Goal: Task Accomplishment & Management: Complete application form

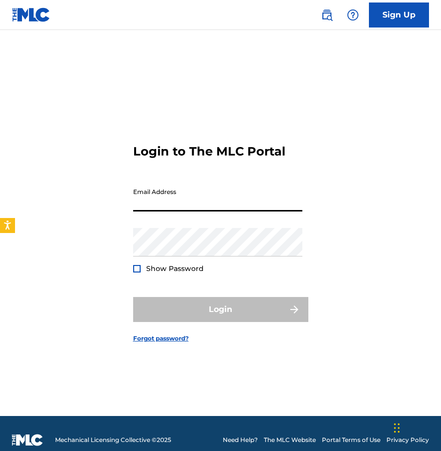
click at [177, 192] on input "Email Address" at bounding box center [217, 197] width 169 height 29
click at [171, 202] on input "Email Address" at bounding box center [217, 197] width 169 height 29
type input "[EMAIL_ADDRESS][DOMAIN_NAME]"
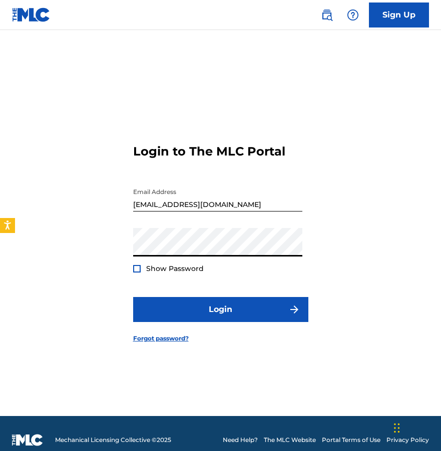
click at [133, 297] on button "Login" at bounding box center [220, 309] width 175 height 25
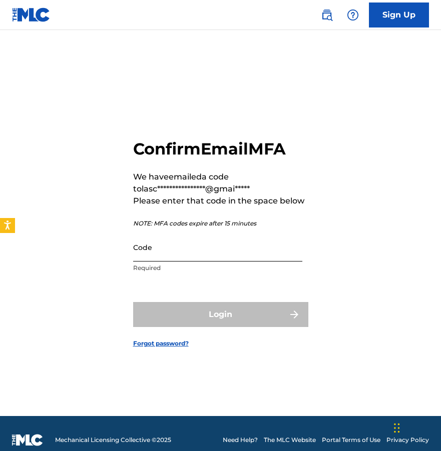
click at [161, 249] on input "Code" at bounding box center [217, 247] width 169 height 29
paste input "288970"
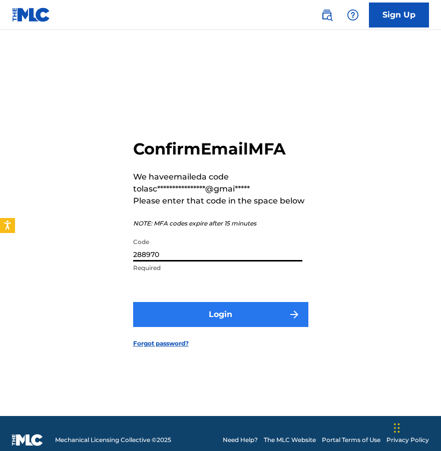
type input "288970"
click at [169, 304] on button "Login" at bounding box center [220, 314] width 175 height 25
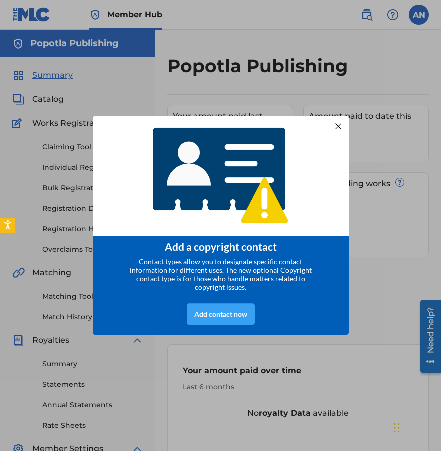
click at [236, 315] on div "Add contact now" at bounding box center [221, 315] width 68 height 22
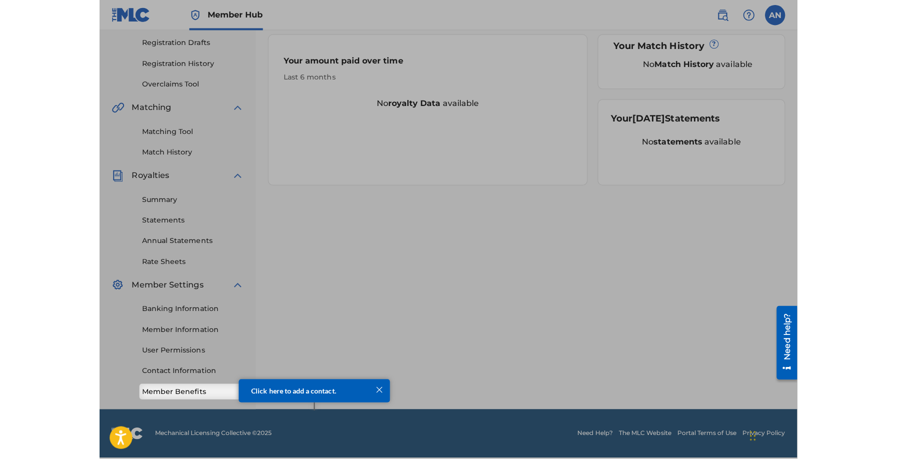
scroll to position [163, 0]
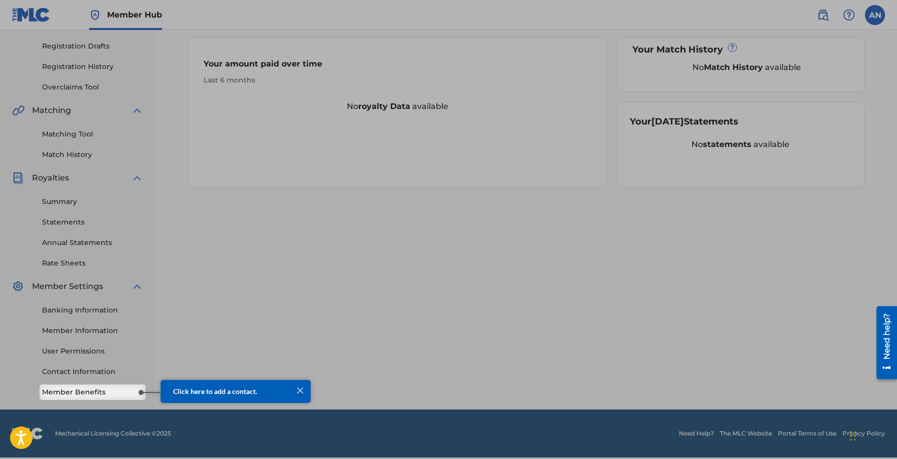
click at [440, 226] on div at bounding box center [448, 110] width 897 height 547
click at [299, 392] on div at bounding box center [300, 390] width 13 height 13
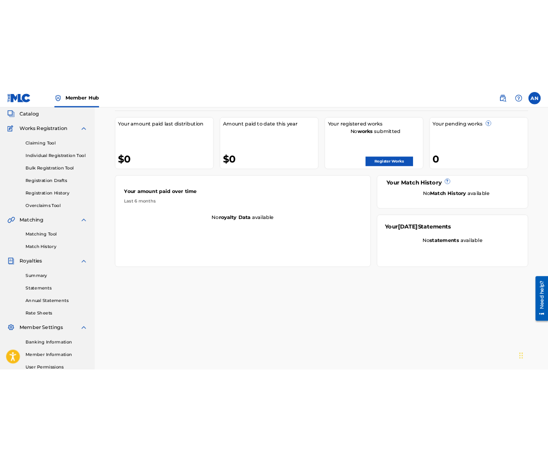
scroll to position [0, 0]
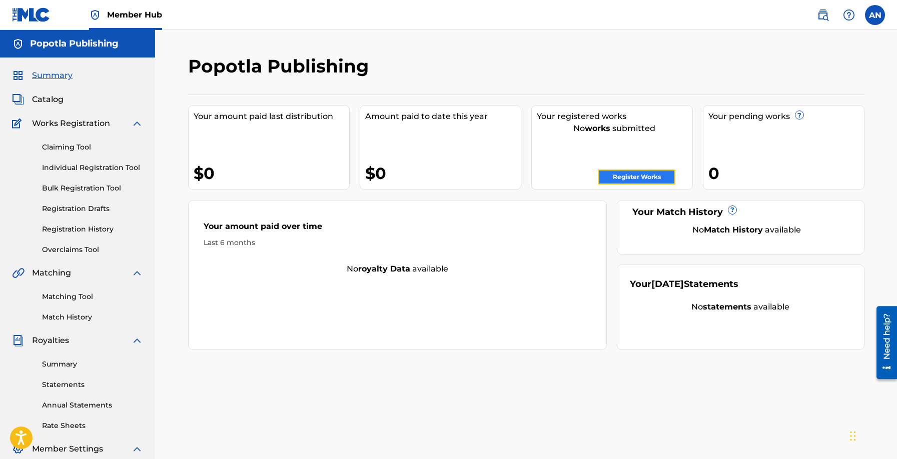
click at [440, 180] on link "Register Works" at bounding box center [636, 177] width 77 height 15
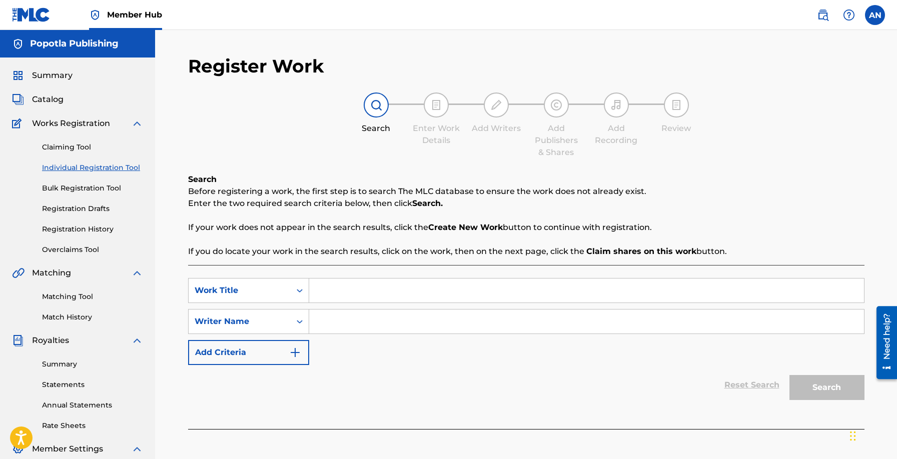
click at [333, 286] on input "Search Form" at bounding box center [586, 291] width 555 height 24
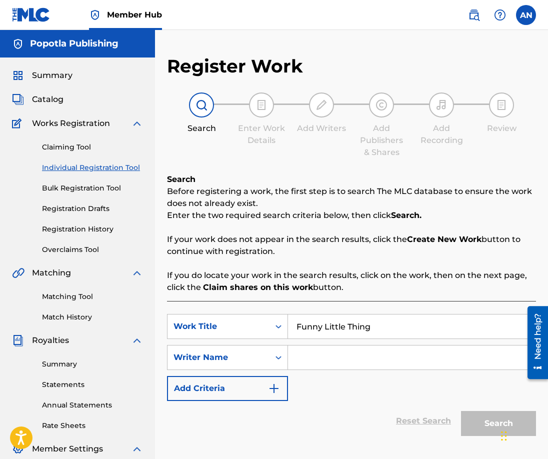
type input "Funny Little Thing"
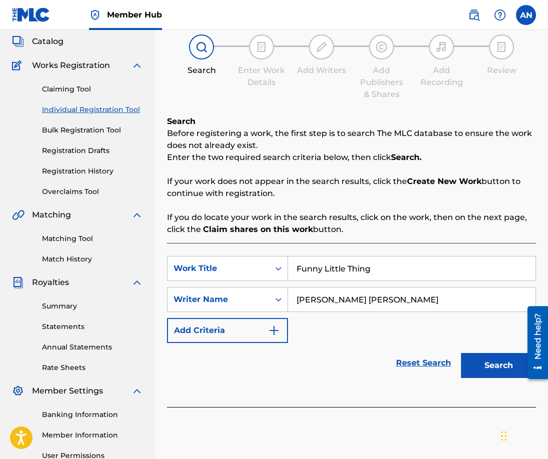
scroll to position [122, 0]
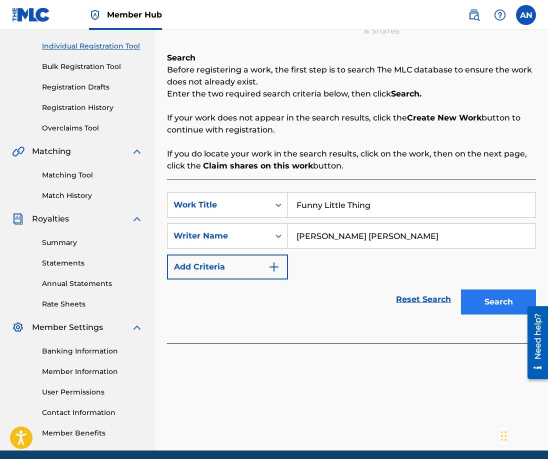
type input "[PERSON_NAME] [PERSON_NAME]"
click at [440, 305] on button "Search" at bounding box center [498, 302] width 75 height 25
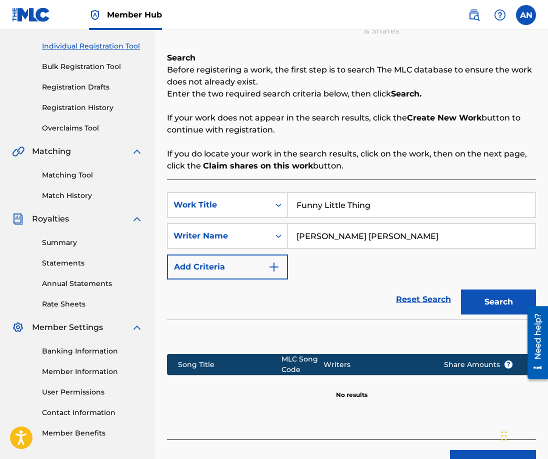
click at [348, 240] on input "[PERSON_NAME] [PERSON_NAME]" at bounding box center [412, 236] width 248 height 24
click at [281, 240] on icon "Search Form" at bounding box center [279, 236] width 10 height 10
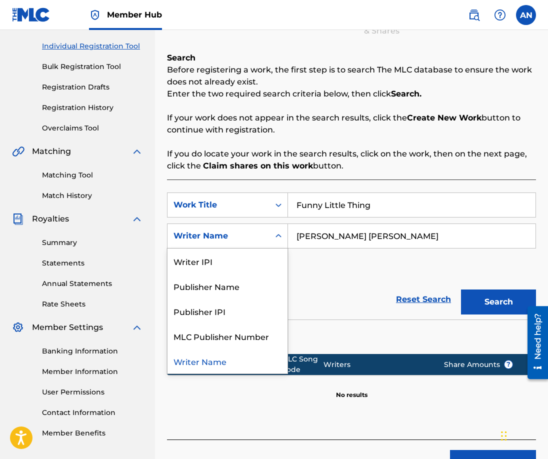
click at [348, 268] on div "SearchWithCriteriaaf024232-1021-4024-a049-eb3341e94661 Work Title Funny Little …" at bounding box center [351, 236] width 369 height 87
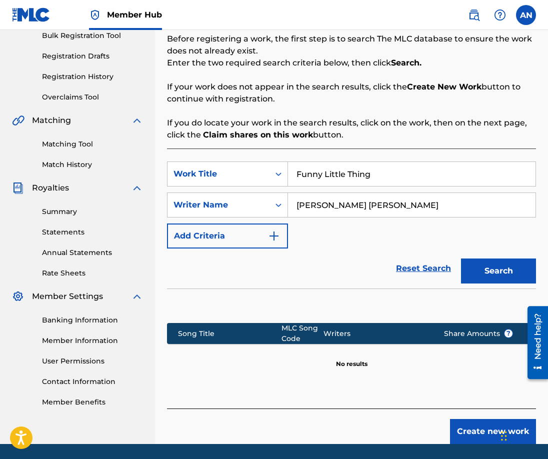
scroll to position [153, 0]
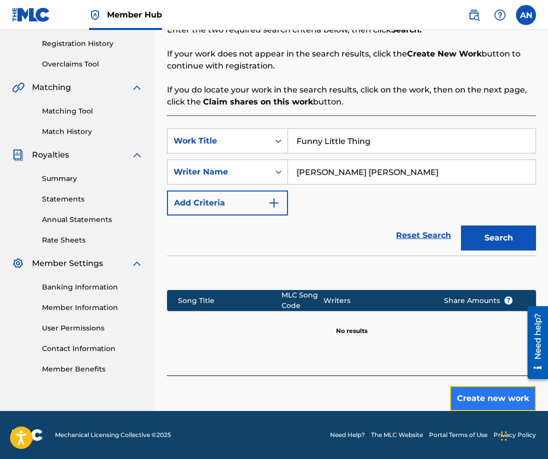
click at [440, 391] on button "Create new work" at bounding box center [493, 398] width 86 height 25
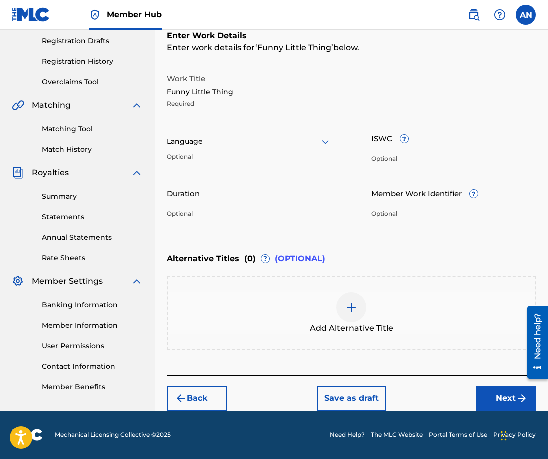
scroll to position [167, 0]
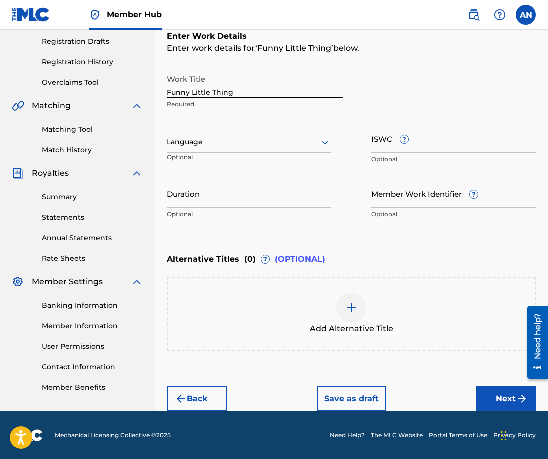
click at [266, 144] on div at bounding box center [249, 142] width 165 height 13
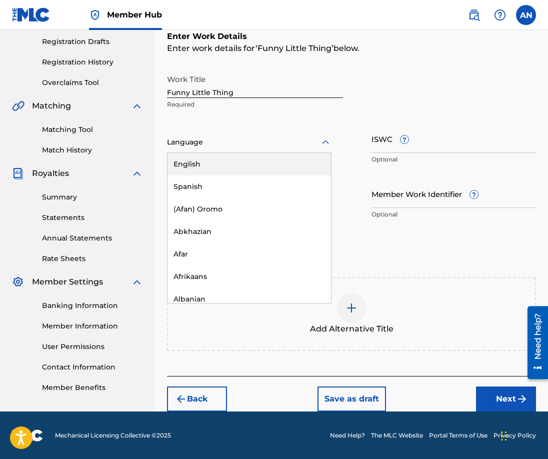
click at [253, 160] on div "English" at bounding box center [250, 164] width 164 height 23
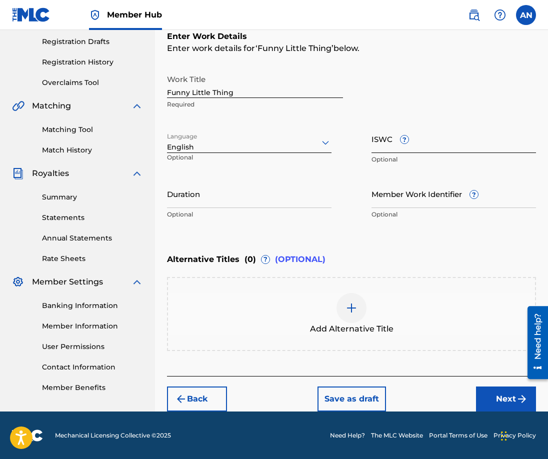
click at [383, 141] on input "ISWC ?" at bounding box center [454, 139] width 165 height 29
paste input "T3298412172"
type input "T3298412172"
click at [243, 200] on input "Duration" at bounding box center [249, 194] width 165 height 29
type input "02:59"
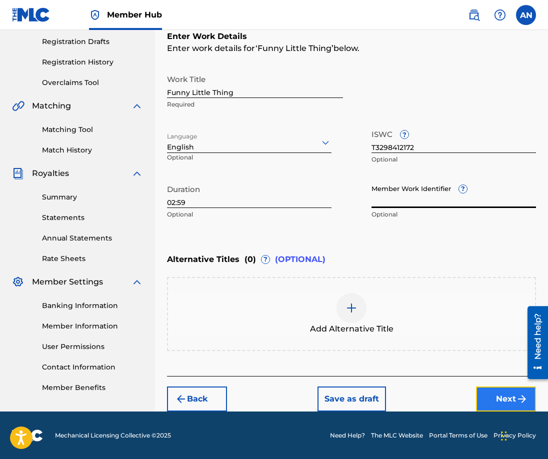
click at [440, 399] on button "Next" at bounding box center [506, 399] width 60 height 25
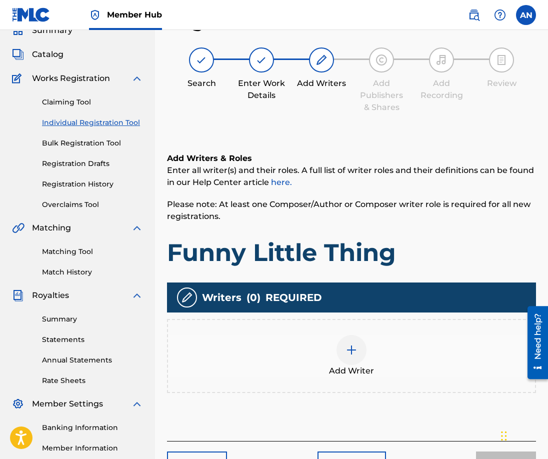
scroll to position [45, 0]
click at [347, 347] on img at bounding box center [352, 350] width 12 height 12
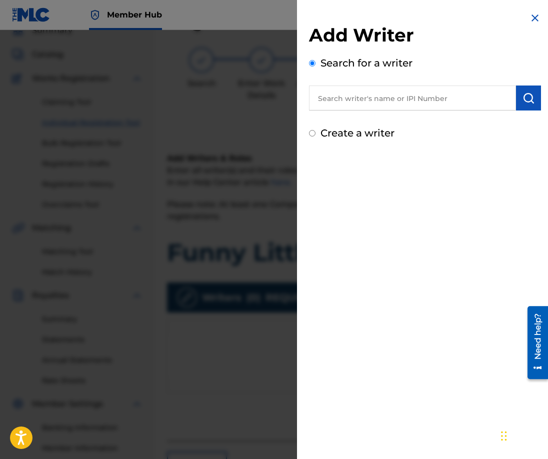
click at [346, 106] on input "text" at bounding box center [412, 98] width 207 height 25
type input "[PERSON_NAME] [PERSON_NAME]"
click at [327, 134] on label "Create a writer" at bounding box center [358, 133] width 74 height 12
radio input "true"
click at [316, 134] on input "Create a writer" at bounding box center [312, 133] width 7 height 7
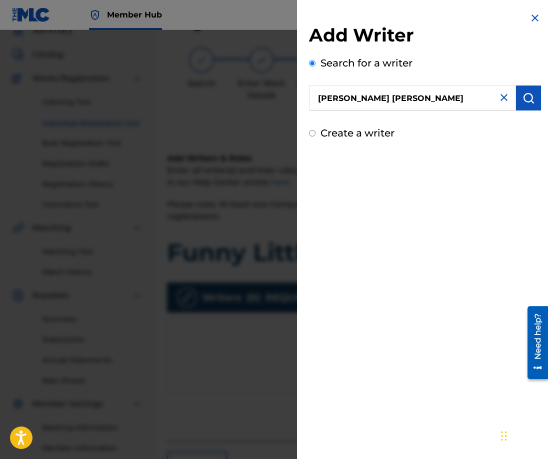
radio input "false"
radio input "true"
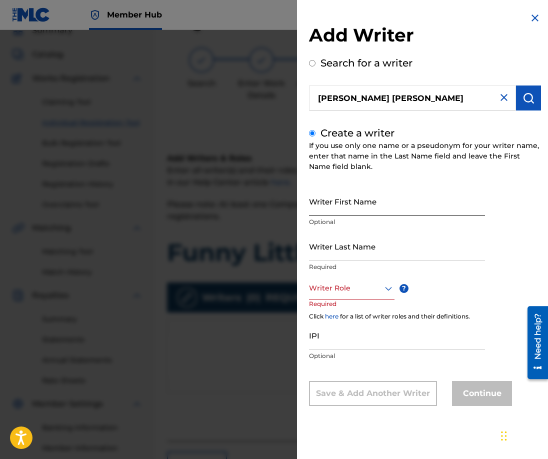
click at [381, 196] on input "Writer First Name" at bounding box center [397, 201] width 176 height 29
type input "[PERSON_NAME]"
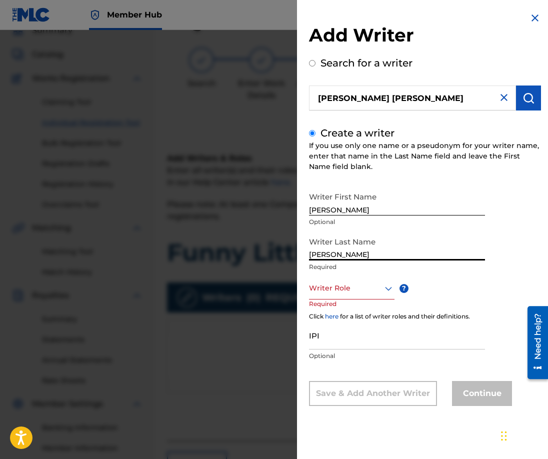
type input "[PERSON_NAME]"
click at [353, 279] on div "Writer Role" at bounding box center [352, 288] width 86 height 23
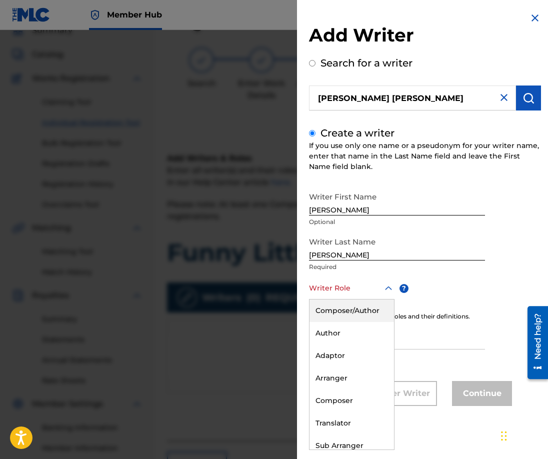
click at [345, 313] on div "Composer/Author" at bounding box center [352, 311] width 85 height 23
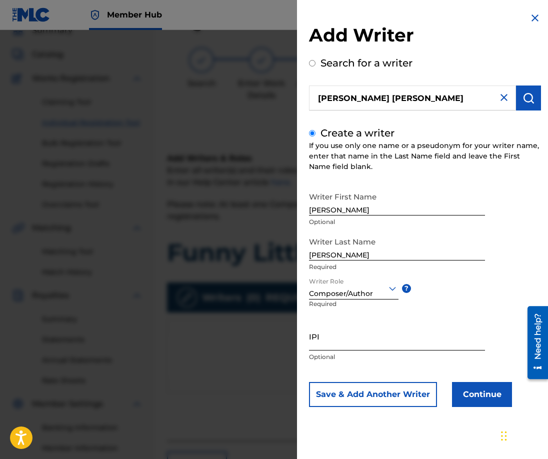
click at [355, 337] on input "IPI" at bounding box center [397, 336] width 176 height 29
click at [440, 395] on button "Continue" at bounding box center [482, 394] width 60 height 25
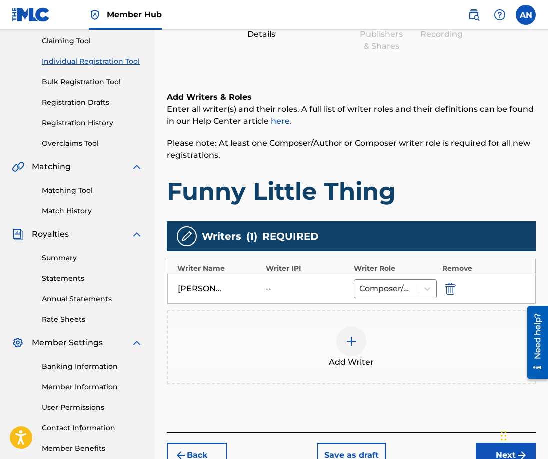
scroll to position [148, 0]
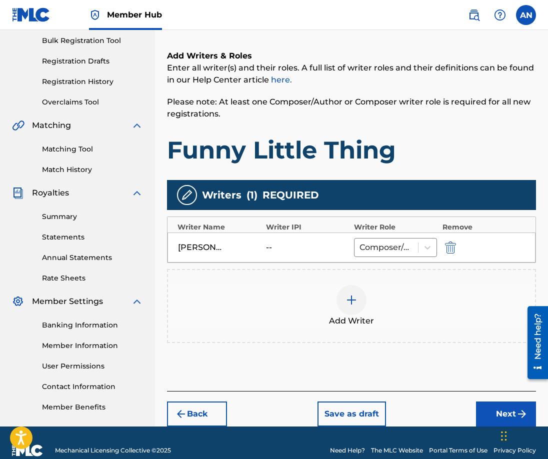
click at [209, 245] on div "[PERSON_NAME] [PERSON_NAME]" at bounding box center [200, 248] width 45 height 12
click at [440, 245] on img "submit" at bounding box center [450, 248] width 11 height 12
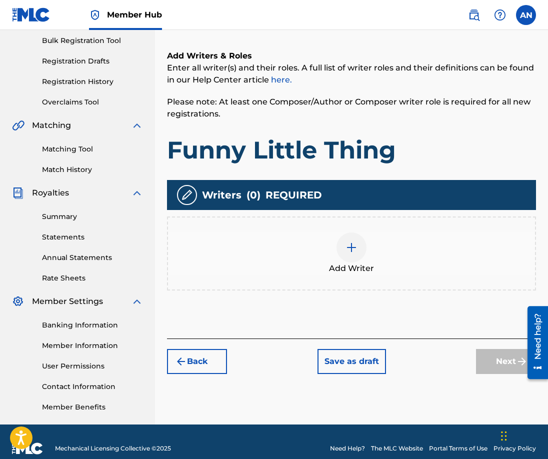
click at [355, 257] on div at bounding box center [352, 248] width 30 height 30
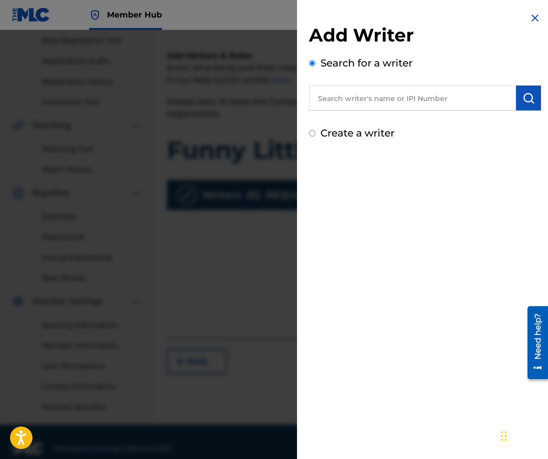
click at [363, 128] on label "Create a writer" at bounding box center [358, 133] width 74 height 12
radio input "true"
click at [316, 130] on input "Create a writer" at bounding box center [312, 133] width 7 height 7
radio input "false"
radio input "true"
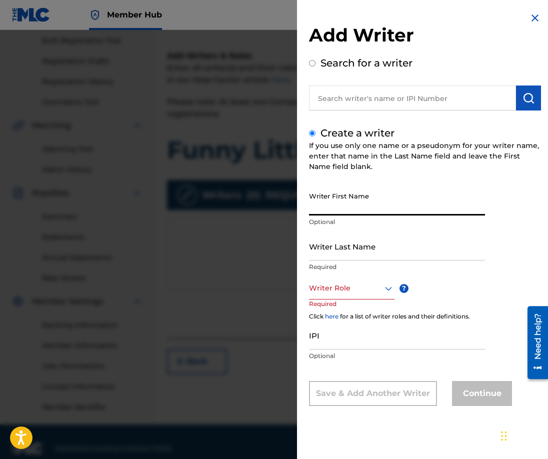
click at [353, 197] on input "Writer First Name" at bounding box center [397, 201] width 176 height 29
type input "[PERSON_NAME]"
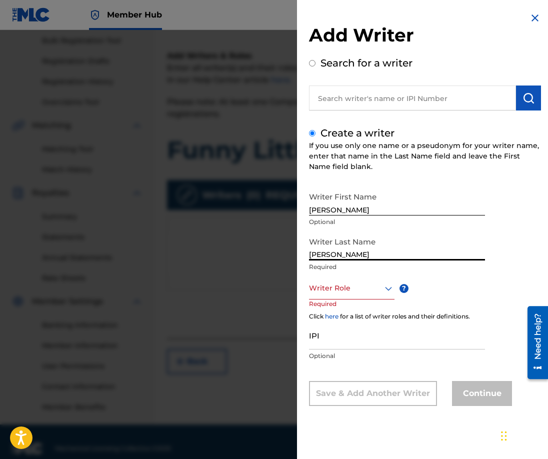
type input "[PERSON_NAME]"
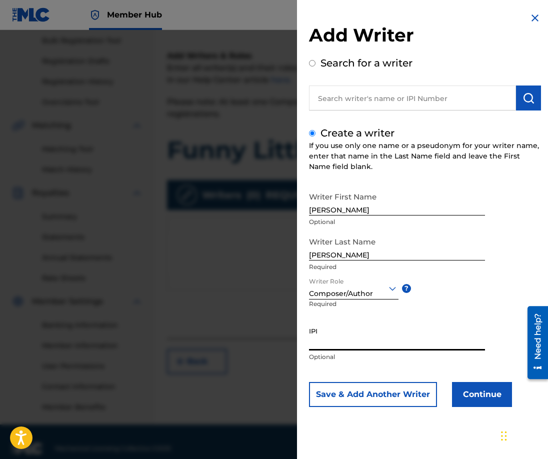
paste input "1170696738"
type input "1170696738"
click at [440, 399] on button "Continue" at bounding box center [482, 394] width 60 height 25
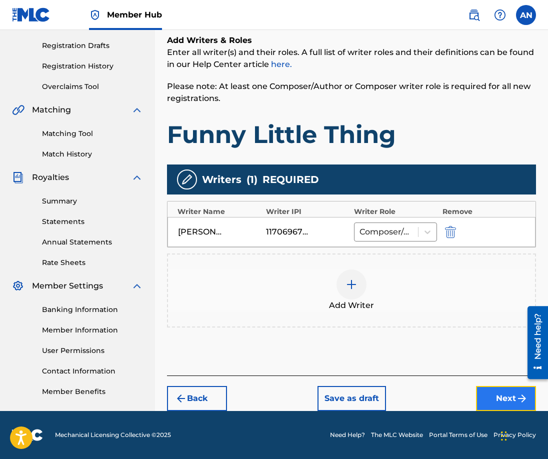
click at [440, 403] on button "Next" at bounding box center [506, 398] width 60 height 25
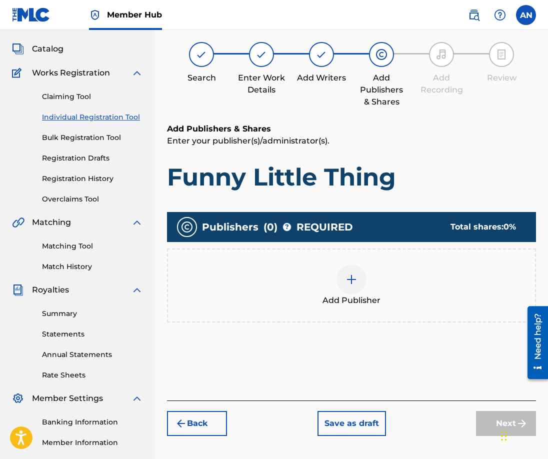
scroll to position [45, 0]
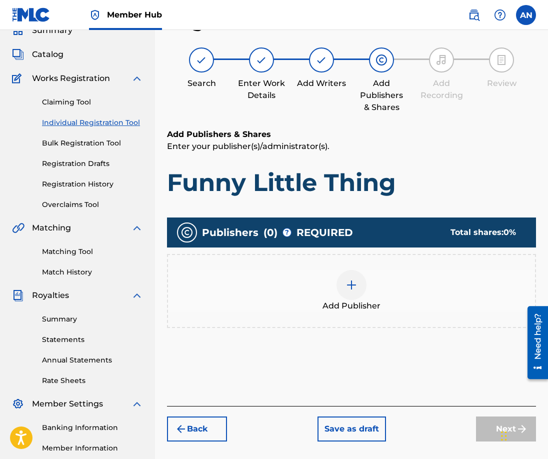
click at [348, 289] on img at bounding box center [352, 285] width 12 height 12
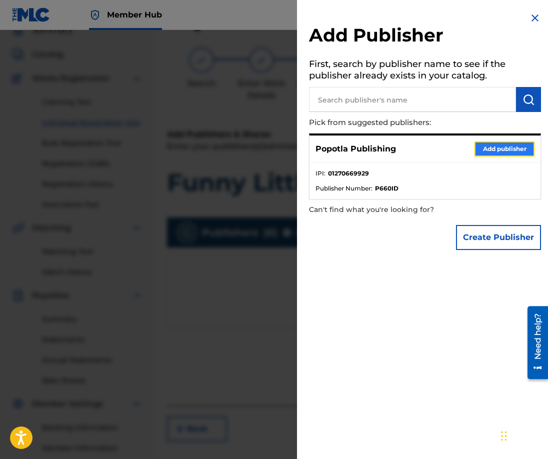
click at [440, 150] on button "Add publisher" at bounding box center [505, 149] width 60 height 15
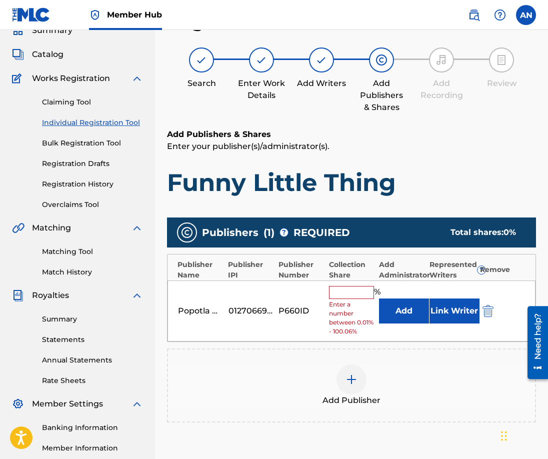
click at [358, 297] on input "text" at bounding box center [351, 292] width 45 height 13
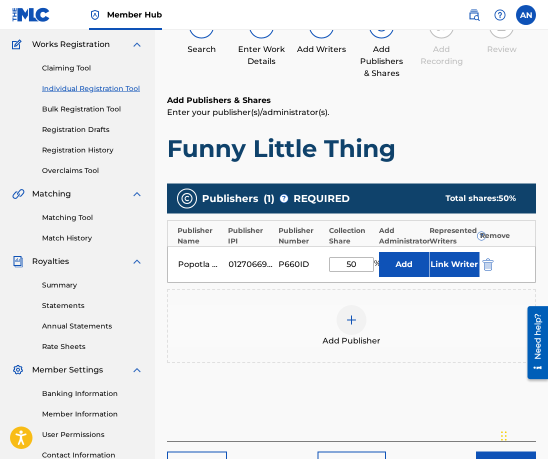
scroll to position [87, 0]
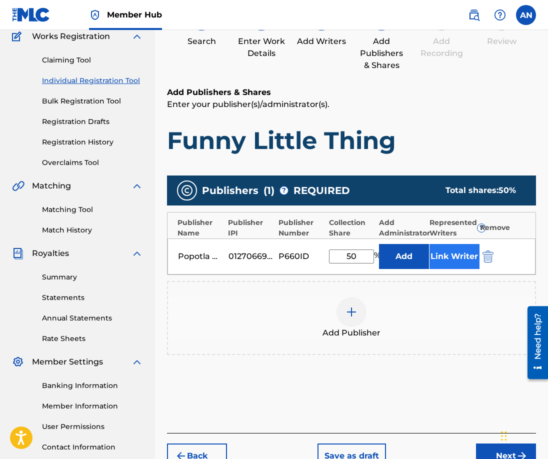
type input "50"
click at [440, 256] on button "Link Writer" at bounding box center [455, 256] width 50 height 25
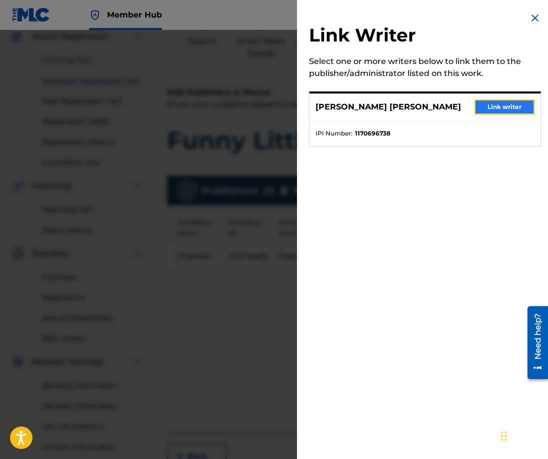
click at [440, 103] on button "Link writer" at bounding box center [505, 107] width 60 height 15
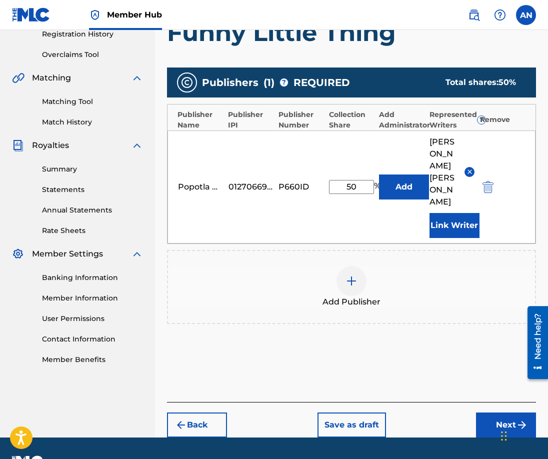
scroll to position [210, 0]
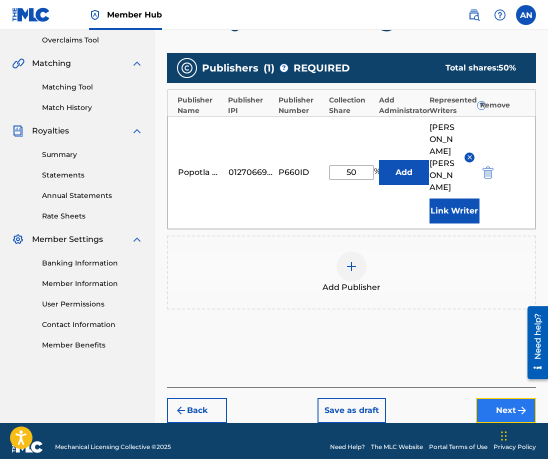
click at [440, 398] on button "Next" at bounding box center [506, 410] width 60 height 25
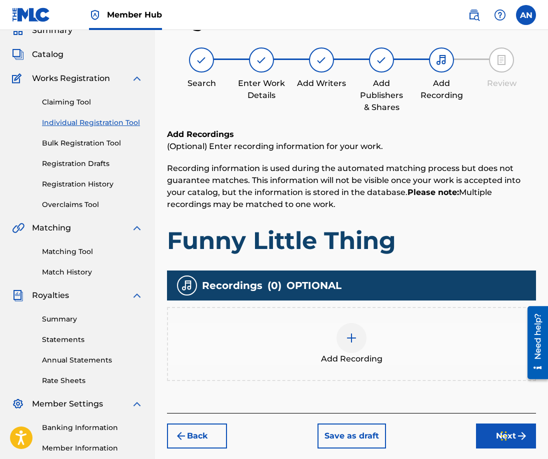
scroll to position [45, 0]
click at [356, 342] on img at bounding box center [352, 338] width 12 height 12
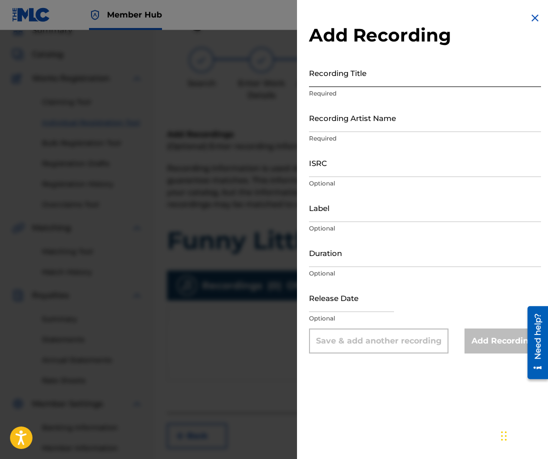
click at [357, 80] on input "Recording Title" at bounding box center [425, 73] width 232 height 29
type input "Funny Little Thing"
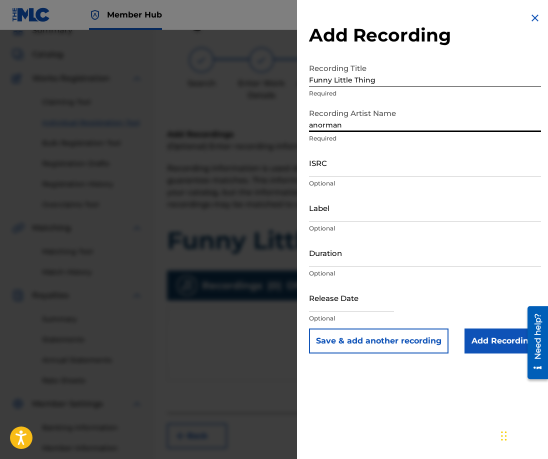
type input "anorman"
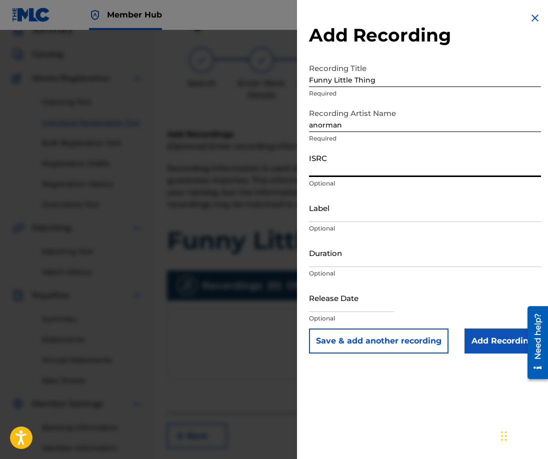
click at [350, 164] on input "ISRC" at bounding box center [425, 163] width 232 height 29
paste input "QZFYY2549462"
type input "QZFYY2549462"
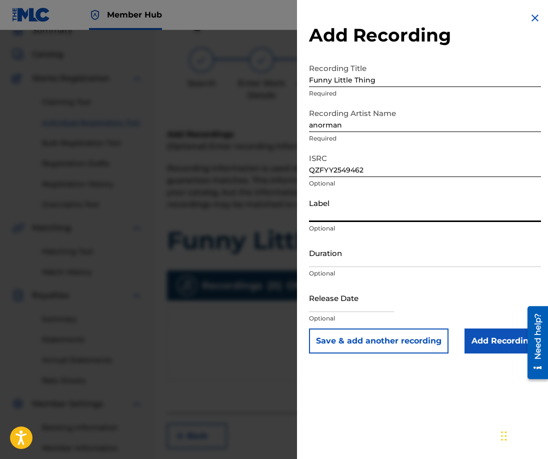
click at [334, 207] on input "Label" at bounding box center [425, 208] width 232 height 29
type input "Universal Vibration"
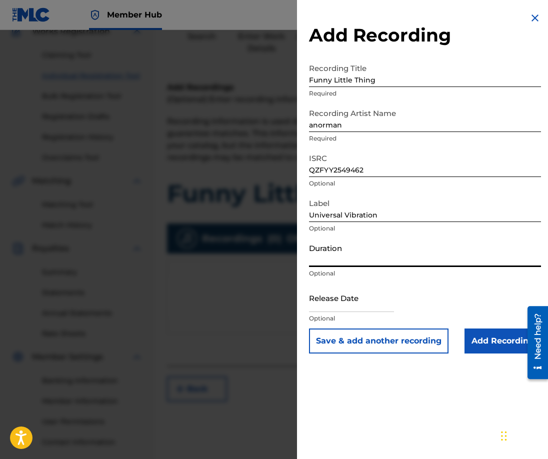
scroll to position [93, 0]
type input "02:59"
select select "8"
select select "2025"
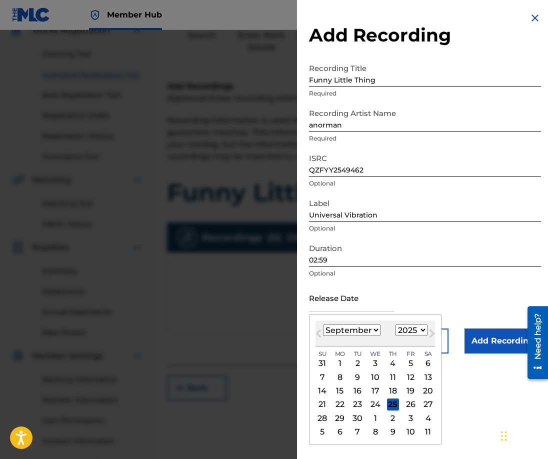
click at [366, 333] on select "January February March April May June July August September October November De…" at bounding box center [352, 331] width 58 height 12
select select "0"
click at [323, 325] on select "January February March April May June July August September October November De…" at bounding box center [352, 331] width 58 height 12
click at [390, 407] on div "23" at bounding box center [393, 405] width 12 height 12
type input "[DATE]"
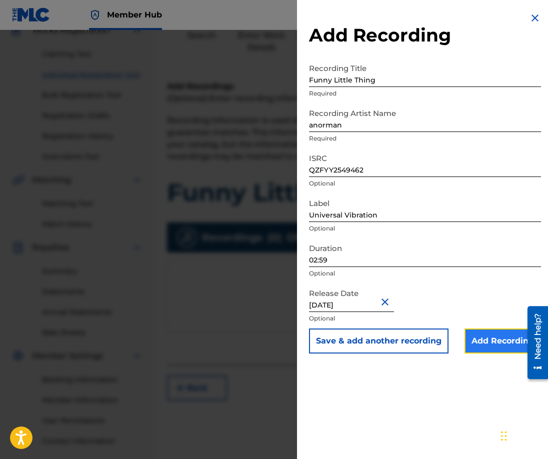
click at [440, 343] on input "Add Recording" at bounding box center [503, 341] width 77 height 25
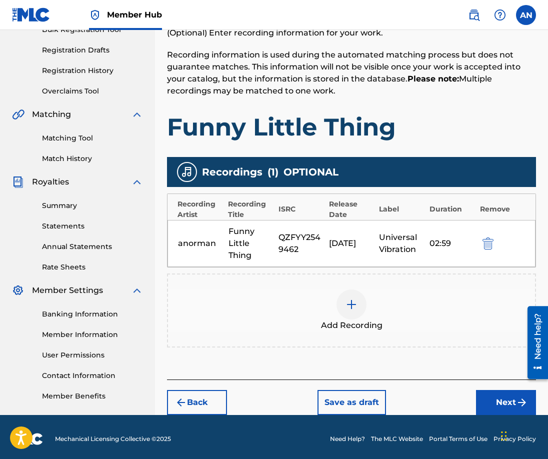
scroll to position [159, 0]
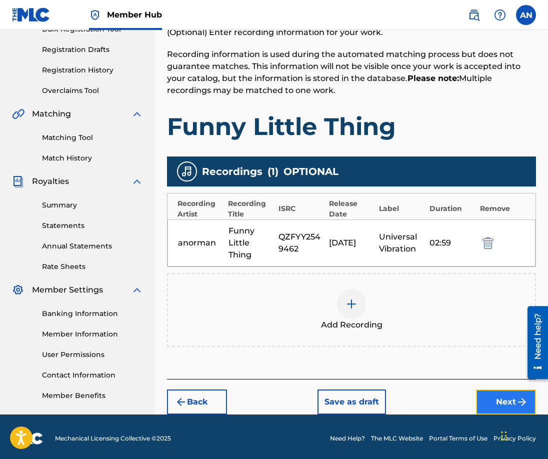
click at [440, 404] on button "Next" at bounding box center [506, 402] width 60 height 25
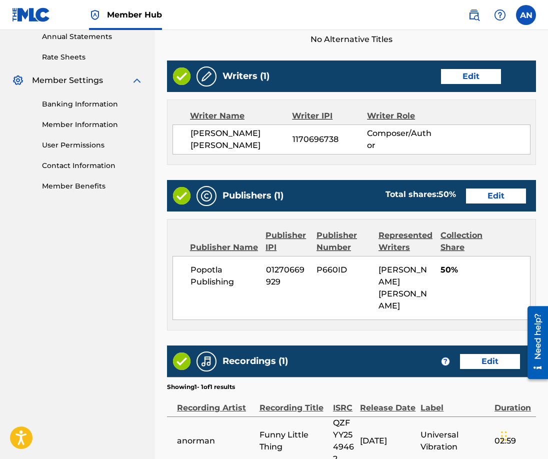
scroll to position [448, 0]
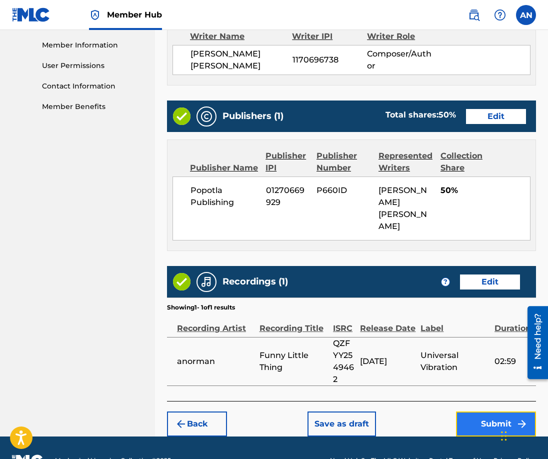
click at [440, 412] on button "Submit" at bounding box center [496, 424] width 80 height 25
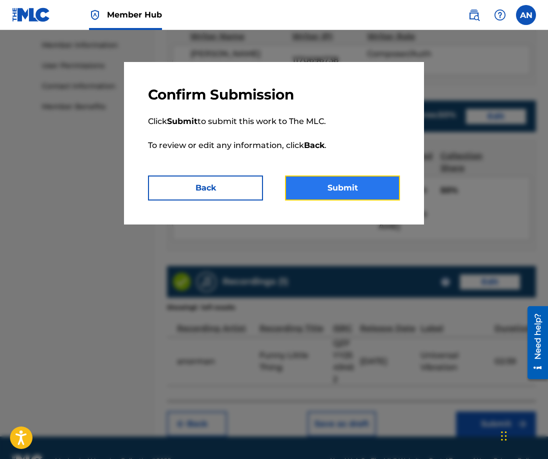
click at [332, 195] on button "Submit" at bounding box center [342, 188] width 115 height 25
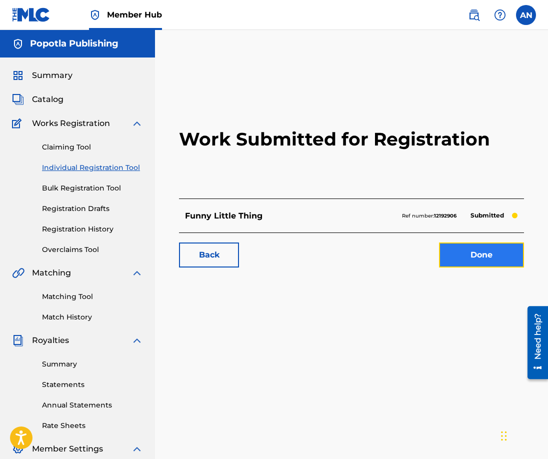
click at [440, 252] on link "Done" at bounding box center [481, 255] width 85 height 25
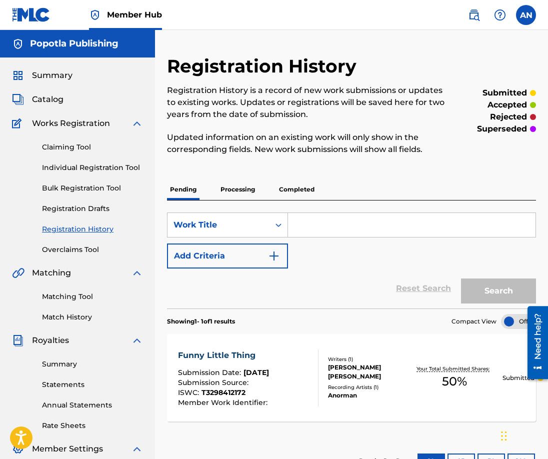
click at [332, 223] on input "Search Form" at bounding box center [412, 225] width 248 height 24
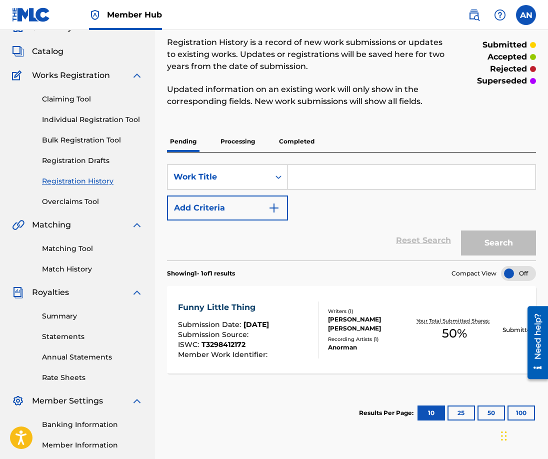
scroll to position [51, 0]
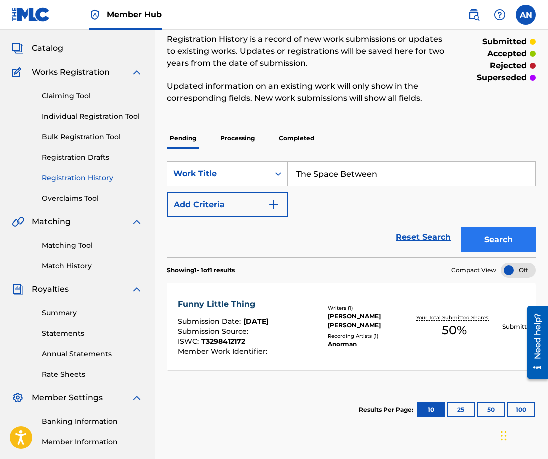
type input "The Space Between"
click at [440, 251] on button "Search" at bounding box center [498, 240] width 75 height 25
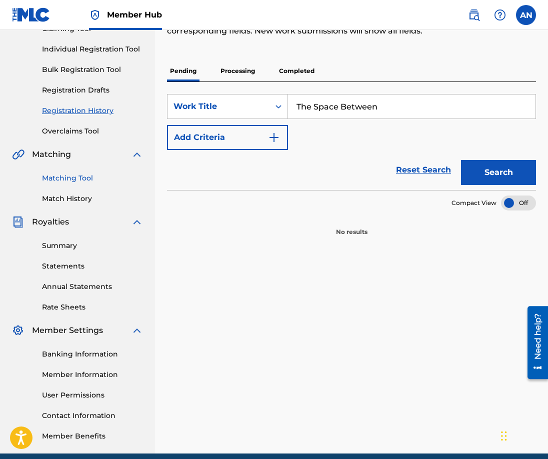
scroll to position [0, 0]
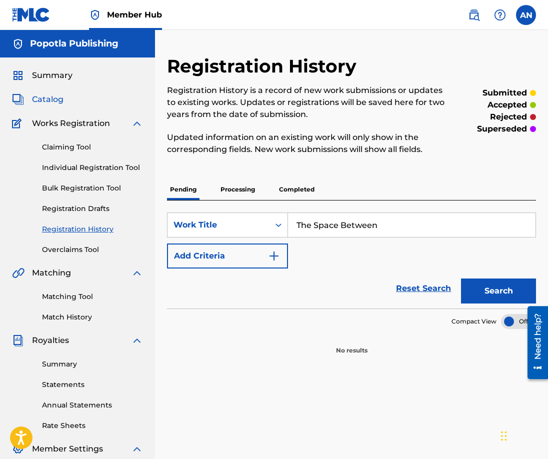
click at [46, 95] on span "Catalog" at bounding box center [48, 100] width 32 height 12
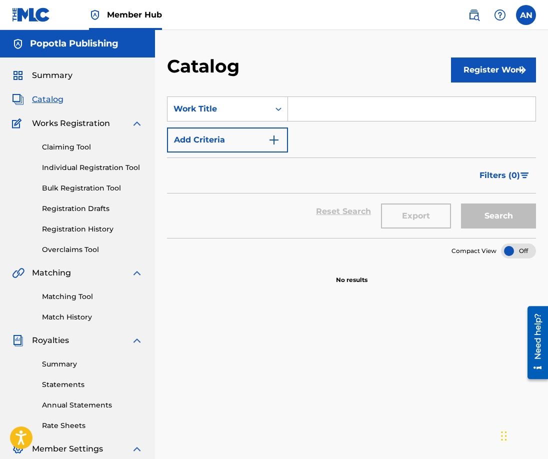
click at [354, 105] on input "Search Form" at bounding box center [412, 109] width 248 height 24
click at [440, 73] on button "Register Work" at bounding box center [493, 70] width 85 height 25
click at [440, 98] on link "Individual" at bounding box center [493, 103] width 85 height 24
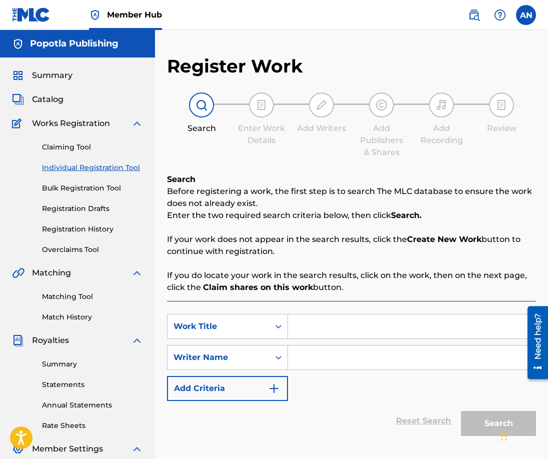
click at [334, 321] on input "Search Form" at bounding box center [412, 327] width 248 height 24
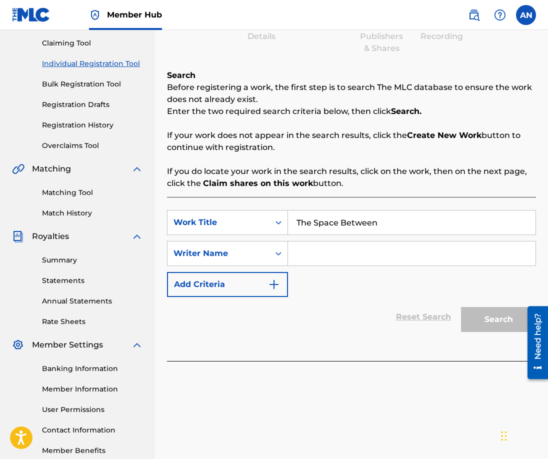
scroll to position [122, 0]
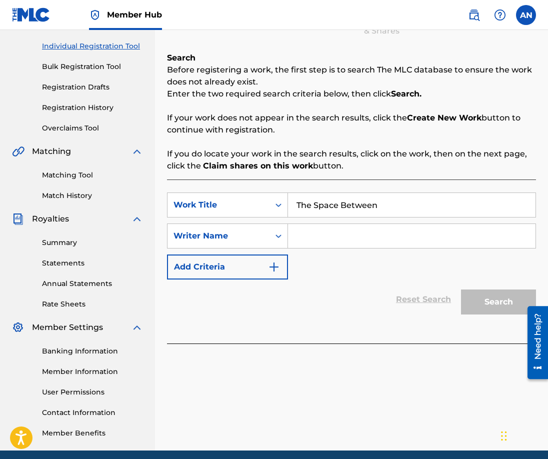
type input "The Space Between"
click at [349, 238] on input "Search Form" at bounding box center [412, 236] width 248 height 24
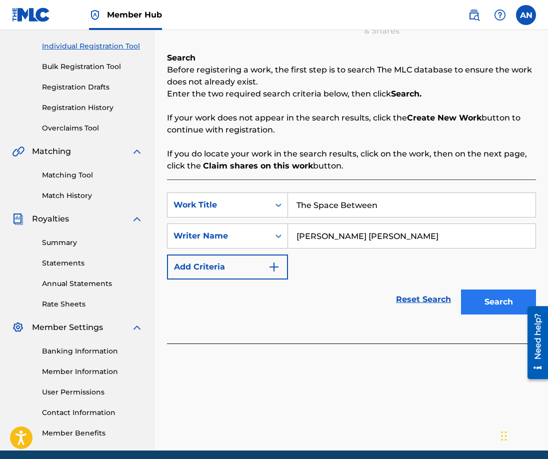
type input "[PERSON_NAME] [PERSON_NAME]"
click at [440, 298] on button "Search" at bounding box center [498, 302] width 75 height 25
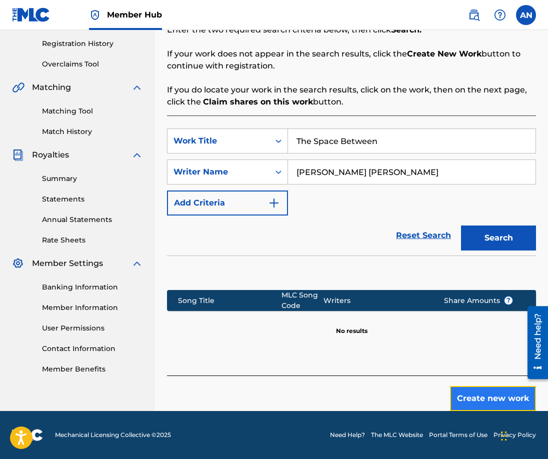
click at [440, 402] on button "Create new work" at bounding box center [493, 398] width 86 height 25
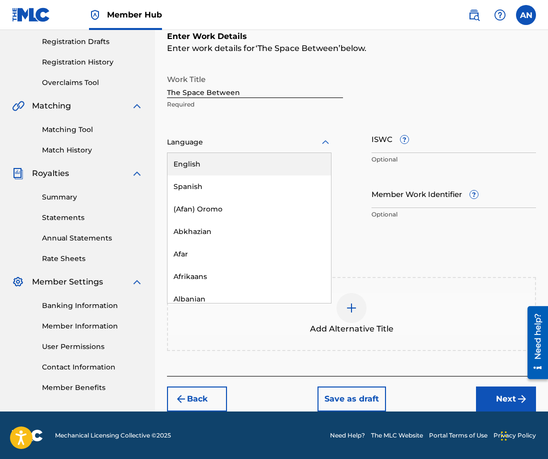
click at [227, 139] on div at bounding box center [249, 142] width 165 height 13
click at [216, 168] on div "English" at bounding box center [250, 164] width 164 height 23
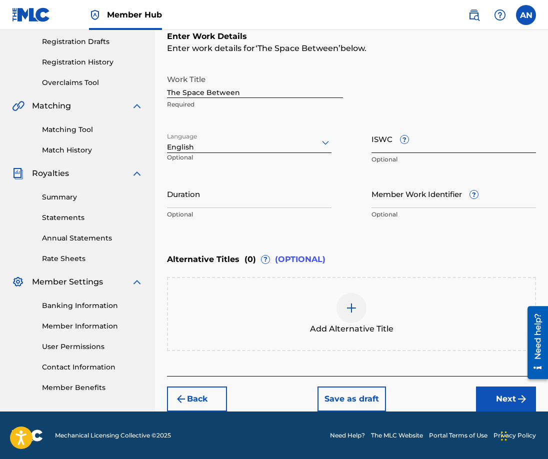
click at [386, 139] on input "ISWC ?" at bounding box center [454, 139] width 165 height 29
paste input "T3298403875"
type input "T3298403875"
click at [230, 193] on input "Duration" at bounding box center [249, 194] width 165 height 29
paste input "03:55"
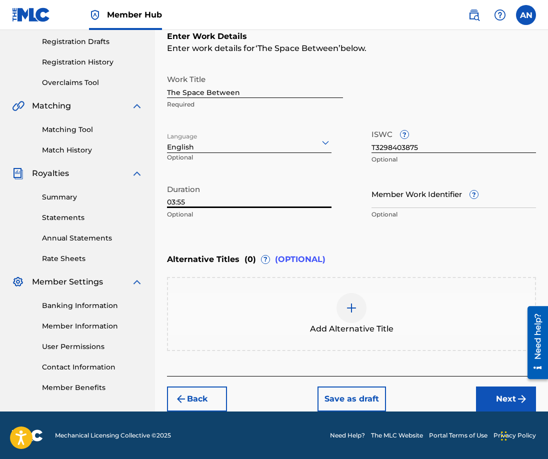
type input "03:55"
click at [440, 396] on button "Next" at bounding box center [506, 399] width 60 height 25
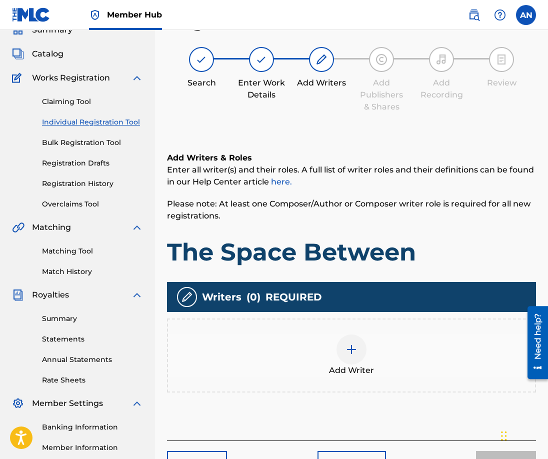
scroll to position [45, 0]
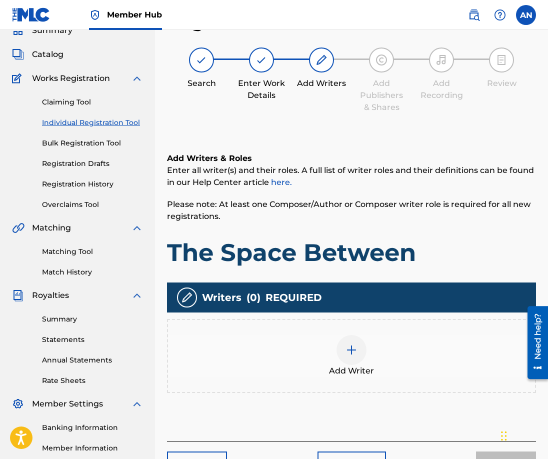
click at [354, 345] on img at bounding box center [352, 350] width 12 height 12
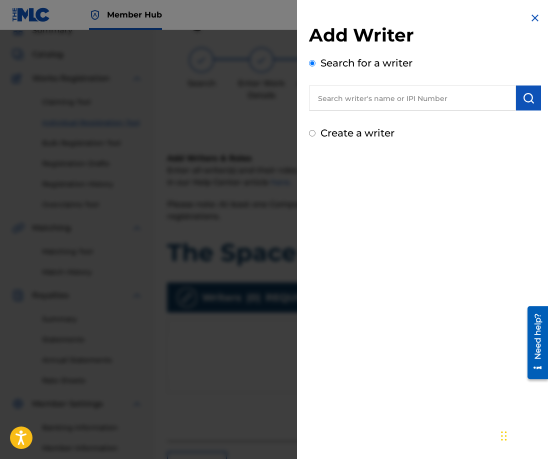
click at [329, 94] on input "text" at bounding box center [412, 98] width 207 height 25
type input "[PERSON_NAME] [PERSON_NAME]"
click at [332, 135] on label "Create a writer" at bounding box center [358, 133] width 74 height 12
radio input "true"
click at [316, 135] on input "Create a writer" at bounding box center [312, 133] width 7 height 7
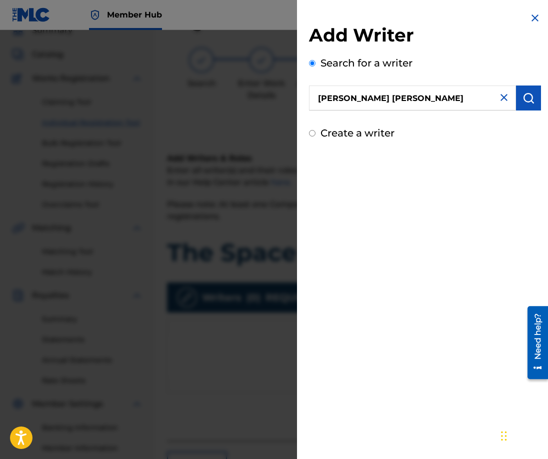
radio input "false"
radio input "true"
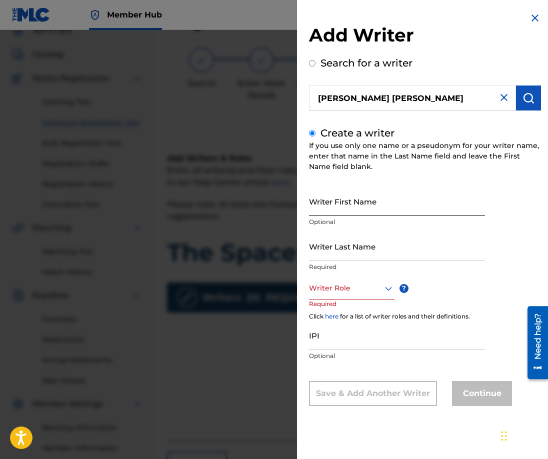
click at [345, 200] on input "Writer First Name" at bounding box center [397, 201] width 176 height 29
type input "[PERSON_NAME]"
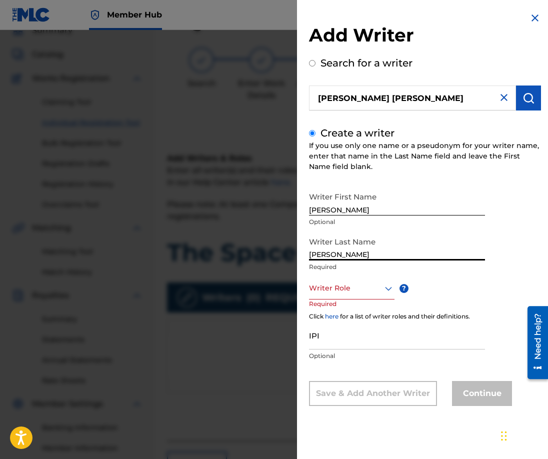
type input "[PERSON_NAME]"
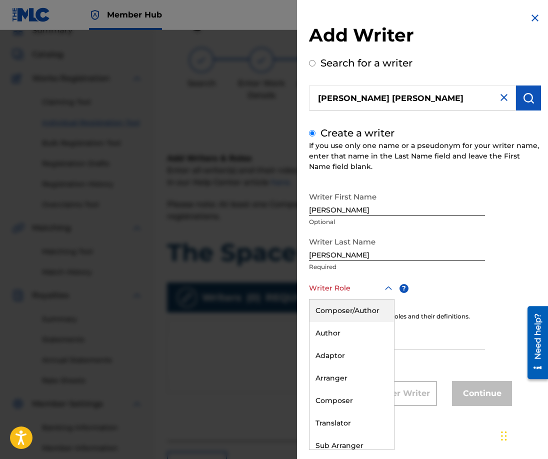
click at [338, 284] on div at bounding box center [352, 288] width 86 height 13
click at [335, 308] on div "Composer/Author" at bounding box center [352, 311] width 85 height 23
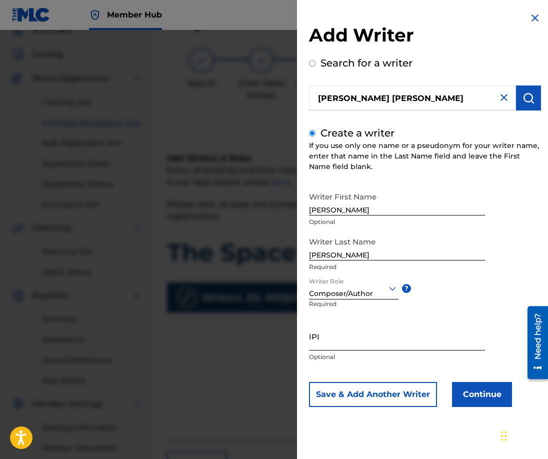
click at [336, 339] on input "IPI" at bounding box center [397, 336] width 176 height 29
paste input "1170696738"
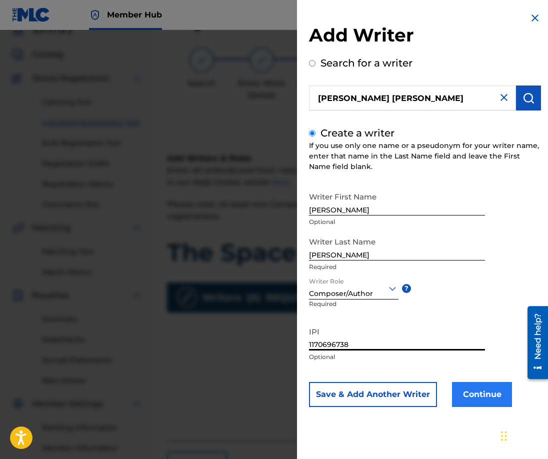
type input "1170696738"
click at [440, 390] on button "Continue" at bounding box center [482, 394] width 60 height 25
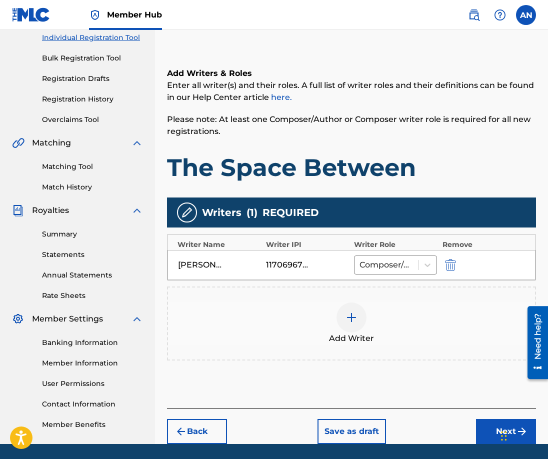
scroll to position [163, 0]
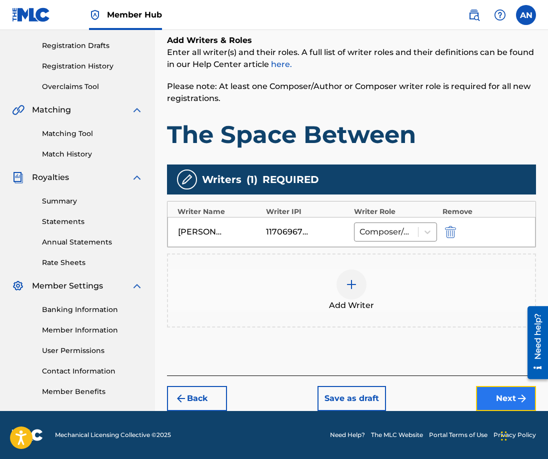
click at [440, 390] on button "Next" at bounding box center [506, 398] width 60 height 25
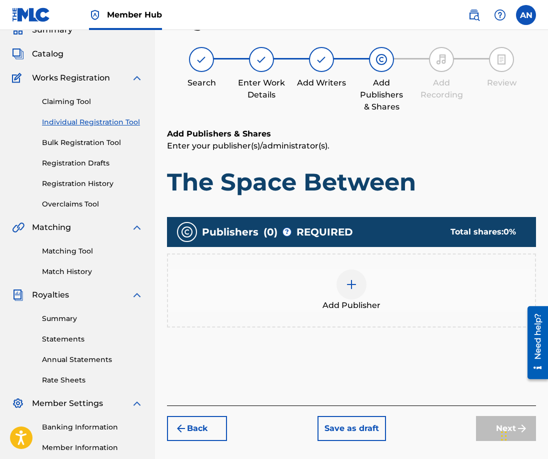
scroll to position [45, 0]
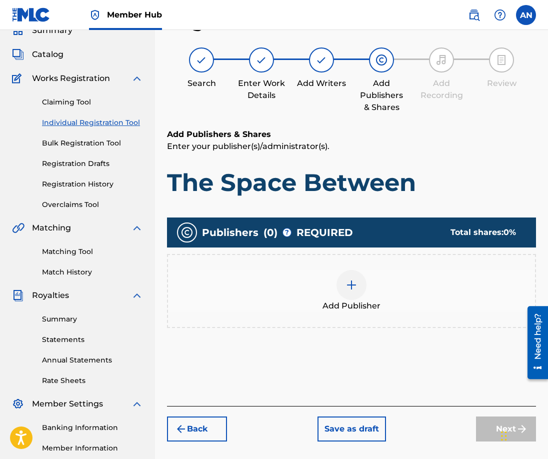
click at [355, 285] on img at bounding box center [352, 285] width 12 height 12
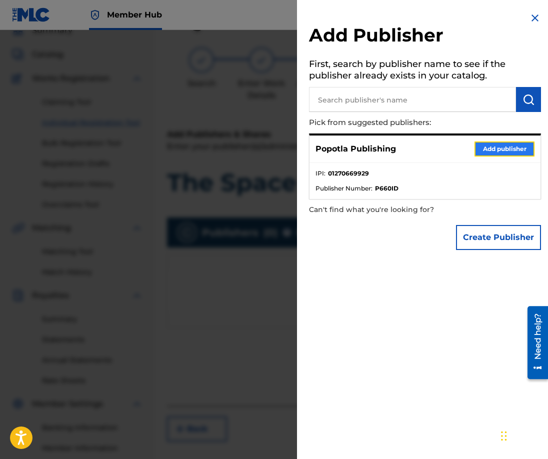
click at [440, 144] on button "Add publisher" at bounding box center [505, 149] width 60 height 15
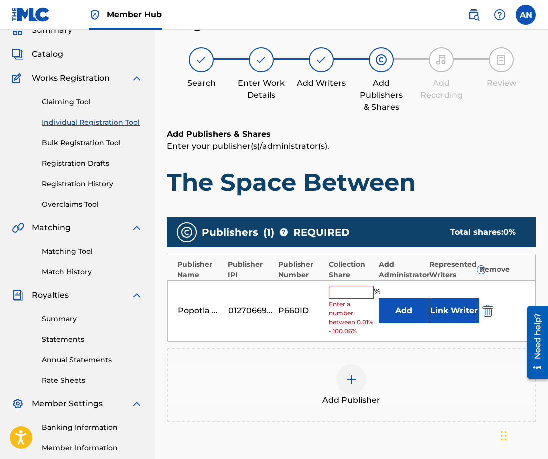
click at [360, 290] on input "text" at bounding box center [351, 292] width 45 height 13
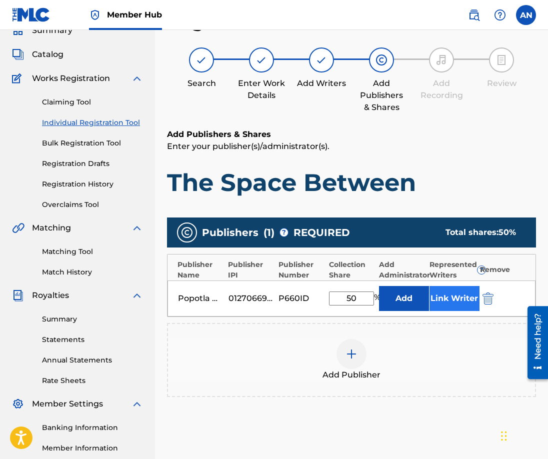
type input "50"
click at [440, 300] on button "Link Writer" at bounding box center [455, 298] width 50 height 25
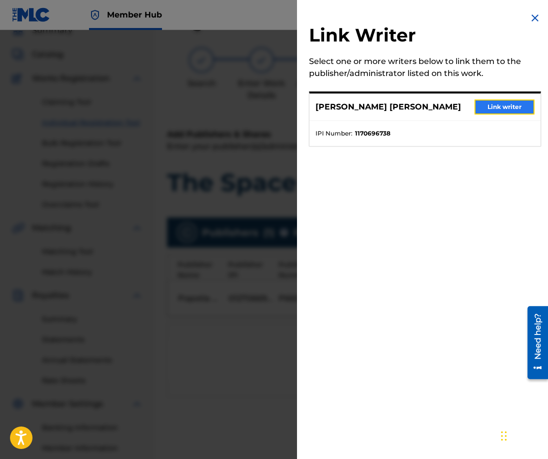
click at [440, 108] on button "Link writer" at bounding box center [505, 107] width 60 height 15
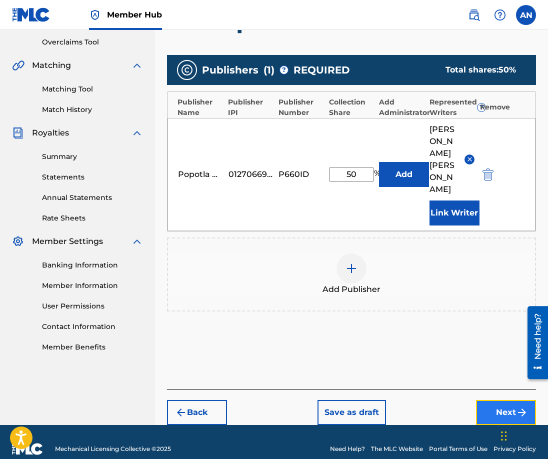
click at [440, 400] on button "Next" at bounding box center [506, 412] width 60 height 25
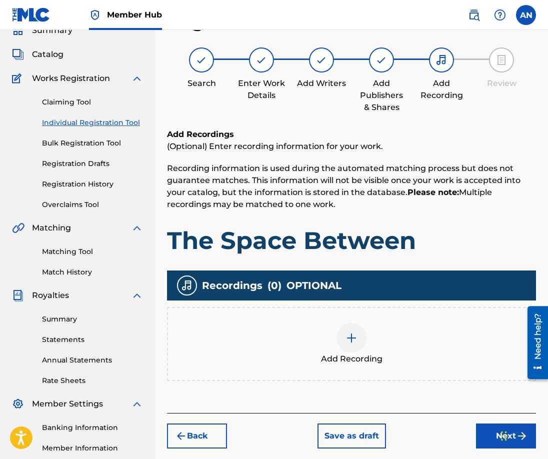
click at [345, 336] on div at bounding box center [352, 338] width 30 height 30
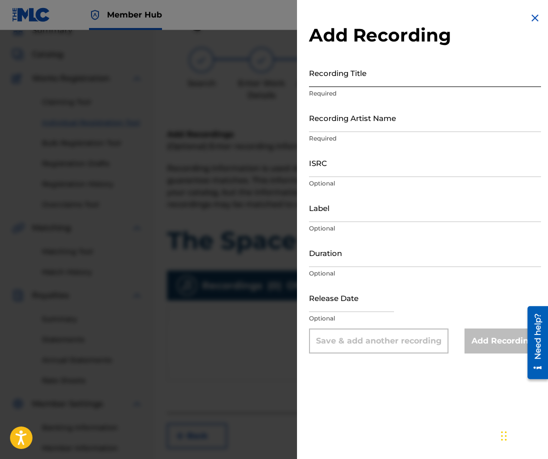
click at [349, 85] on input "Recording Title" at bounding box center [425, 73] width 232 height 29
type input "The Space Between"
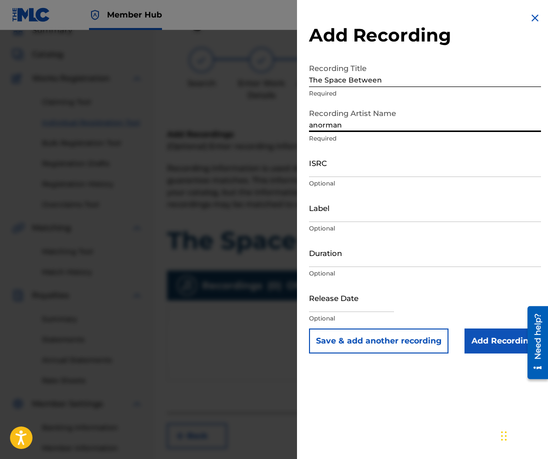
type input "anorman"
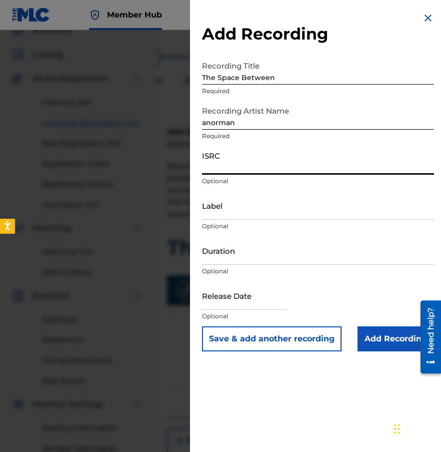
paste input "QZES62563718"
type input "QZES62563718"
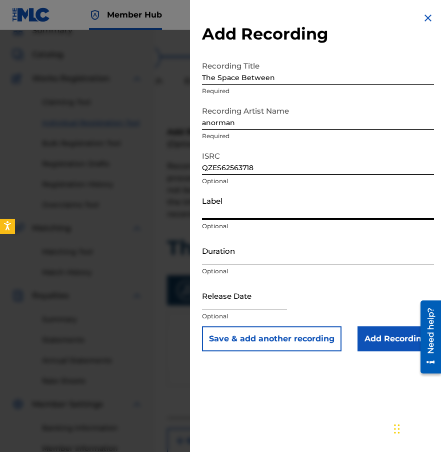
click at [237, 213] on input "Label" at bounding box center [318, 205] width 232 height 29
type input "Universal Vibration"
click at [256, 251] on input "Duration" at bounding box center [318, 250] width 232 height 29
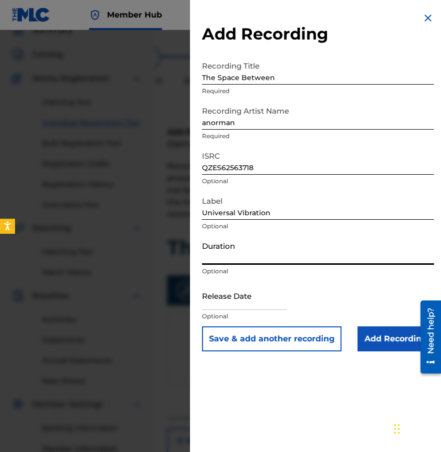
paste input "03:55"
type input "03:55"
click at [226, 302] on input "text" at bounding box center [244, 295] width 85 height 29
select select "8"
select select "2025"
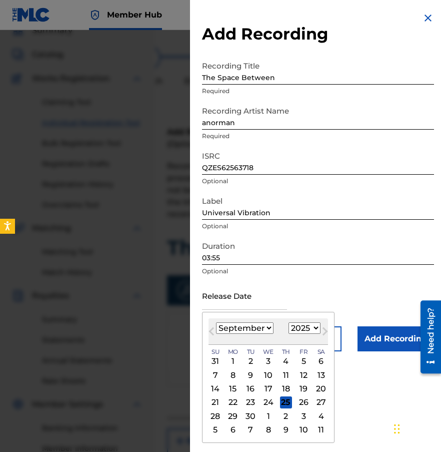
click at [232, 330] on select "January February March April May June July August September October November De…" at bounding box center [245, 328] width 58 height 12
select select "1"
click at [216, 322] on select "January February March April May June July August September October November De…" at bounding box center [245, 328] width 58 height 12
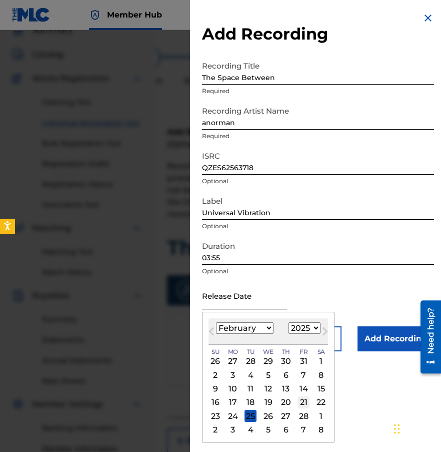
click at [302, 403] on div "21" at bounding box center [304, 402] width 12 height 12
type input "[DATE]"
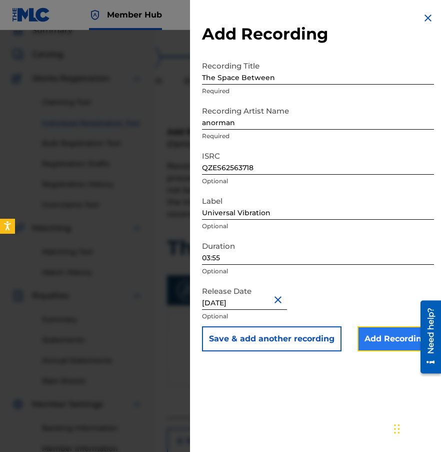
click at [378, 340] on input "Add Recording" at bounding box center [396, 338] width 77 height 25
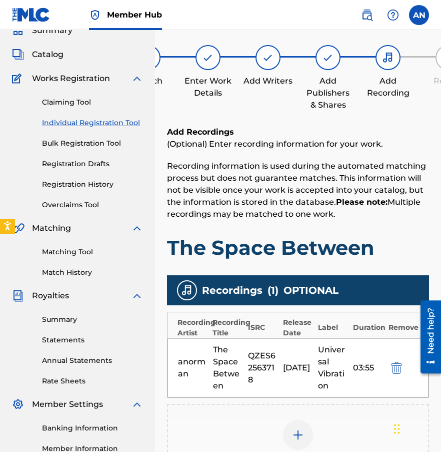
scroll to position [187, 0]
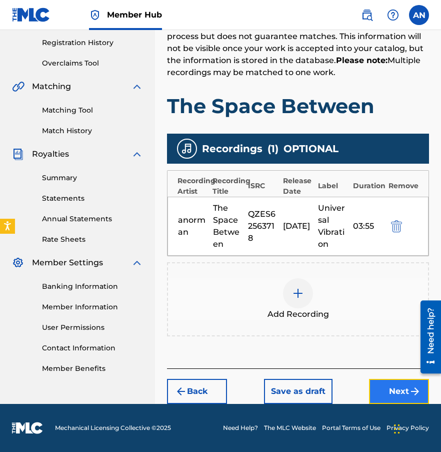
click at [398, 394] on button "Next" at bounding box center [399, 391] width 60 height 25
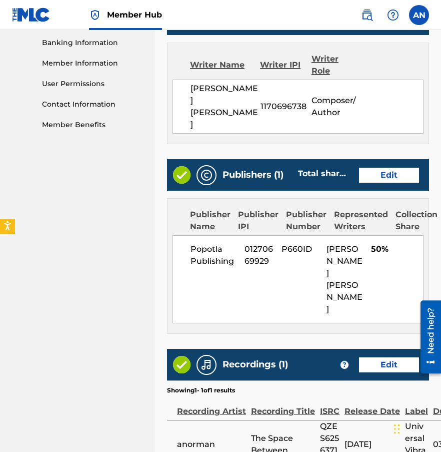
scroll to position [484, 0]
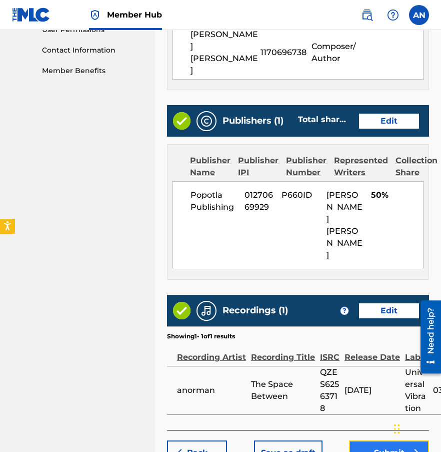
click at [374, 440] on button "Submit" at bounding box center [389, 452] width 80 height 25
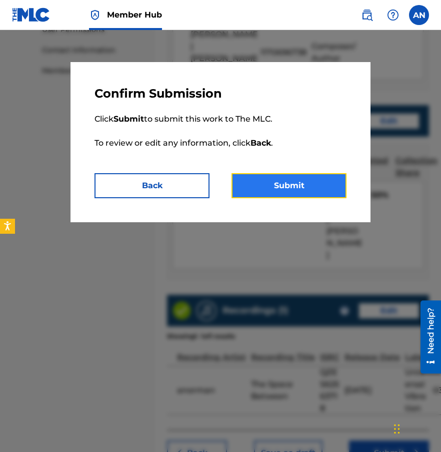
click at [258, 187] on button "Submit" at bounding box center [289, 185] width 115 height 25
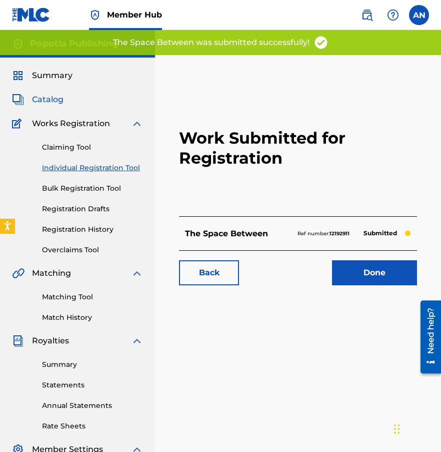
click at [38, 95] on span "Catalog" at bounding box center [48, 100] width 32 height 12
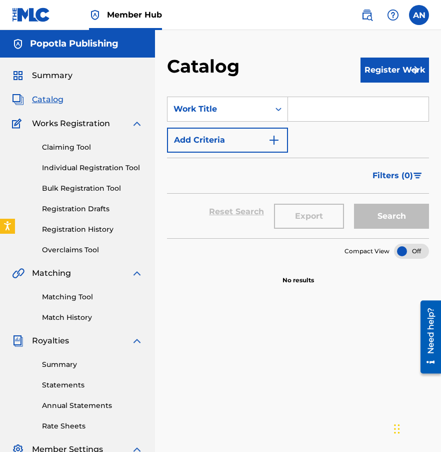
click at [319, 109] on input "Search Form" at bounding box center [358, 109] width 141 height 24
click at [405, 71] on button "Register Work" at bounding box center [395, 70] width 69 height 25
click at [391, 98] on link "Individual" at bounding box center [395, 103] width 69 height 24
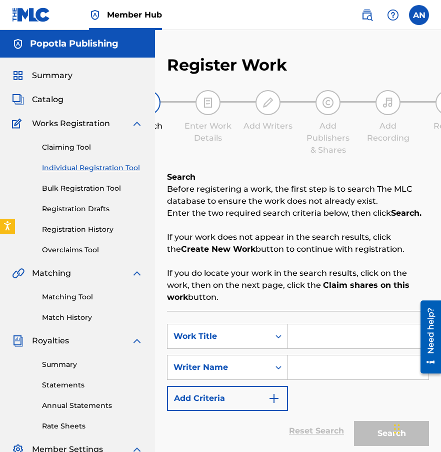
click at [305, 334] on input "Search Form" at bounding box center [358, 336] width 141 height 24
type input "Just Be Free"
click at [336, 375] on input "Search Form" at bounding box center [358, 367] width 141 height 24
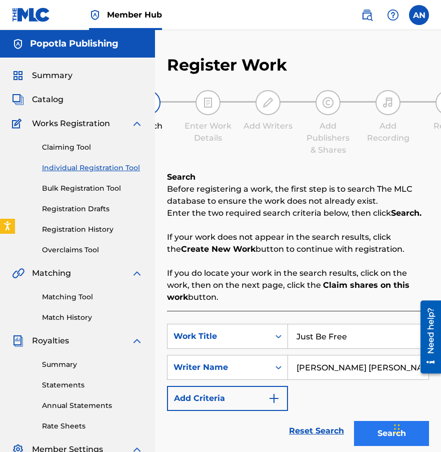
type input "[PERSON_NAME] [PERSON_NAME]"
click at [362, 432] on button "Search" at bounding box center [391, 433] width 75 height 25
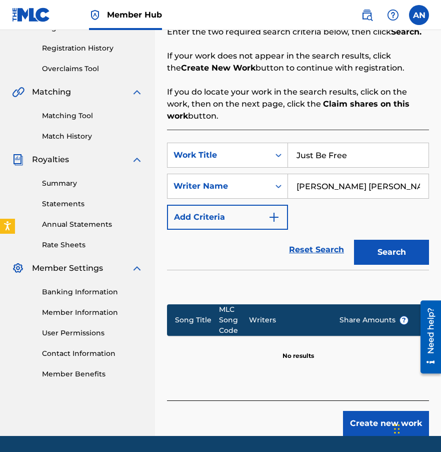
scroll to position [213, 0]
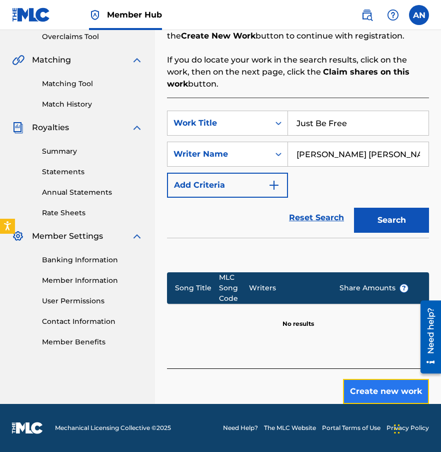
click at [360, 387] on button "Create new work" at bounding box center [386, 391] width 86 height 25
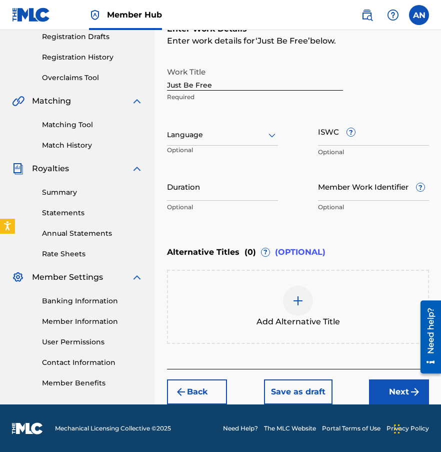
click at [227, 129] on div at bounding box center [222, 135] width 111 height 13
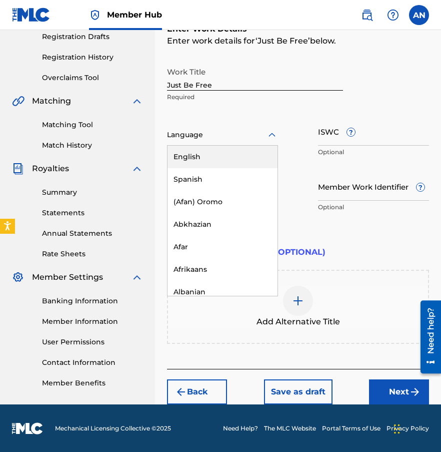
click at [215, 157] on div "English" at bounding box center [223, 157] width 110 height 23
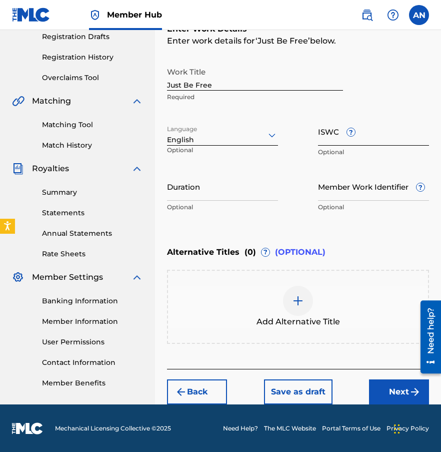
click at [320, 131] on input "ISWC ?" at bounding box center [373, 131] width 111 height 29
paste input "T3305868995"
type input "T3305868995"
click at [216, 199] on input "Duration" at bounding box center [222, 186] width 111 height 29
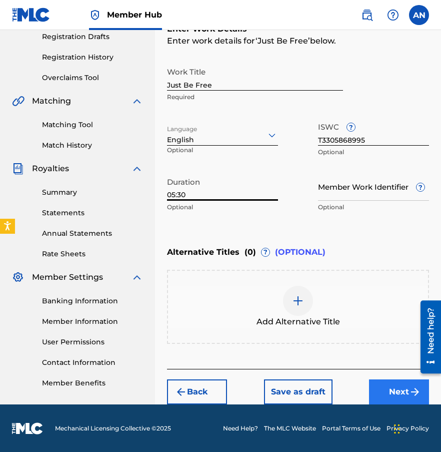
type input "05:30"
click at [384, 385] on button "Next" at bounding box center [399, 391] width 60 height 25
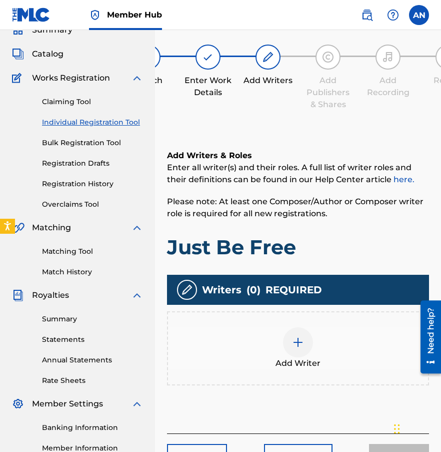
scroll to position [45, 0]
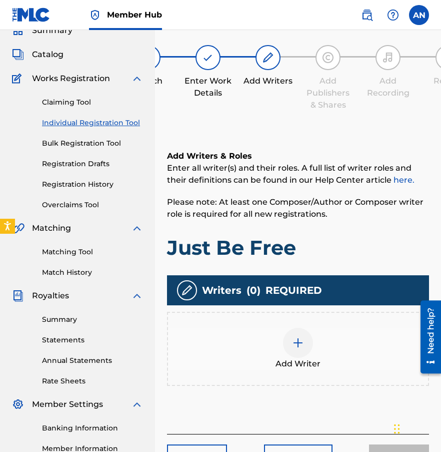
click at [299, 343] on img at bounding box center [298, 343] width 12 height 12
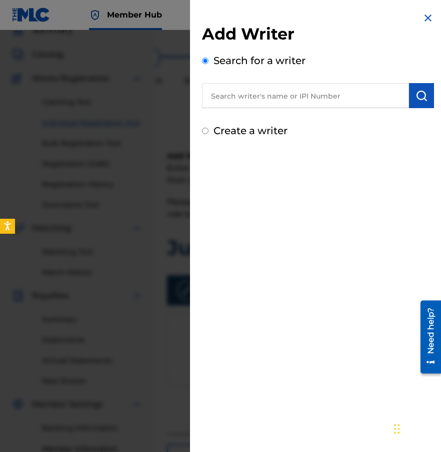
click at [255, 98] on input "text" at bounding box center [305, 95] width 207 height 25
type input "A"
paste input "1170696738"
type input "1170696738"
click at [420, 95] on img "submit" at bounding box center [422, 96] width 12 height 12
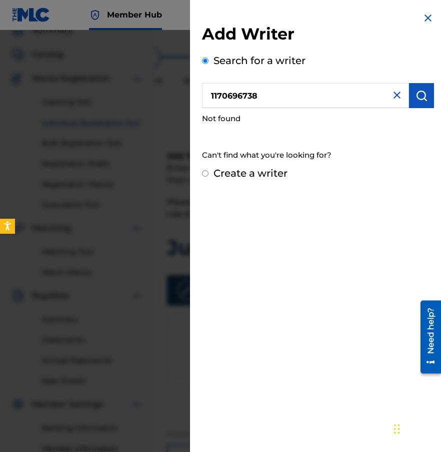
click at [245, 99] on input "1170696738" at bounding box center [305, 95] width 207 height 25
click at [243, 175] on label "Create a writer" at bounding box center [251, 173] width 74 height 12
radio input "true"
click at [209, 175] on input "Create a writer" at bounding box center [205, 173] width 7 height 7
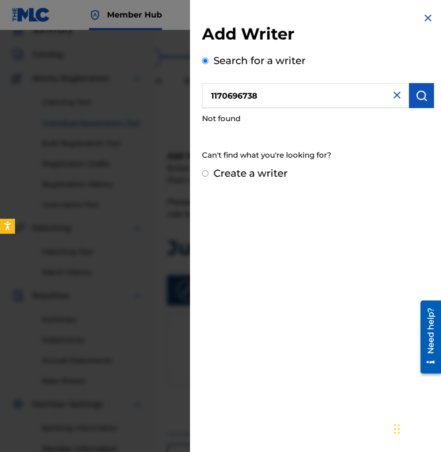
radio input "false"
radio input "true"
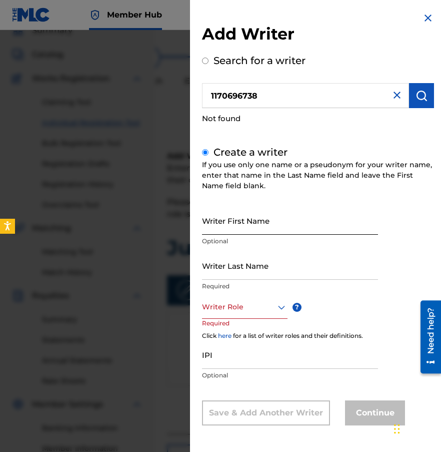
click at [249, 218] on input "Writer First Name" at bounding box center [290, 220] width 176 height 29
type input "[PERSON_NAME]"
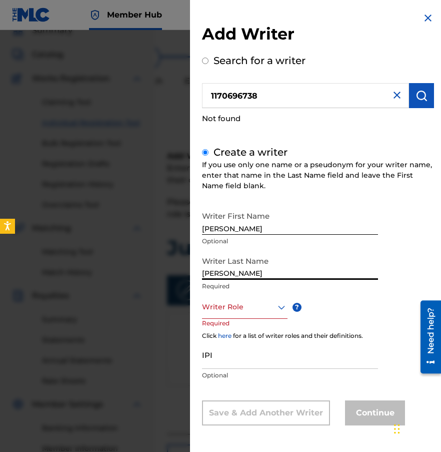
type input "[PERSON_NAME]"
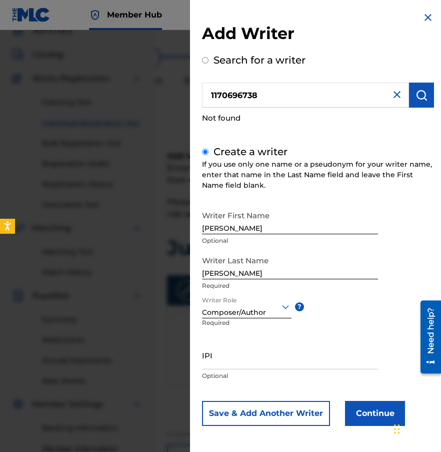
scroll to position [1, 0]
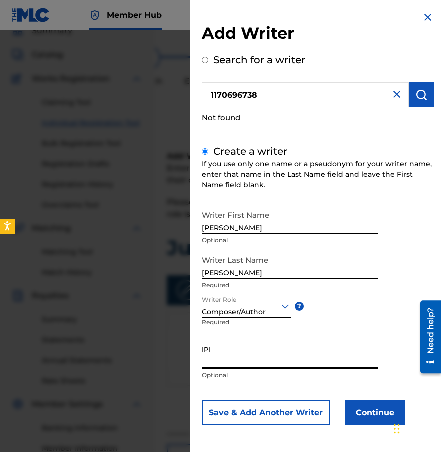
paste input "1170696738"
type input "1170696738"
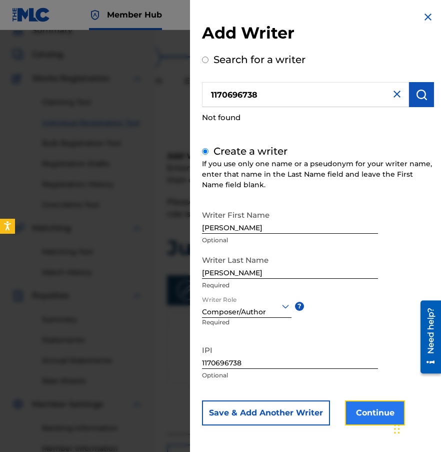
click at [369, 419] on button "Continue" at bounding box center [375, 412] width 60 height 25
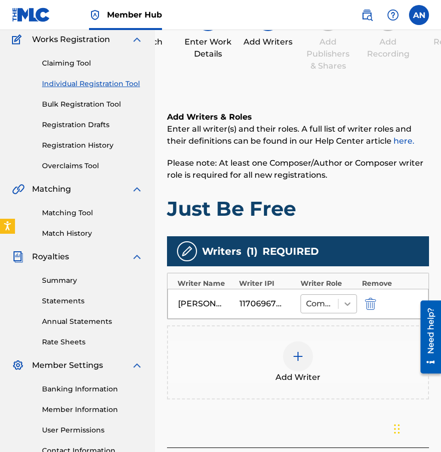
scroll to position [169, 0]
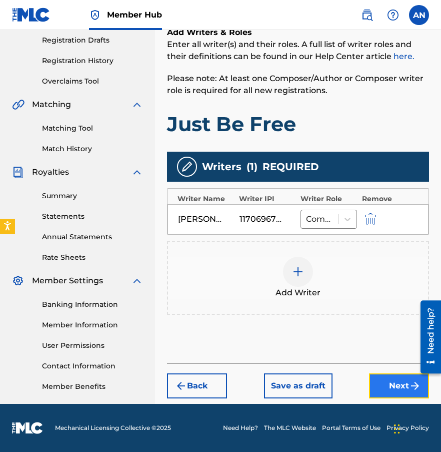
click at [409, 390] on button "Next" at bounding box center [399, 385] width 60 height 25
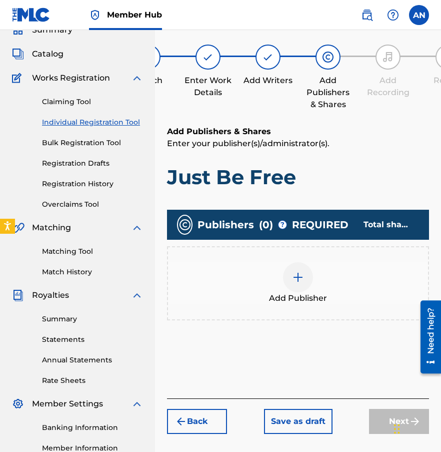
scroll to position [45, 0]
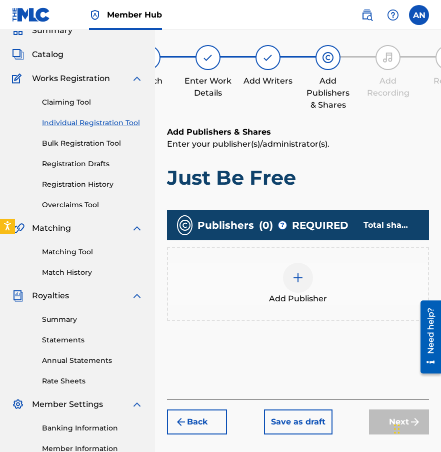
click at [299, 278] on img at bounding box center [298, 278] width 12 height 12
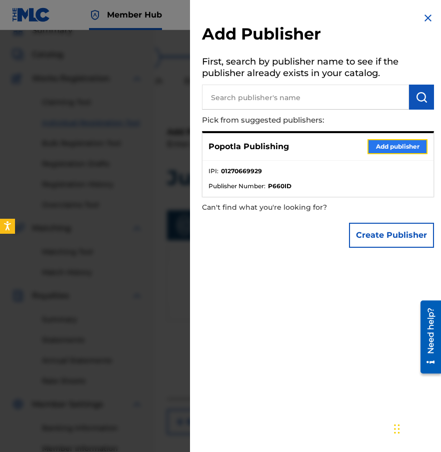
click at [394, 147] on button "Add publisher" at bounding box center [398, 146] width 60 height 15
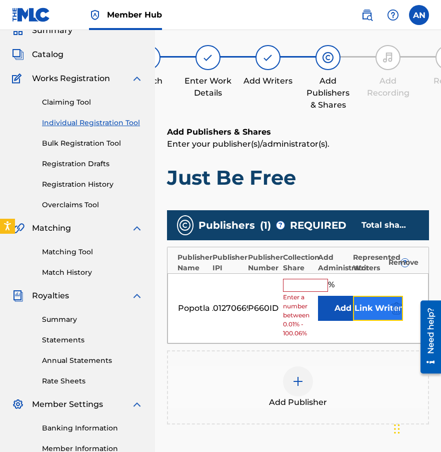
click at [364, 315] on button "Link Writer" at bounding box center [378, 308] width 50 height 25
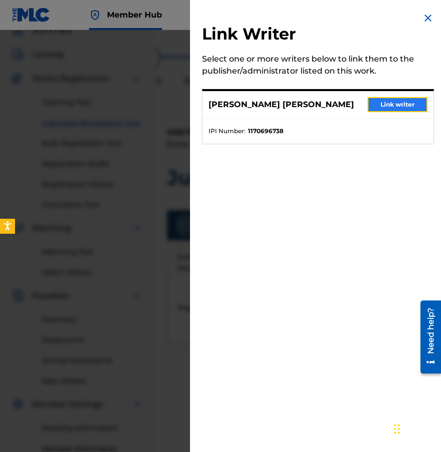
click at [376, 104] on button "Link writer" at bounding box center [398, 104] width 60 height 15
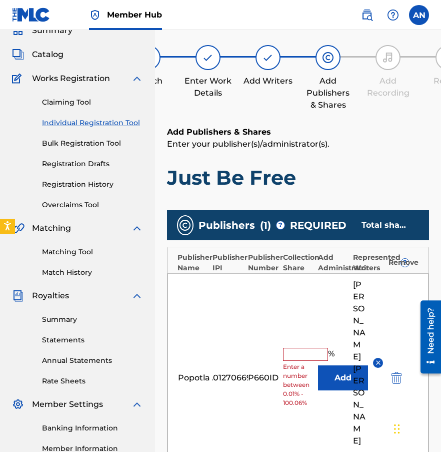
click at [303, 348] on input "text" at bounding box center [305, 354] width 45 height 13
type input "50"
click at [286, 398] on div "Popotla Publishing 01270669929 P660ID 50 % Add [PERSON_NAME] [PERSON_NAME] Link…" at bounding box center [298, 377] width 261 height 209
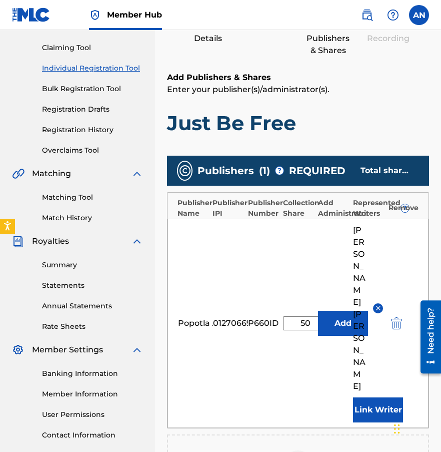
scroll to position [282, 0]
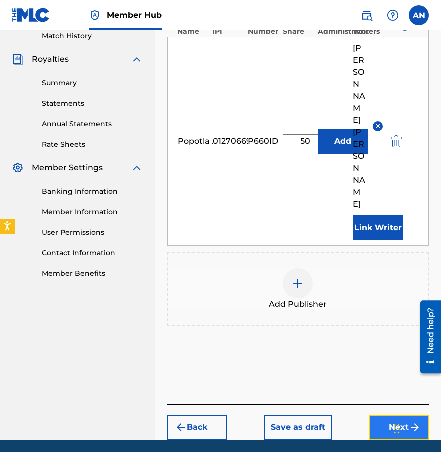
click at [383, 415] on button "Next" at bounding box center [399, 427] width 60 height 25
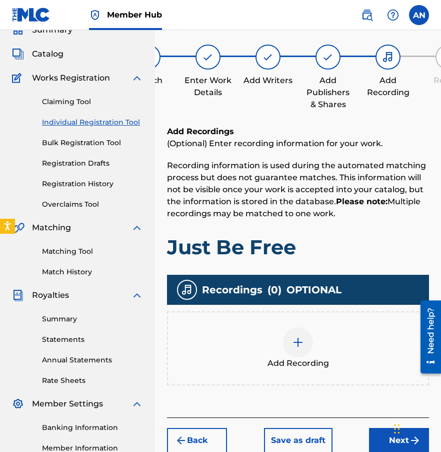
scroll to position [45, 0]
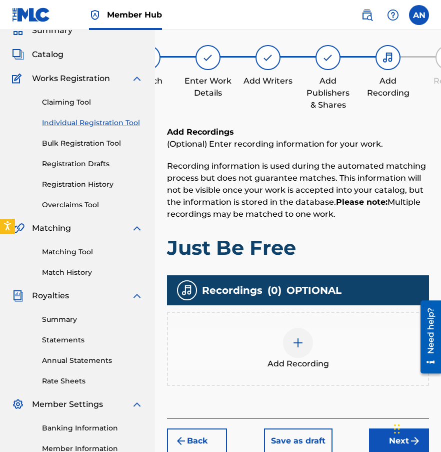
click at [297, 338] on img at bounding box center [298, 343] width 12 height 12
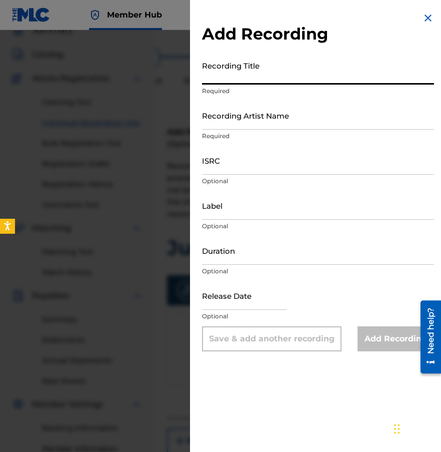
click at [263, 77] on input "Recording Title" at bounding box center [318, 70] width 232 height 29
type input "Just Be Free"
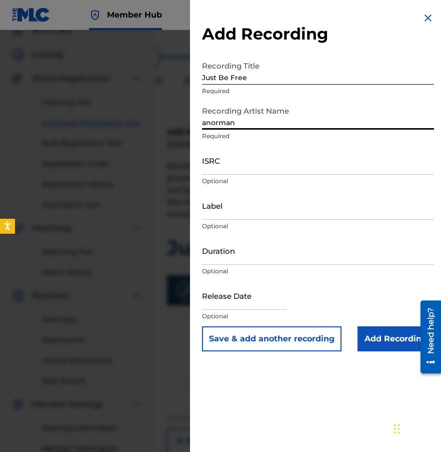
type input "anorman"
type input "Universal Vibration"
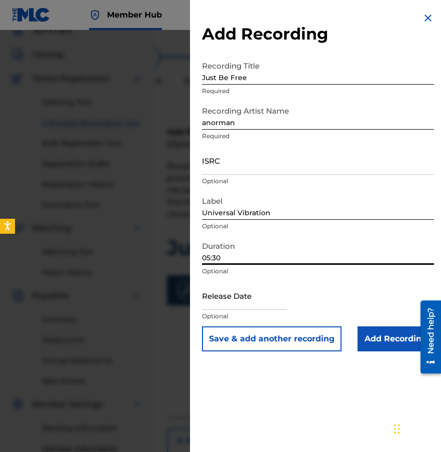
type input "05:30"
click at [230, 306] on input "text" at bounding box center [244, 295] width 85 height 29
select select "8"
select select "2025"
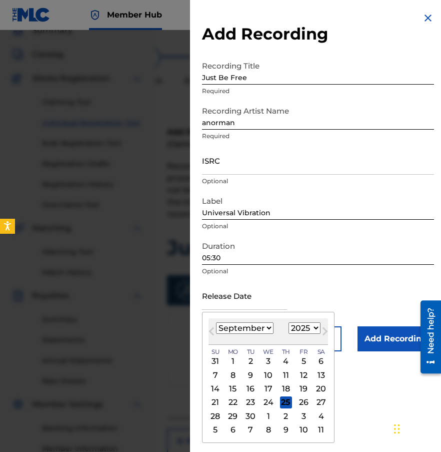
click at [225, 331] on select "January February March April May June July August September October November De…" at bounding box center [245, 328] width 58 height 12
select select "2"
click at [216, 322] on select "January February March April May June July August September October November De…" at bounding box center [245, 328] width 58 height 12
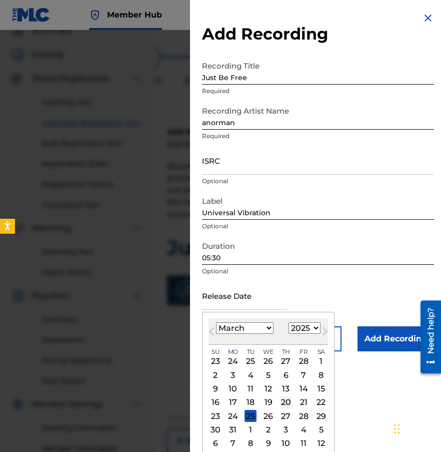
click at [286, 400] on div "20" at bounding box center [286, 402] width 12 height 12
type input "[DATE]"
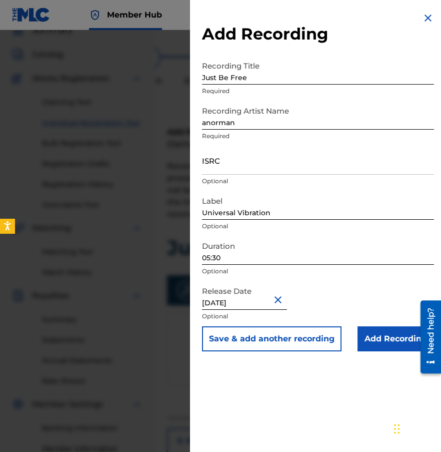
select select "2"
select select "2025"
click at [221, 160] on input "ISRC" at bounding box center [318, 160] width 232 height 29
paste input "QZES72558012"
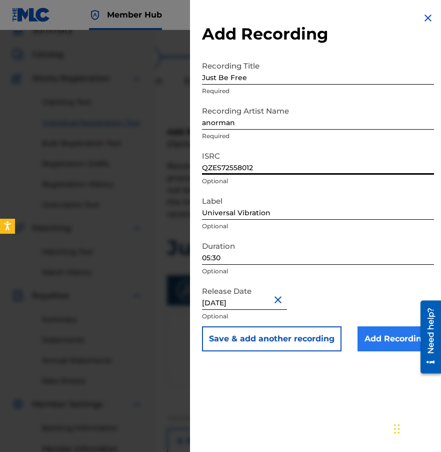
type input "QZES72558012"
click at [391, 340] on input "Add Recording" at bounding box center [396, 338] width 77 height 25
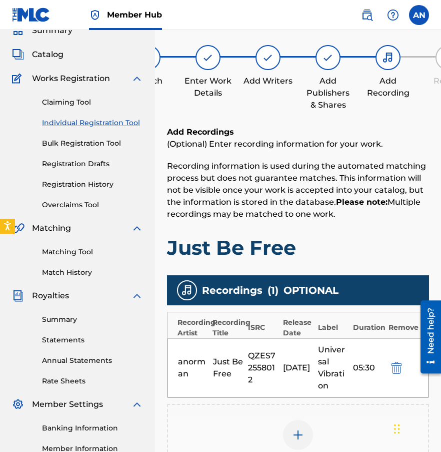
scroll to position [187, 0]
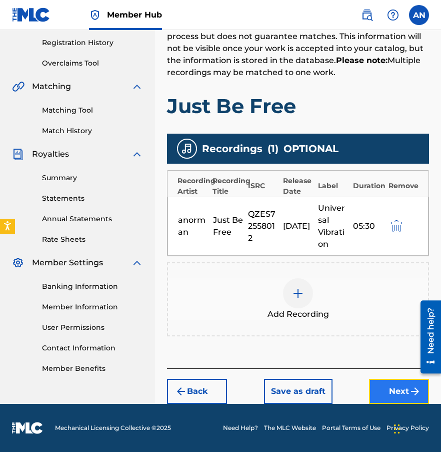
click at [396, 388] on button "Next" at bounding box center [399, 391] width 60 height 25
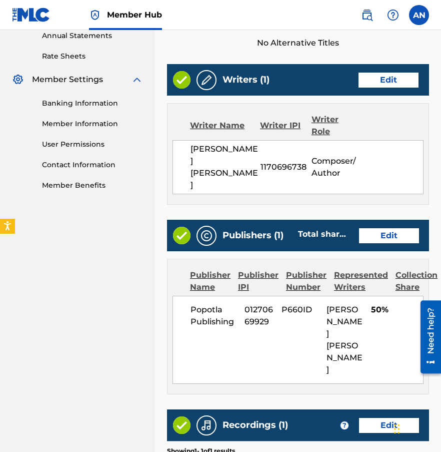
scroll to position [484, 0]
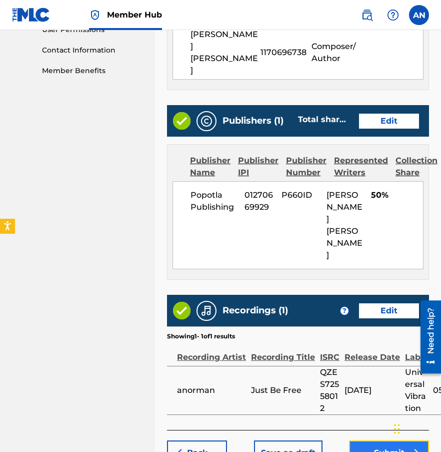
click at [377, 440] on button "Submit" at bounding box center [389, 452] width 80 height 25
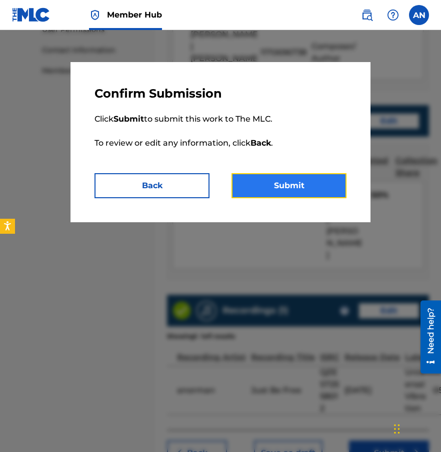
click at [254, 179] on button "Submit" at bounding box center [289, 185] width 115 height 25
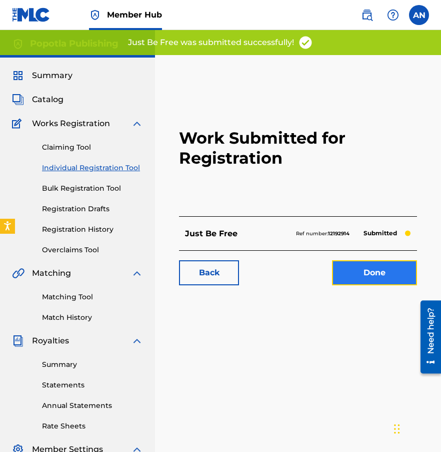
click at [385, 267] on link "Done" at bounding box center [374, 272] width 85 height 25
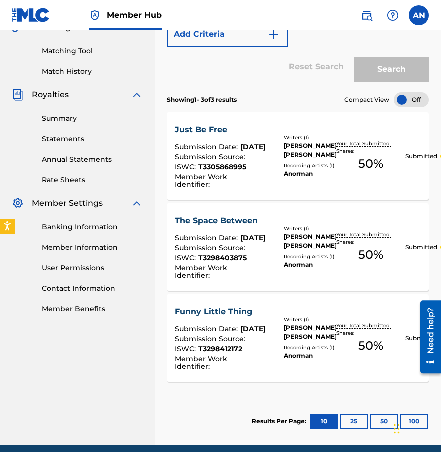
scroll to position [237, 0]
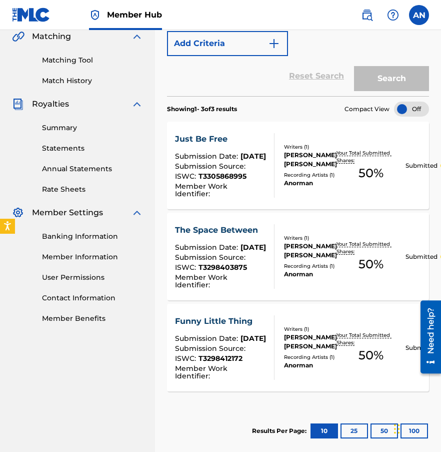
click at [343, 55] on div "SearchWithCriteriaf151ae6f-c30e-494e-87a6-75041c0029a1 Work Title Add Criteria" at bounding box center [298, 28] width 262 height 56
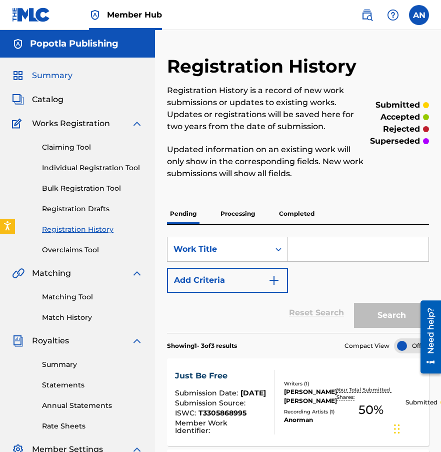
click at [47, 75] on span "Summary" at bounding box center [52, 76] width 41 height 12
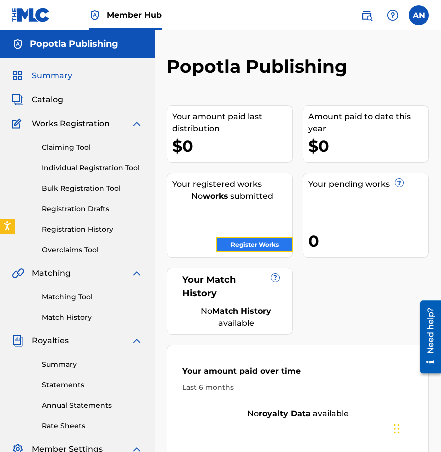
click at [261, 243] on link "Register Works" at bounding box center [255, 244] width 77 height 15
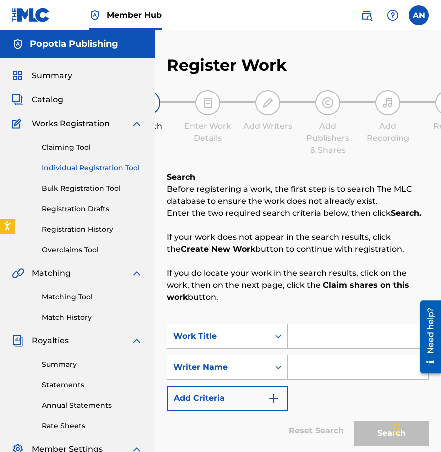
click at [310, 334] on input "Search Form" at bounding box center [358, 336] width 141 height 24
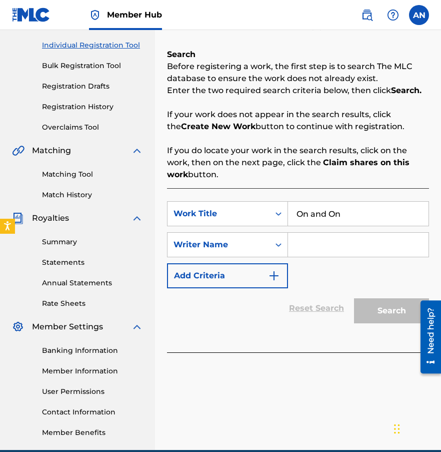
scroll to position [169, 0]
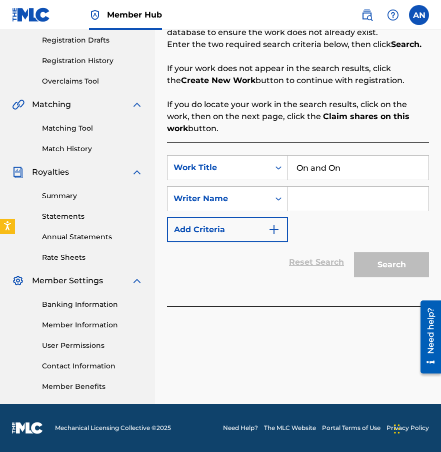
type input "On and On"
click at [326, 204] on input "Search Form" at bounding box center [358, 199] width 141 height 24
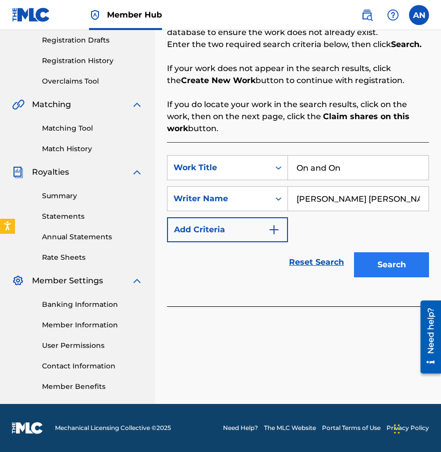
type input "[PERSON_NAME] [PERSON_NAME]"
click at [387, 266] on button "Search" at bounding box center [391, 264] width 75 height 25
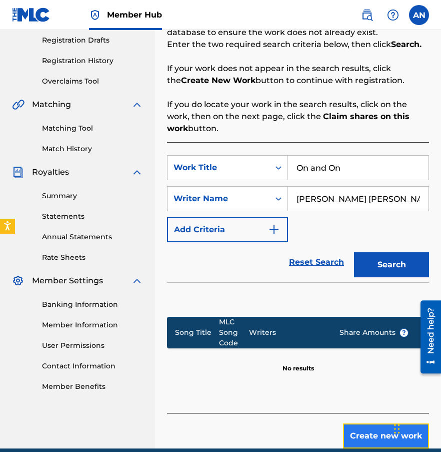
click at [376, 439] on button "Create new work" at bounding box center [386, 435] width 86 height 25
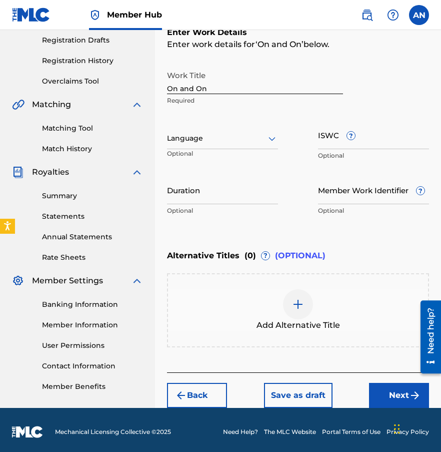
click at [229, 142] on div at bounding box center [222, 138] width 111 height 13
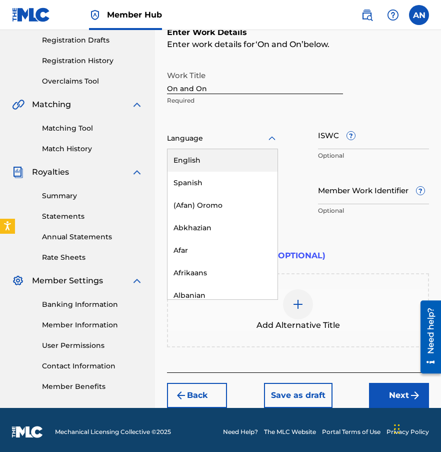
click at [215, 166] on div "English" at bounding box center [223, 160] width 110 height 23
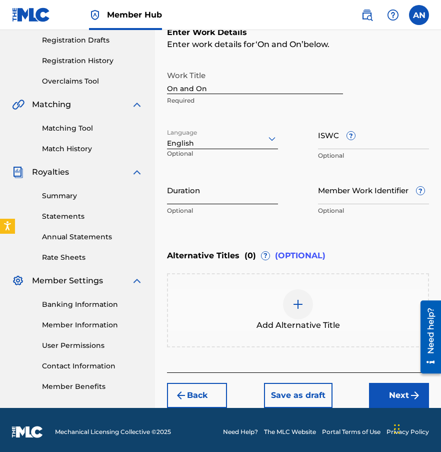
click at [218, 190] on input "Duration" at bounding box center [222, 190] width 111 height 29
type input "03:12"
click at [324, 137] on input "ISWC ?" at bounding box center [373, 135] width 111 height 29
paste input "T3328942758"
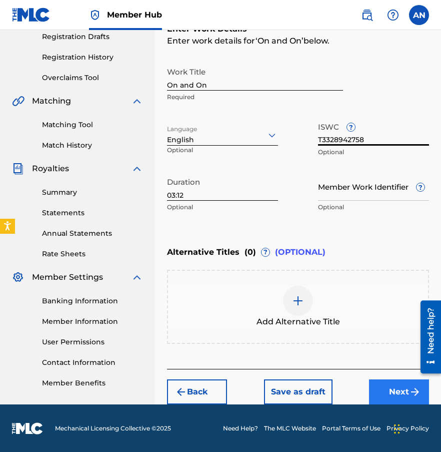
type input "T3328942758"
click at [378, 385] on button "Next" at bounding box center [399, 391] width 60 height 25
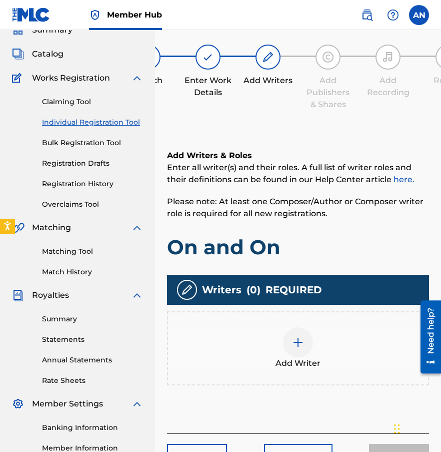
scroll to position [45, 0]
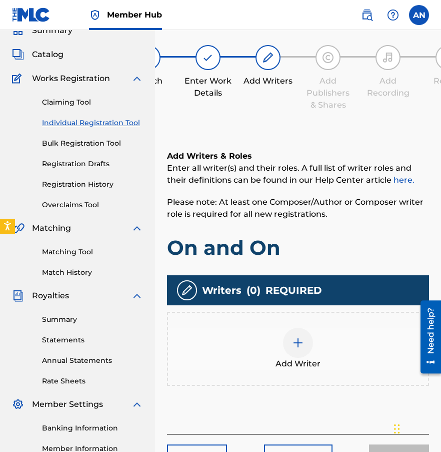
click at [298, 347] on img at bounding box center [298, 343] width 12 height 12
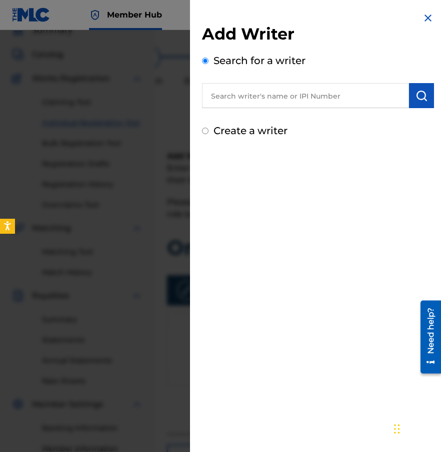
click at [252, 101] on input "text" at bounding box center [305, 95] width 207 height 25
type input "A"
click at [255, 137] on div "Create a writer" at bounding box center [318, 130] width 232 height 15
click at [260, 129] on label "Create a writer" at bounding box center [251, 131] width 74 height 12
radio input "true"
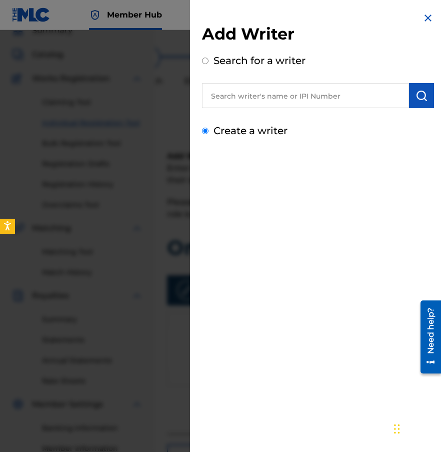
click at [209, 129] on input "Create a writer" at bounding box center [205, 131] width 7 height 7
radio input "false"
radio input "true"
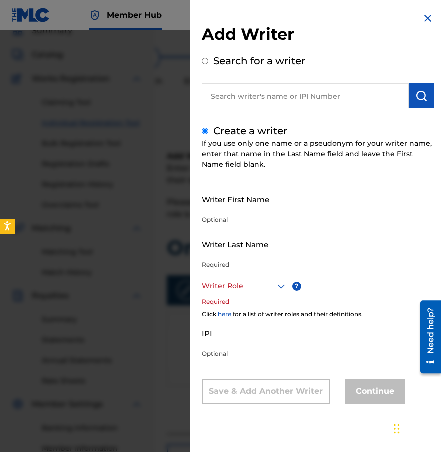
click at [272, 201] on input "Writer First Name" at bounding box center [290, 199] width 176 height 29
type input "[PERSON_NAME]"
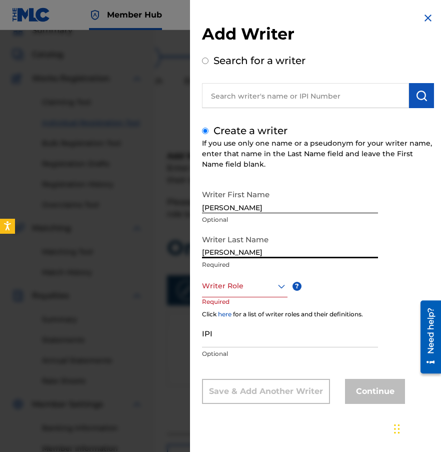
type input "[PERSON_NAME]"
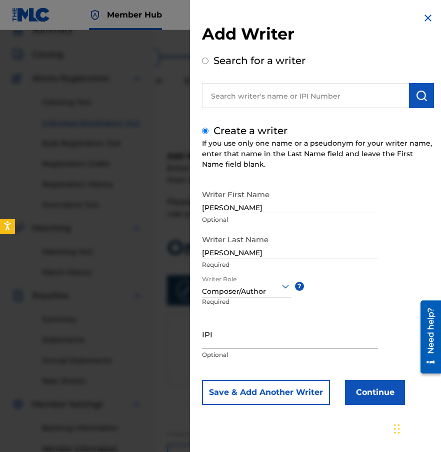
click at [218, 338] on input "IPI" at bounding box center [290, 334] width 176 height 29
paste input "1170696738"
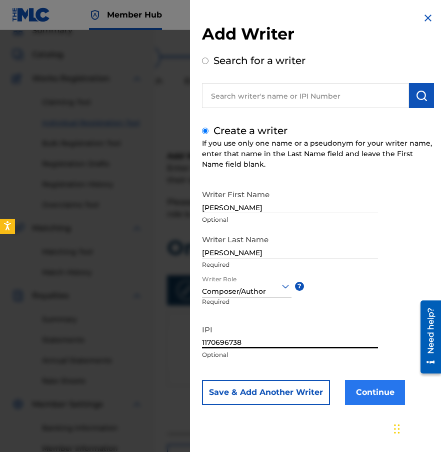
type input "1170696738"
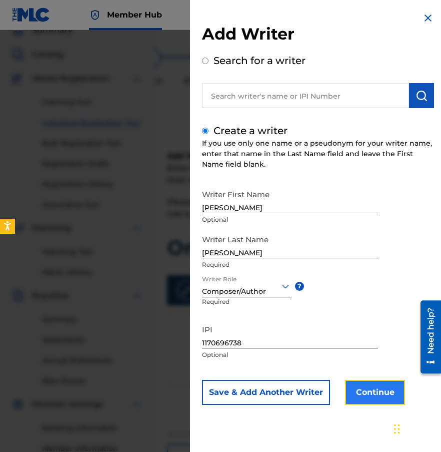
click at [381, 390] on button "Continue" at bounding box center [375, 392] width 60 height 25
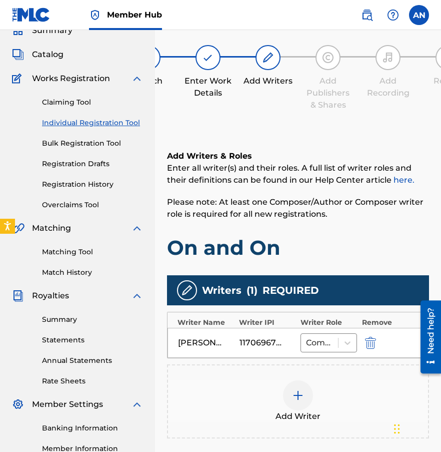
scroll to position [169, 0]
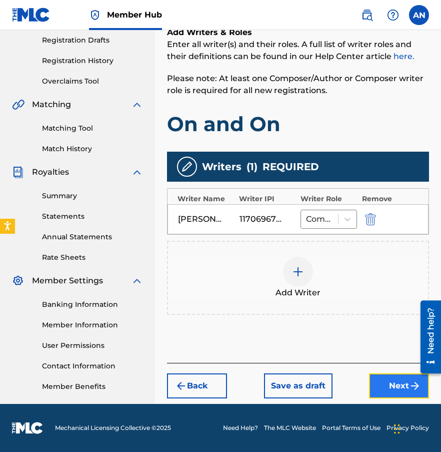
click at [396, 385] on button "Next" at bounding box center [399, 385] width 60 height 25
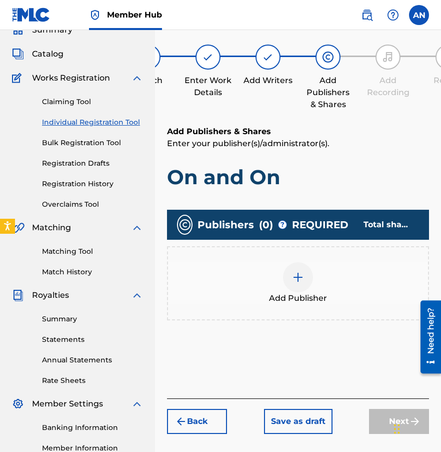
scroll to position [45, 0]
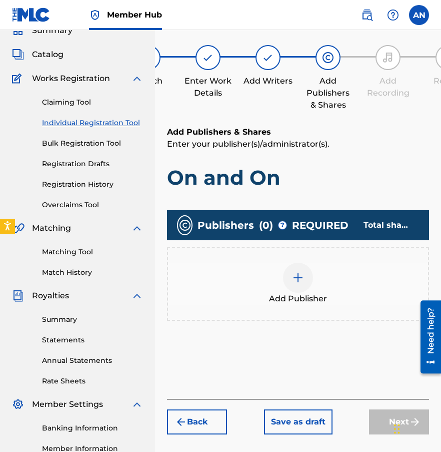
click at [297, 277] on img at bounding box center [298, 278] width 12 height 12
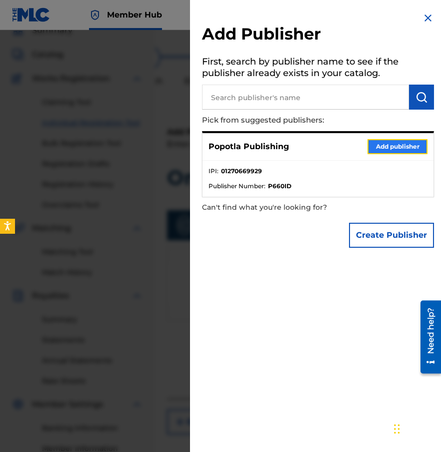
click at [377, 149] on button "Add publisher" at bounding box center [398, 146] width 60 height 15
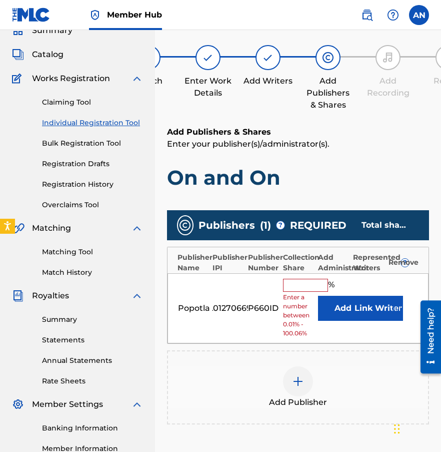
click at [297, 287] on input "text" at bounding box center [305, 285] width 45 height 13
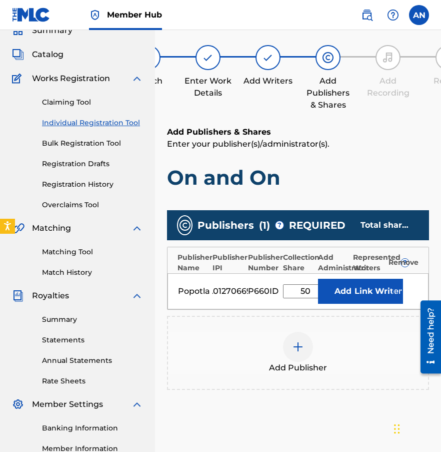
type input "50"
click at [373, 298] on button "Link Writer" at bounding box center [378, 291] width 50 height 25
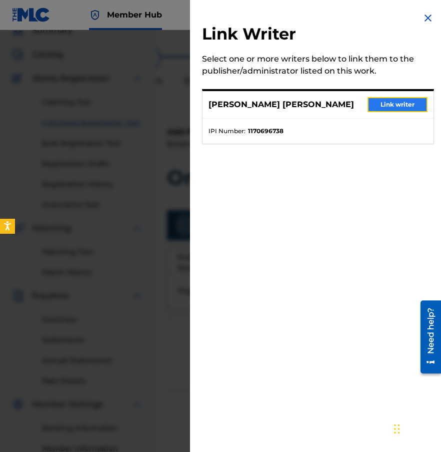
click at [370, 100] on button "Link writer" at bounding box center [398, 104] width 60 height 15
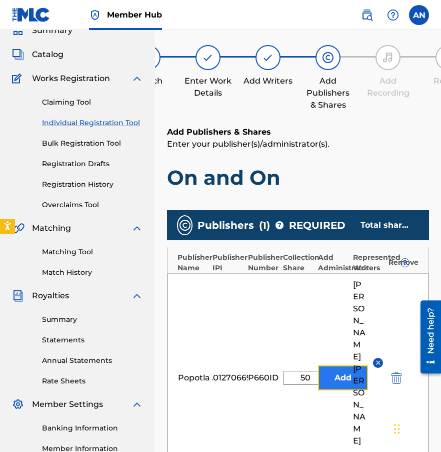
click at [327, 365] on button "Add" at bounding box center [343, 377] width 50 height 25
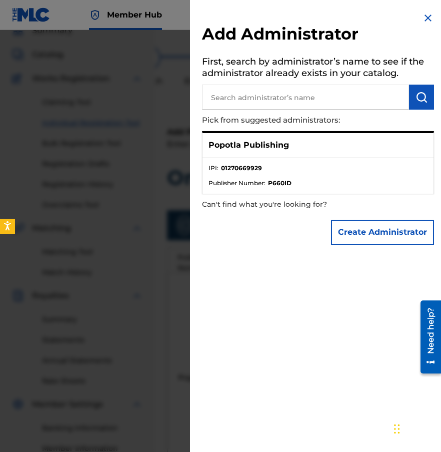
click at [425, 22] on img at bounding box center [428, 18] width 12 height 12
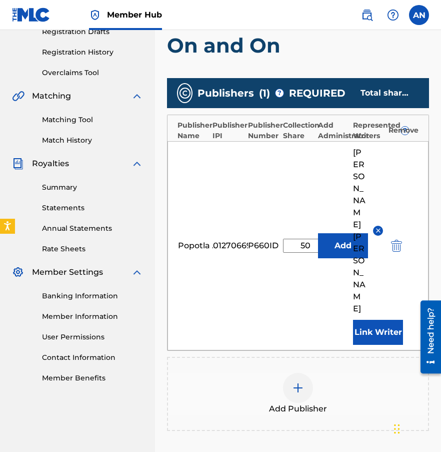
scroll to position [282, 0]
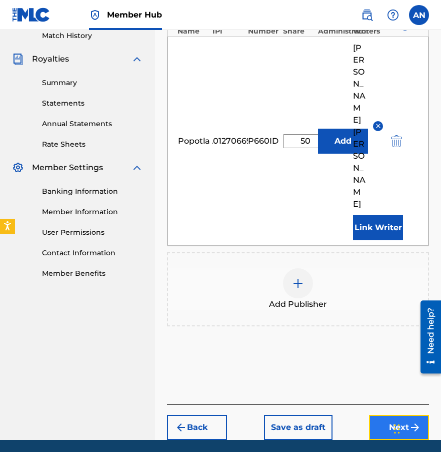
click at [379, 415] on button "Next" at bounding box center [399, 427] width 60 height 25
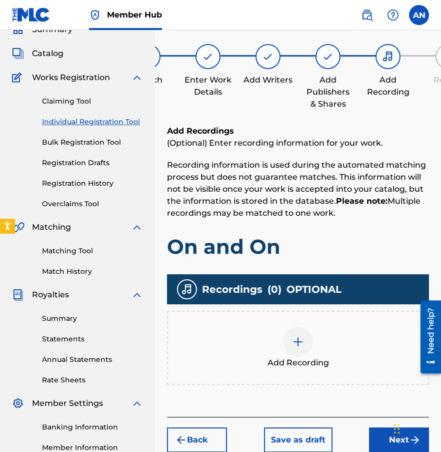
scroll to position [45, 0]
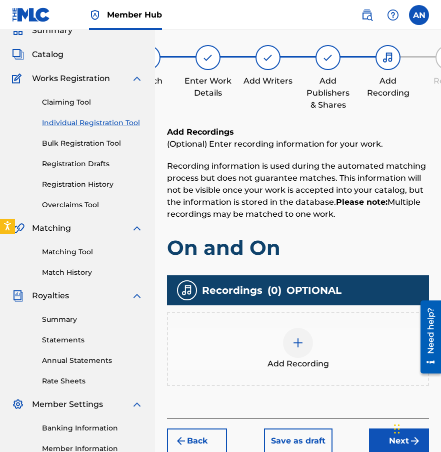
click at [302, 340] on img at bounding box center [298, 343] width 12 height 12
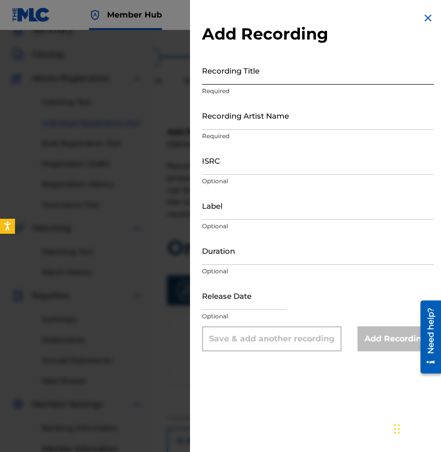
click at [218, 76] on input "Recording Title" at bounding box center [318, 70] width 232 height 29
type input "On and On"
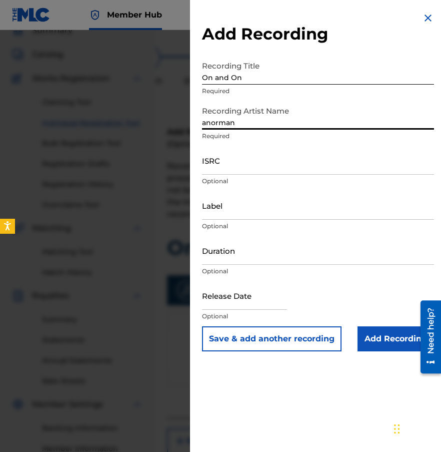
type input "anorman"
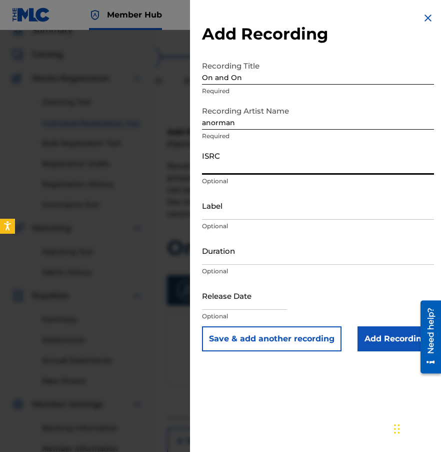
paste input "QZTAS2584599"
type input "QZTAS2584599"
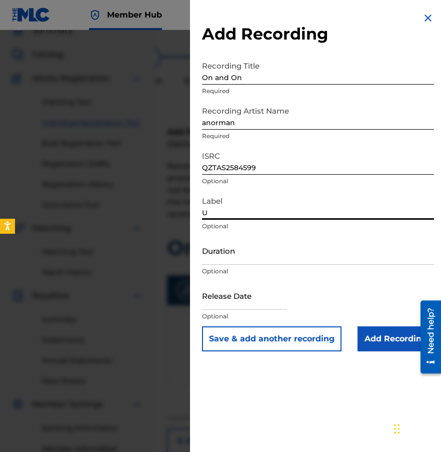
type input "Universal Vibration"
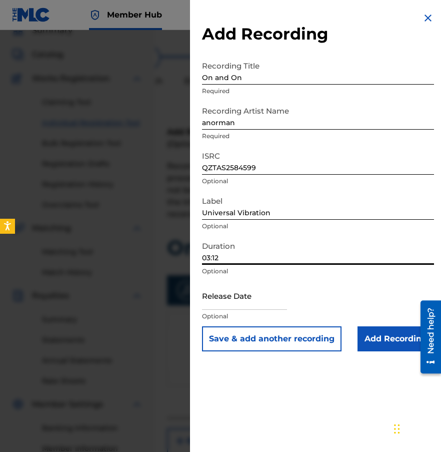
type input "03:12"
click at [238, 301] on input "text" at bounding box center [244, 295] width 85 height 29
select select "8"
select select "2025"
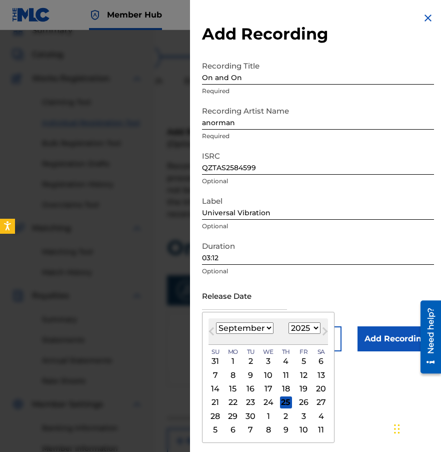
click at [224, 331] on select "January February March April May June July August September October November De…" at bounding box center [245, 328] width 58 height 12
select select "5"
click at [216, 322] on select "January February March April May June July August September October November De…" at bounding box center [245, 328] width 58 height 12
click at [249, 360] on div "3" at bounding box center [251, 361] width 12 height 12
type input "[DATE]"
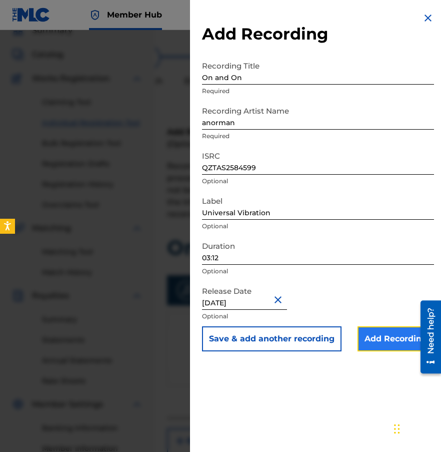
click at [362, 339] on input "Add Recording" at bounding box center [396, 338] width 77 height 25
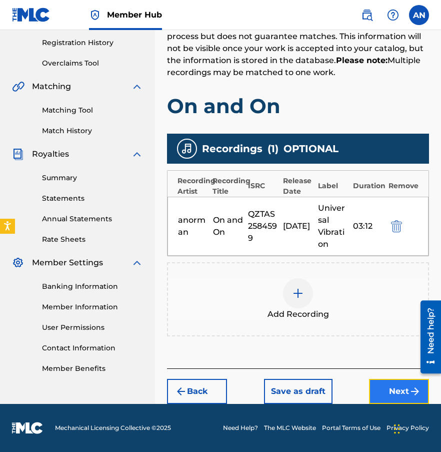
click at [386, 385] on button "Next" at bounding box center [399, 391] width 60 height 25
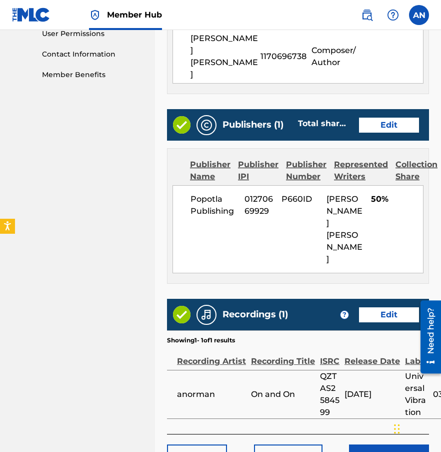
scroll to position [484, 0]
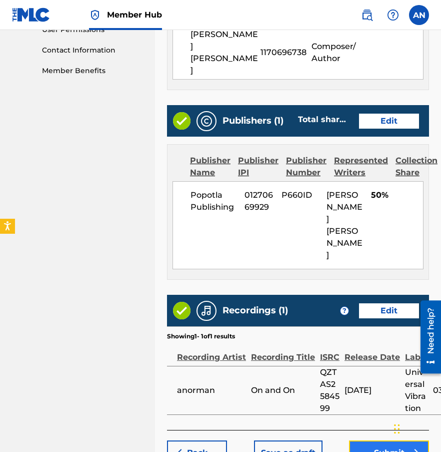
click at [385, 440] on button "Submit" at bounding box center [389, 452] width 80 height 25
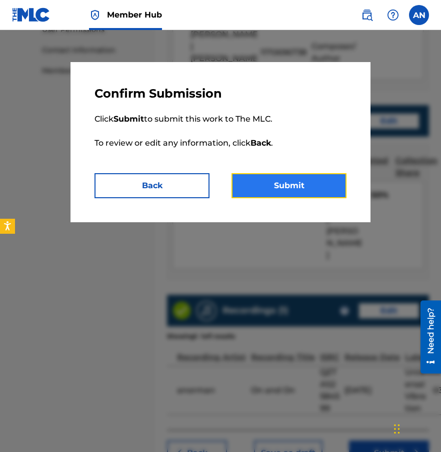
click at [252, 185] on button "Submit" at bounding box center [289, 185] width 115 height 25
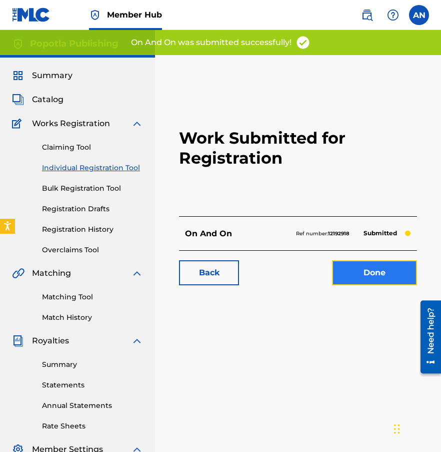
click at [361, 279] on link "Done" at bounding box center [374, 272] width 85 height 25
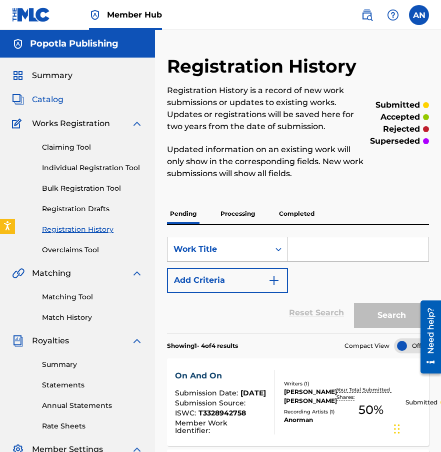
click at [46, 99] on span "Catalog" at bounding box center [48, 100] width 32 height 12
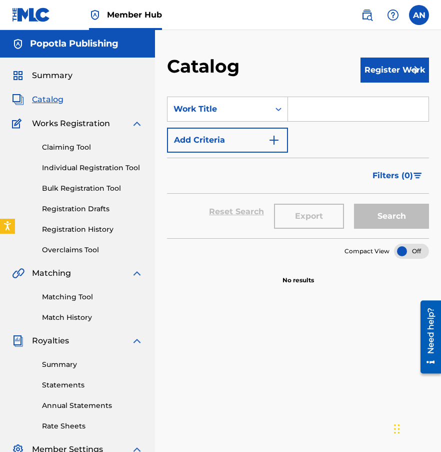
click at [339, 110] on input "Search Form" at bounding box center [358, 109] width 141 height 24
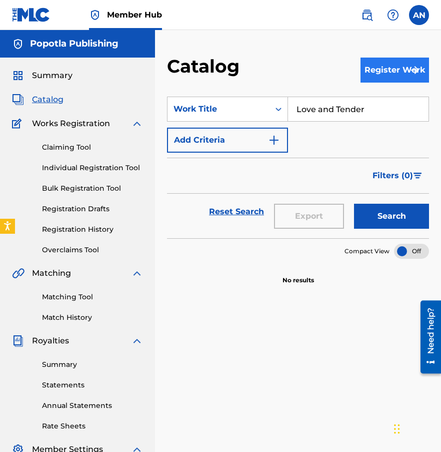
type input "Love and Tender"
click at [390, 71] on button "Register Work" at bounding box center [395, 70] width 69 height 25
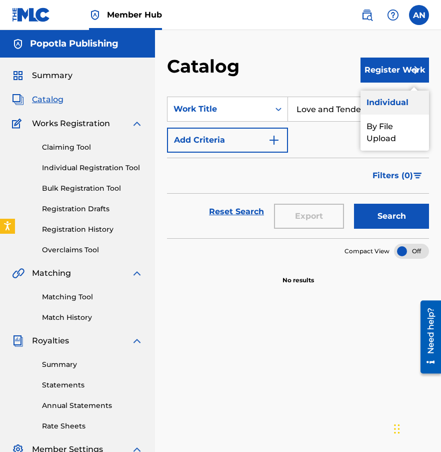
click at [383, 92] on link "Individual" at bounding box center [395, 103] width 69 height 24
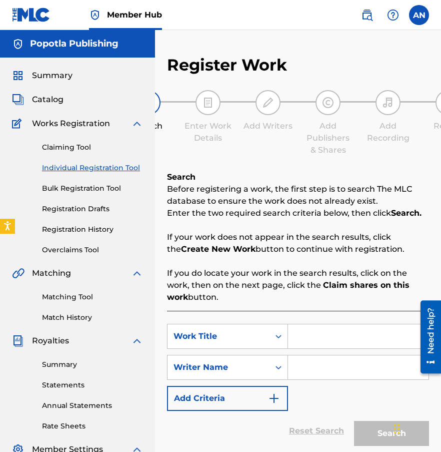
click at [306, 325] on input "Search Form" at bounding box center [358, 336] width 141 height 24
type input "Love and Tenderness"
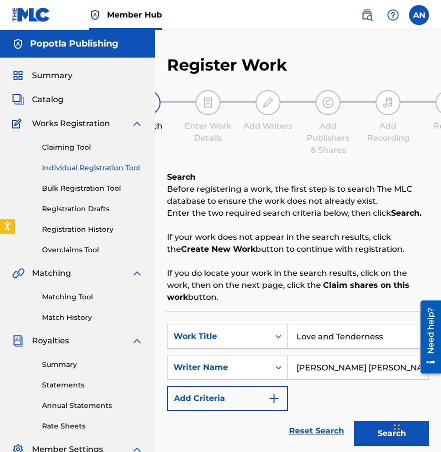
type input "[PERSON_NAME] [PERSON_NAME]"
click at [354, 421] on button "Search" at bounding box center [391, 433] width 75 height 25
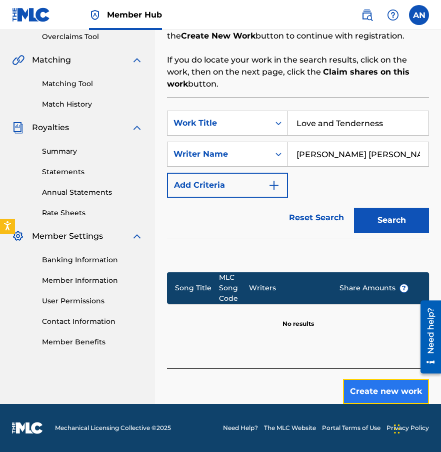
click at [367, 383] on button "Create new work" at bounding box center [386, 391] width 86 height 25
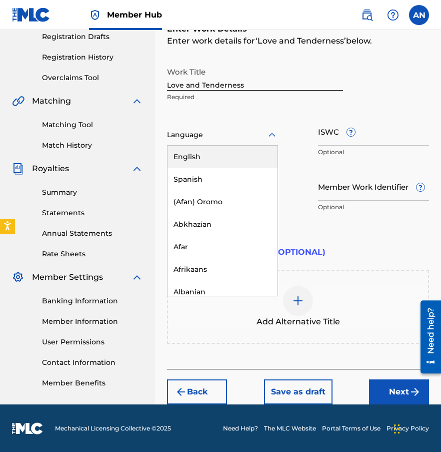
click at [230, 135] on div at bounding box center [222, 135] width 111 height 13
click at [217, 158] on div "English" at bounding box center [223, 157] width 110 height 23
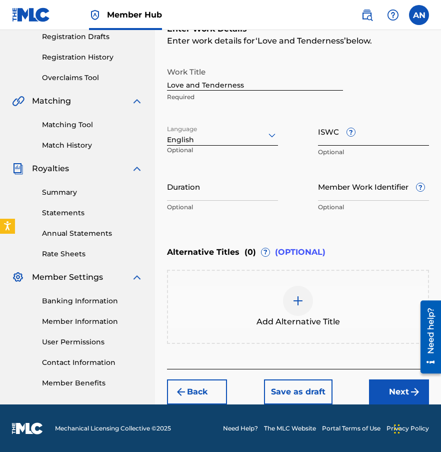
click at [337, 139] on input "ISWC ?" at bounding box center [373, 131] width 111 height 29
paste input "T3343487689"
type input "T3343487689"
click at [217, 189] on input "Duration" at bounding box center [222, 186] width 111 height 29
type input "04:37"
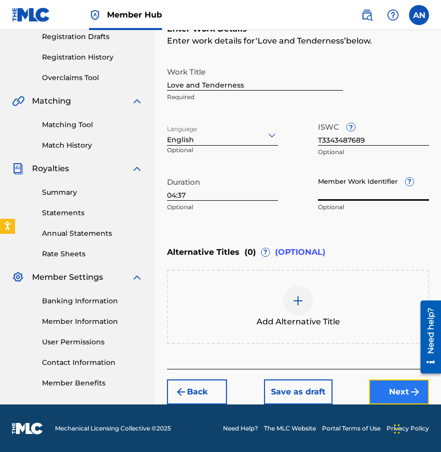
click at [383, 385] on button "Next" at bounding box center [399, 391] width 60 height 25
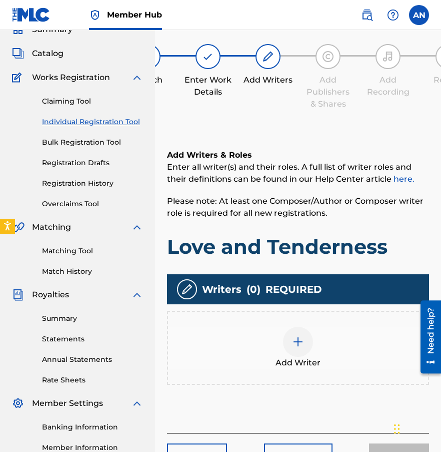
scroll to position [45, 0]
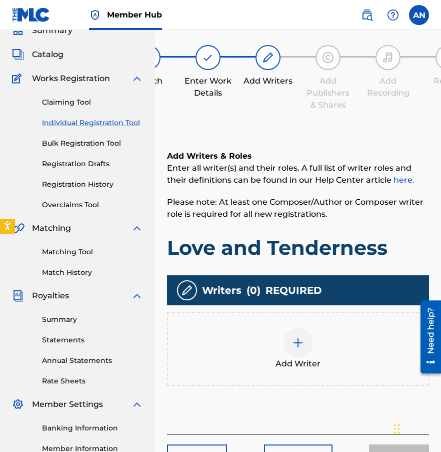
click at [297, 331] on div at bounding box center [298, 343] width 30 height 30
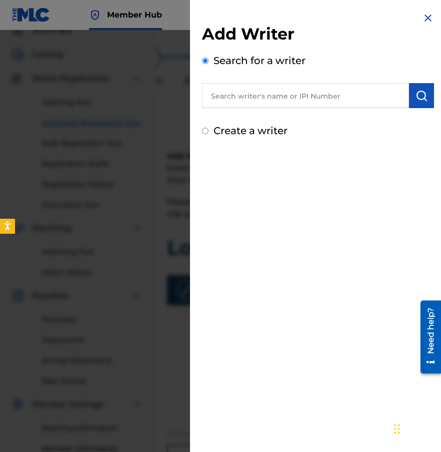
click at [248, 133] on label "Create a writer" at bounding box center [251, 131] width 74 height 12
radio input "true"
click at [209, 133] on input "Create a writer" at bounding box center [205, 131] width 7 height 7
radio input "false"
radio input "true"
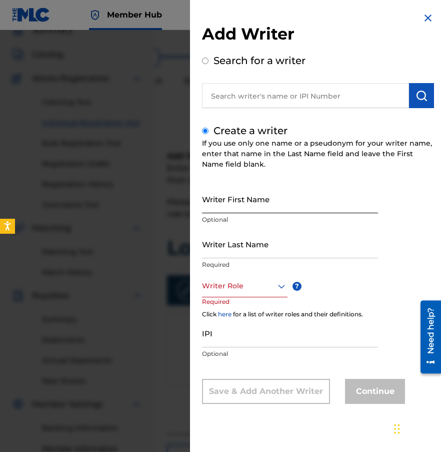
click at [260, 207] on input "Writer First Name" at bounding box center [290, 199] width 176 height 29
type input "[PERSON_NAME]"
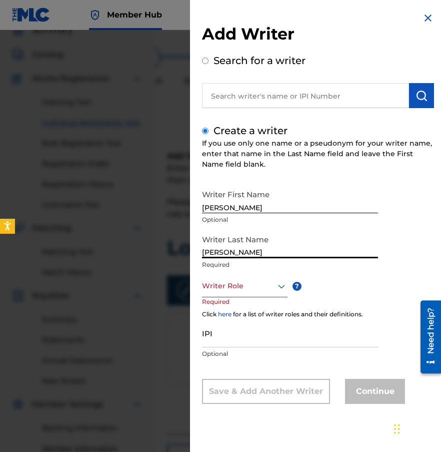
type input "[PERSON_NAME]"
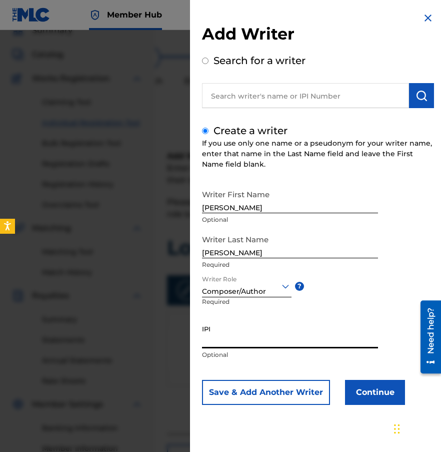
paste input "1170696738"
type input "1170696738"
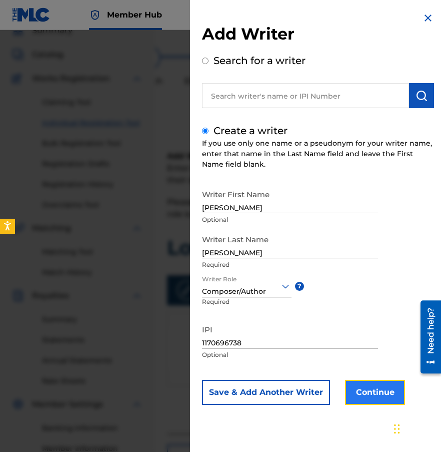
click at [397, 394] on button "Continue" at bounding box center [375, 392] width 60 height 25
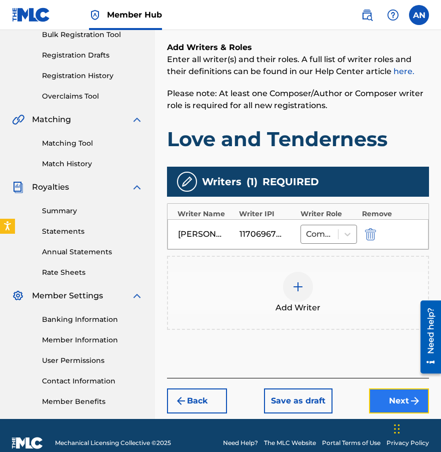
click at [397, 399] on button "Next" at bounding box center [399, 400] width 60 height 25
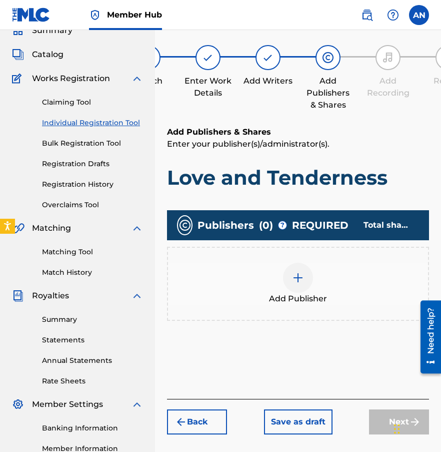
click at [300, 282] on img at bounding box center [298, 278] width 12 height 12
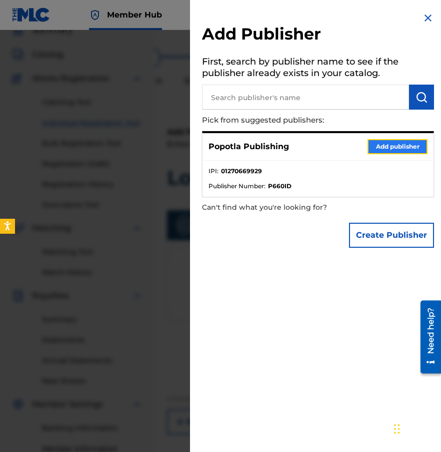
click at [391, 151] on button "Add publisher" at bounding box center [398, 146] width 60 height 15
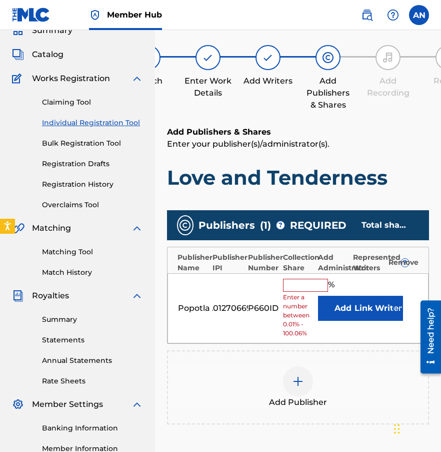
click at [308, 288] on input "text" at bounding box center [305, 285] width 45 height 13
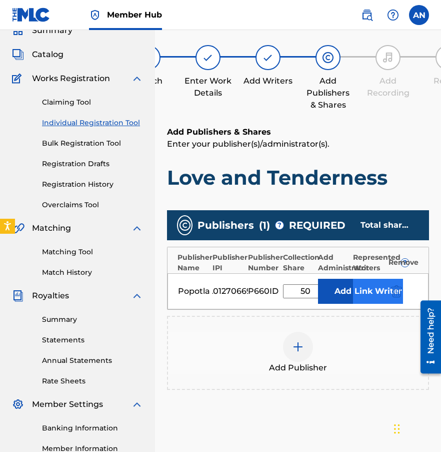
type input "50"
click at [363, 292] on button "Link Writer" at bounding box center [378, 291] width 50 height 25
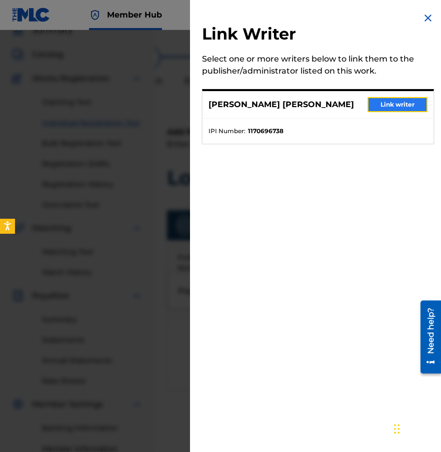
click at [379, 106] on button "Link writer" at bounding box center [398, 104] width 60 height 15
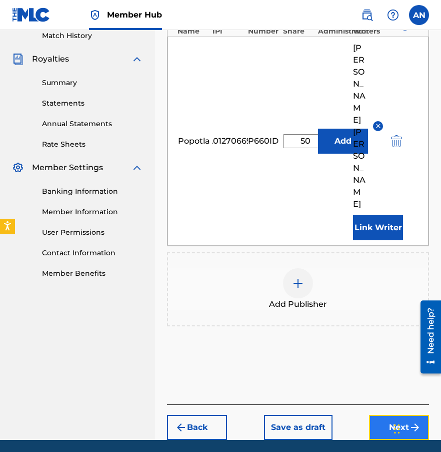
click at [378, 415] on button "Next" at bounding box center [399, 427] width 60 height 25
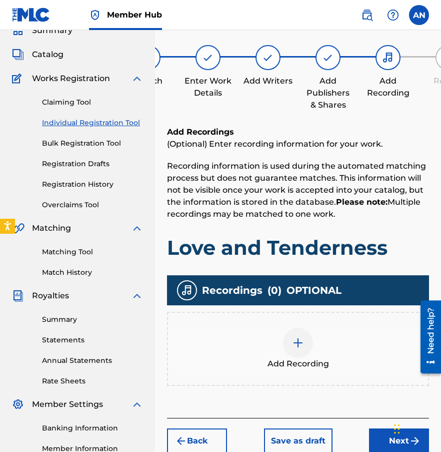
click at [294, 340] on img at bounding box center [298, 343] width 12 height 12
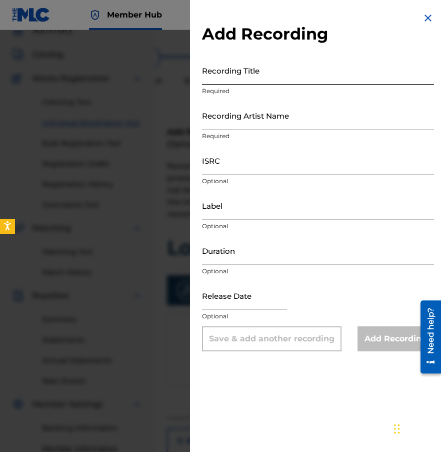
click at [256, 69] on input "Recording Title" at bounding box center [318, 70] width 232 height 29
type input "Love and Tenderness"
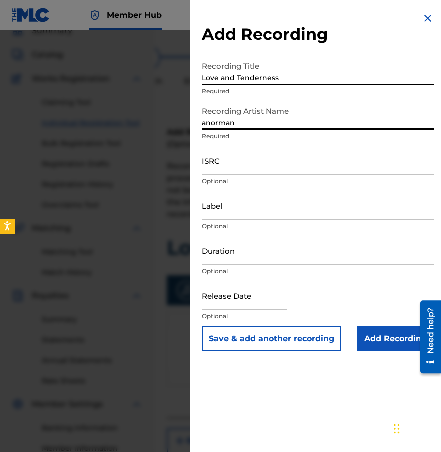
type input "anorman"
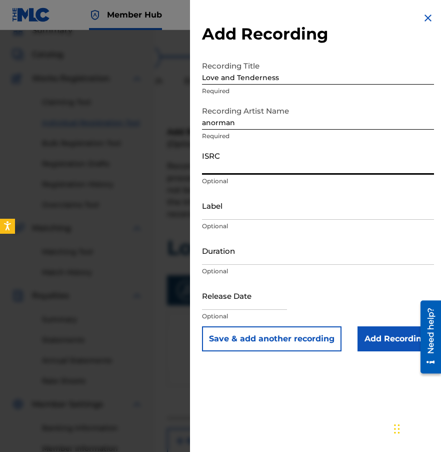
paste input "QZWV32591840"
type input "QZWV32591840"
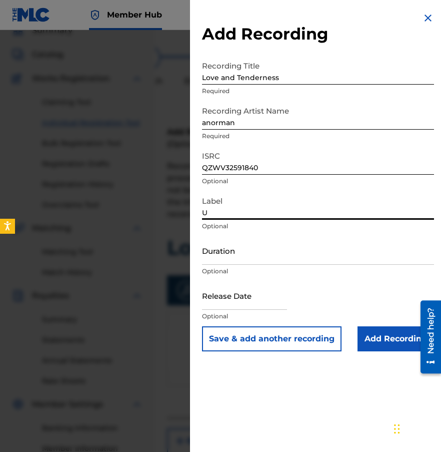
type input "Universal Vibration"
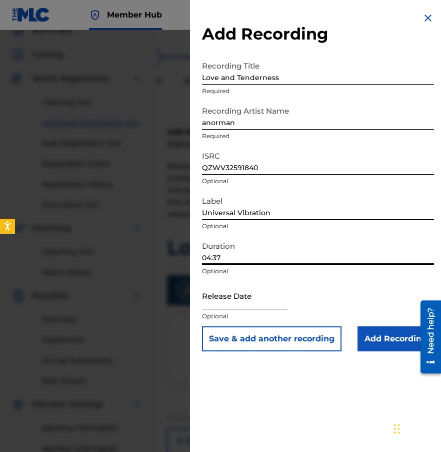
type input "04:37"
select select "8"
select select "2025"
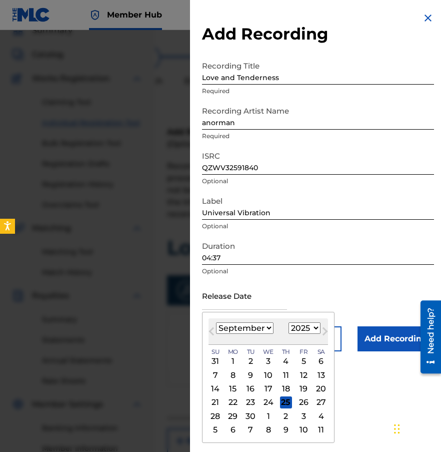
click at [250, 330] on select "January February March April May June July August September October November De…" at bounding box center [245, 328] width 58 height 12
select select "7"
click at [216, 322] on select "January February March April May June July August September October November De…" at bounding box center [245, 328] width 58 height 12
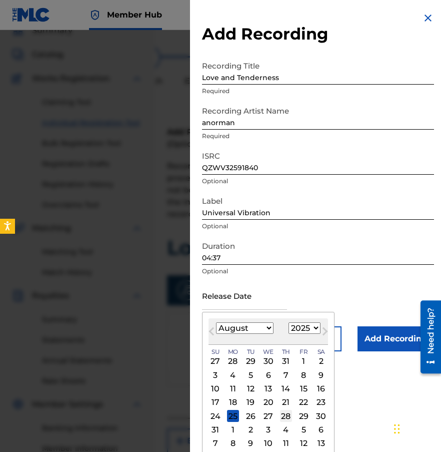
click at [283, 417] on div "28" at bounding box center [286, 416] width 12 height 12
type input "[DATE]"
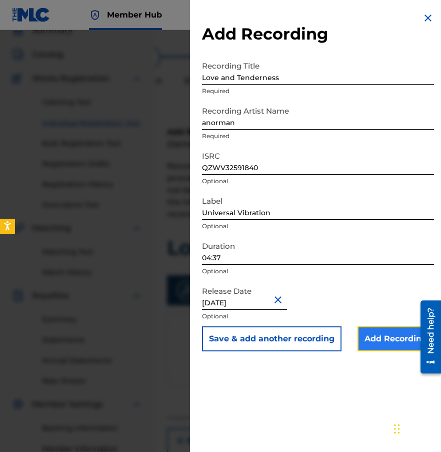
click at [379, 333] on input "Add Recording" at bounding box center [396, 338] width 77 height 25
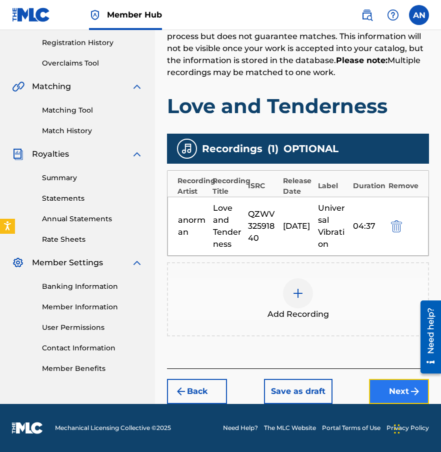
click at [391, 385] on button "Next" at bounding box center [399, 391] width 60 height 25
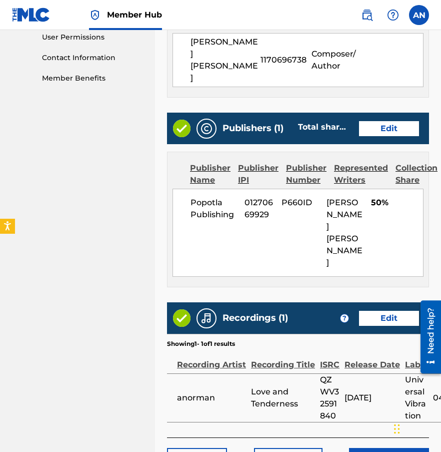
scroll to position [484, 0]
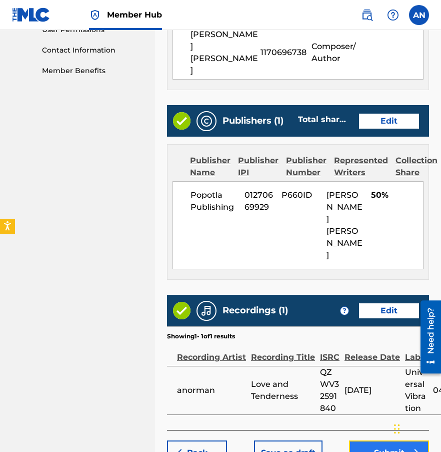
click at [388, 440] on button "Submit" at bounding box center [389, 452] width 80 height 25
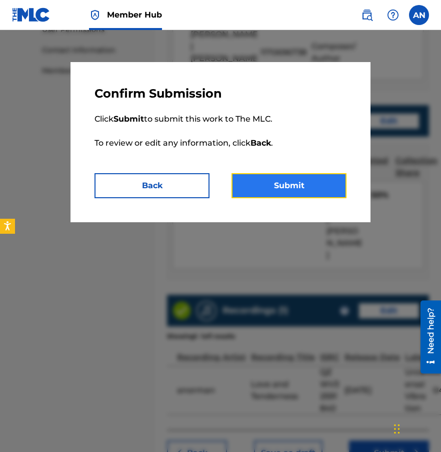
click at [270, 186] on button "Submit" at bounding box center [289, 185] width 115 height 25
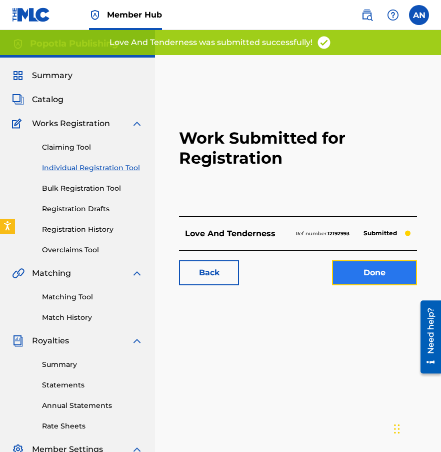
click at [376, 282] on link "Done" at bounding box center [374, 272] width 85 height 25
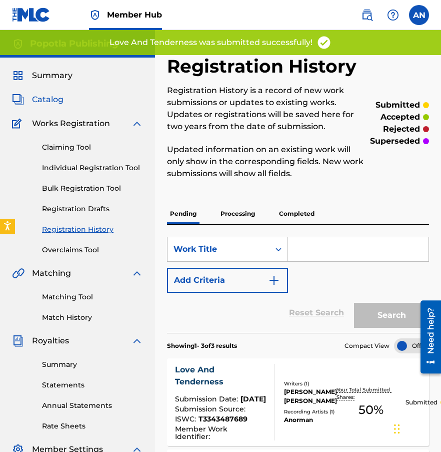
click at [45, 102] on span "Catalog" at bounding box center [48, 100] width 32 height 12
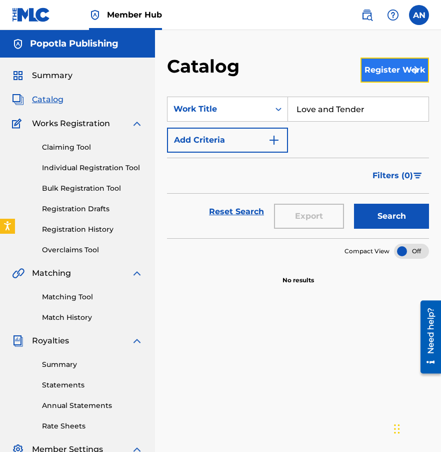
click at [398, 68] on button "Register Work" at bounding box center [395, 70] width 69 height 25
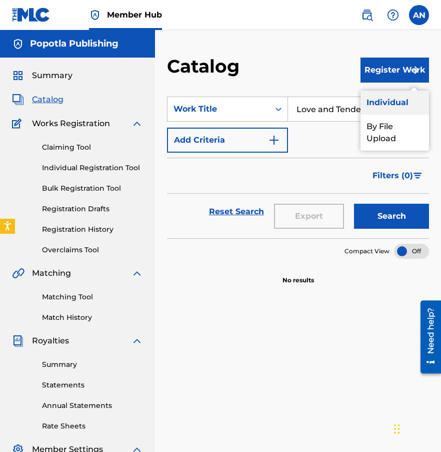
click at [388, 105] on link "Individual" at bounding box center [395, 103] width 69 height 24
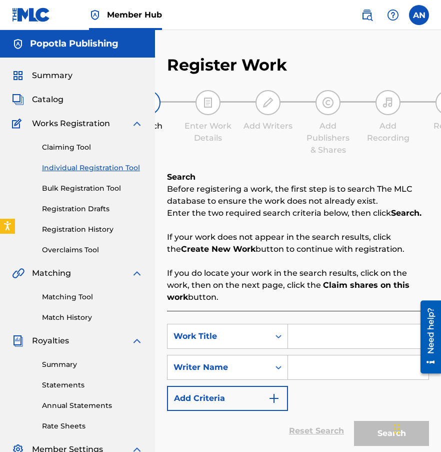
click at [320, 331] on input "Search Form" at bounding box center [358, 336] width 141 height 24
type input "I Made That Happen"
click at [343, 365] on input "Search Form" at bounding box center [358, 367] width 141 height 24
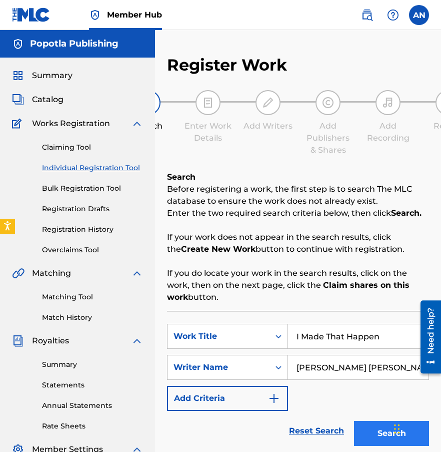
type input "[PERSON_NAME] [PERSON_NAME]"
click at [377, 438] on button "Search" at bounding box center [391, 433] width 75 height 25
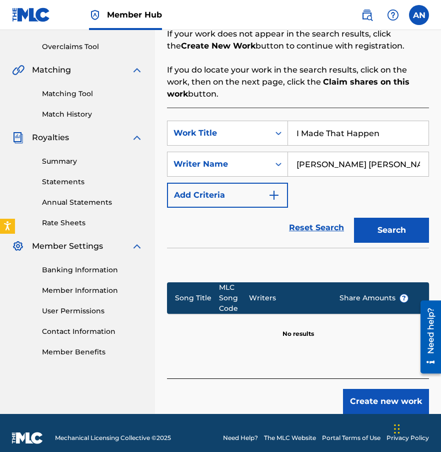
scroll to position [213, 0]
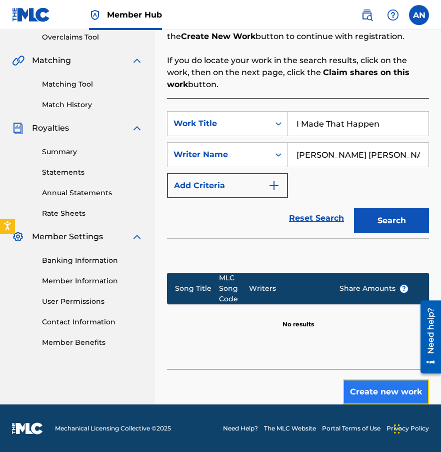
click at [371, 383] on button "Create new work" at bounding box center [386, 391] width 86 height 25
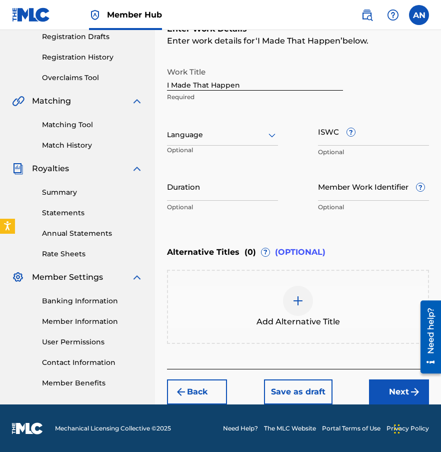
click at [205, 127] on div "Language" at bounding box center [222, 135] width 111 height 21
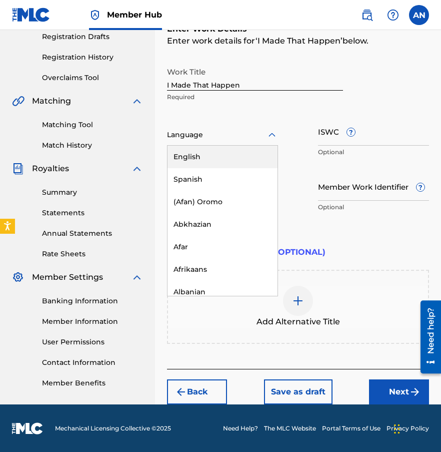
click at [202, 159] on div "English" at bounding box center [223, 157] width 110 height 23
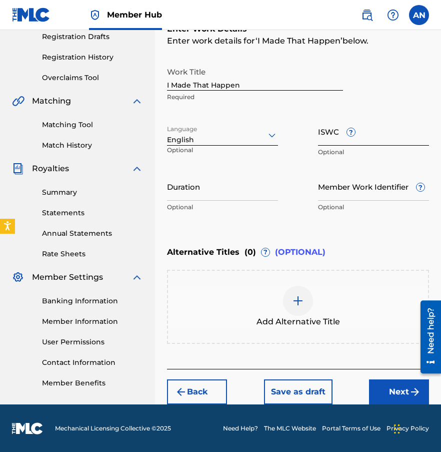
click at [349, 144] on input "ISWC ?" at bounding box center [373, 131] width 111 height 29
click at [229, 185] on input "Duration" at bounding box center [222, 186] width 111 height 29
type input "01:53"
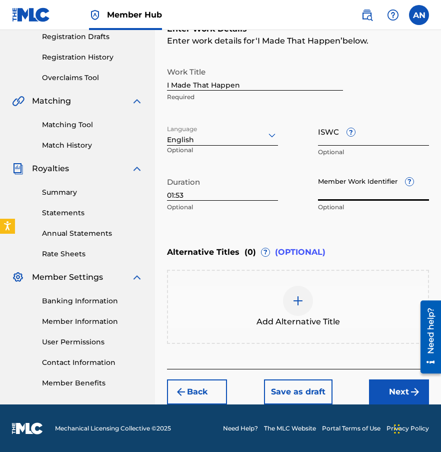
click at [325, 136] on input "ISWC ?" at bounding box center [373, 131] width 111 height 29
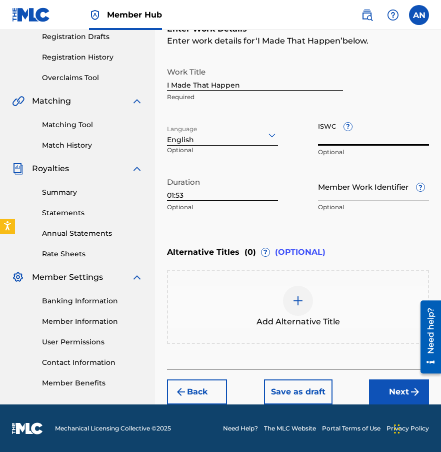
paste input "T3343487634"
type input "T3343487634"
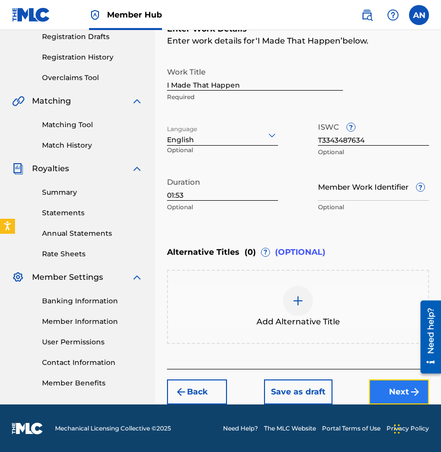
click at [379, 383] on button "Next" at bounding box center [399, 391] width 60 height 25
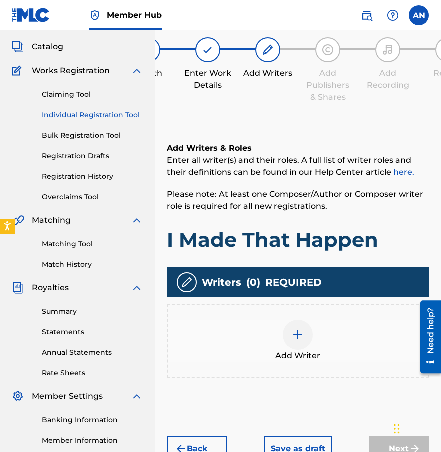
scroll to position [45, 0]
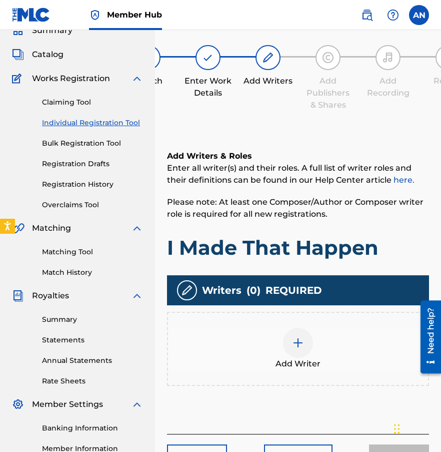
click at [291, 346] on div at bounding box center [298, 343] width 30 height 30
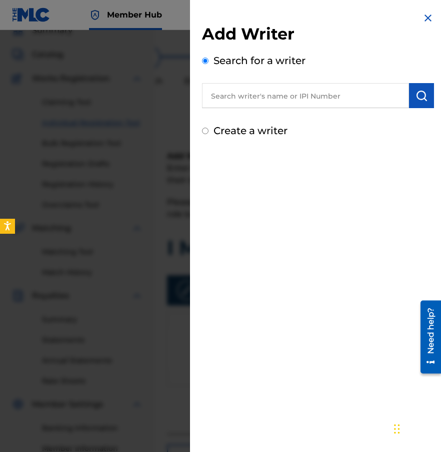
click at [245, 129] on label "Create a writer" at bounding box center [251, 131] width 74 height 12
radio input "true"
click at [209, 129] on input "Create a writer" at bounding box center [205, 131] width 7 height 7
radio input "false"
radio input "true"
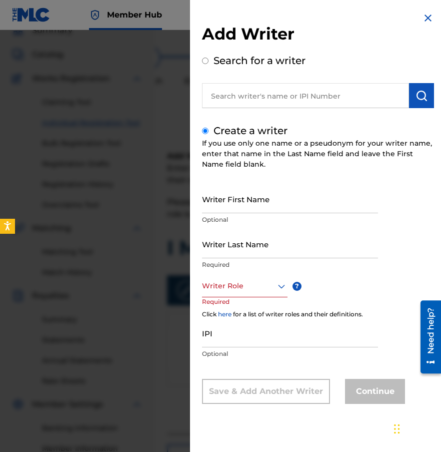
click at [257, 213] on div "Writer First Name Optional" at bounding box center [290, 207] width 176 height 45
click at [260, 210] on input "Writer First Name" at bounding box center [290, 199] width 176 height 29
type input "[PERSON_NAME]"
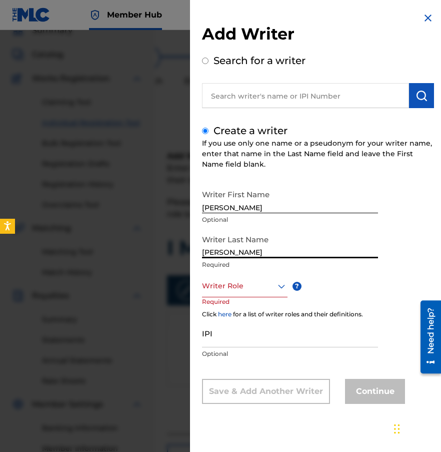
type input "[PERSON_NAME]"
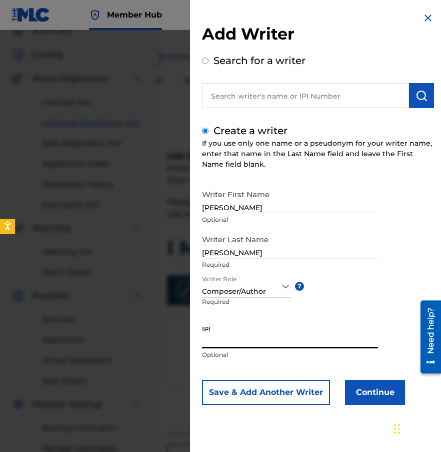
paste input "1170696738"
type input "1170696738"
click at [389, 388] on button "Continue" at bounding box center [375, 392] width 60 height 25
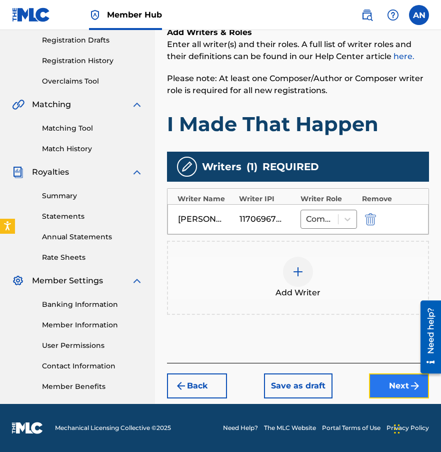
click at [402, 382] on button "Next" at bounding box center [399, 385] width 60 height 25
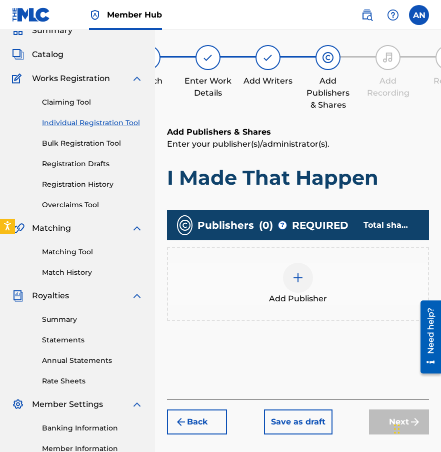
click at [293, 274] on img at bounding box center [298, 278] width 12 height 12
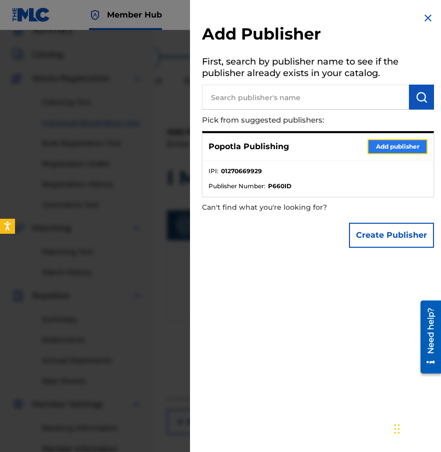
click at [390, 146] on button "Add publisher" at bounding box center [398, 146] width 60 height 15
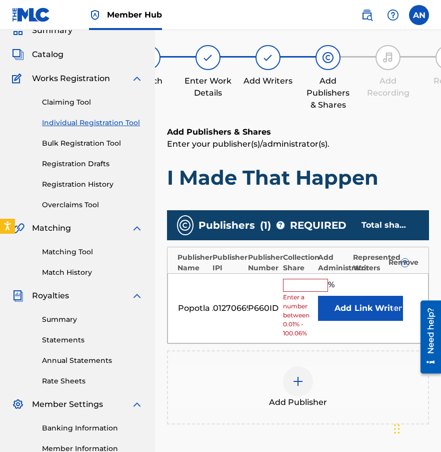
click at [298, 283] on input "text" at bounding box center [305, 285] width 45 height 13
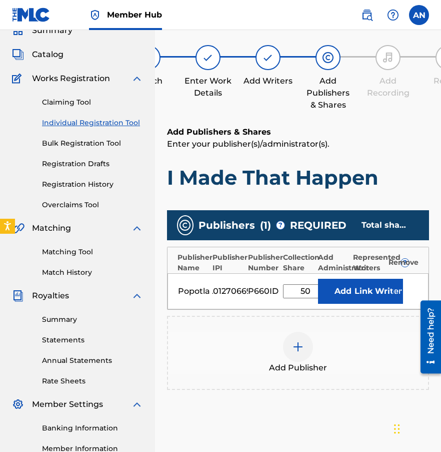
type input "50"
click at [372, 297] on button "Link Writer" at bounding box center [378, 291] width 50 height 25
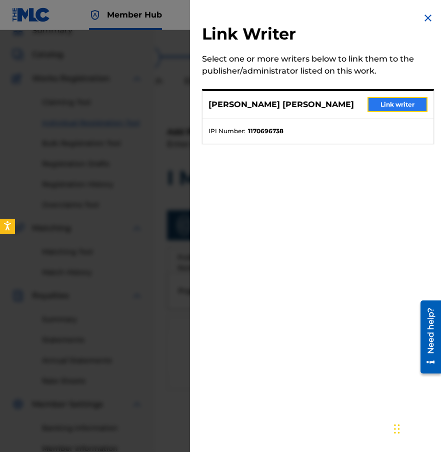
click at [388, 103] on button "Link writer" at bounding box center [398, 104] width 60 height 15
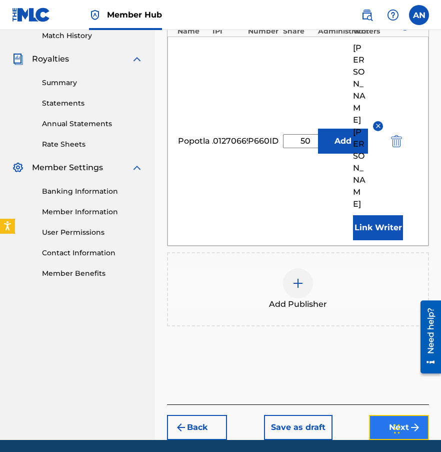
click at [391, 415] on button "Next" at bounding box center [399, 427] width 60 height 25
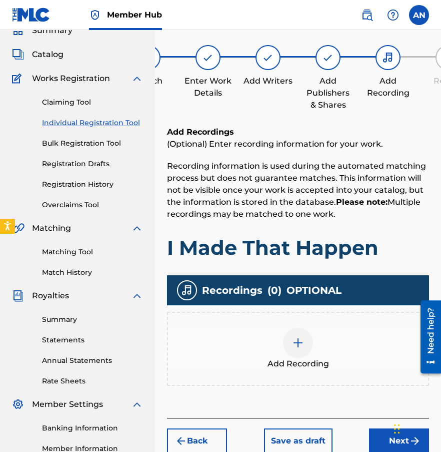
click at [297, 335] on div at bounding box center [298, 343] width 30 height 30
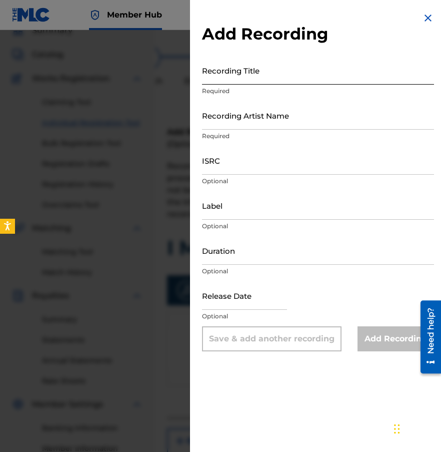
click at [228, 81] on input "Recording Title" at bounding box center [318, 70] width 232 height 29
type input "I Made That Happen"
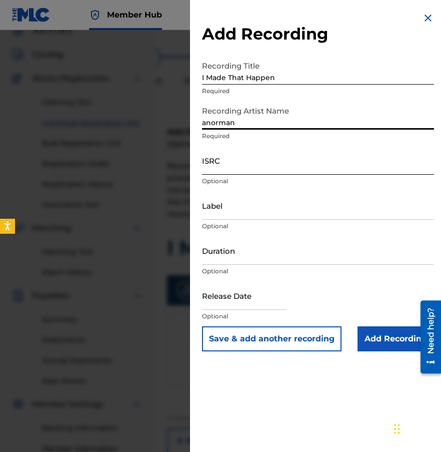
type input "anorman"
click at [314, 168] on input "ISRC" at bounding box center [318, 160] width 232 height 29
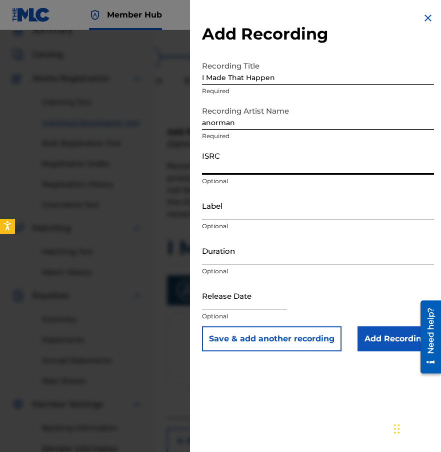
paste input "QZWV32591830"
type input "QZWV32591830"
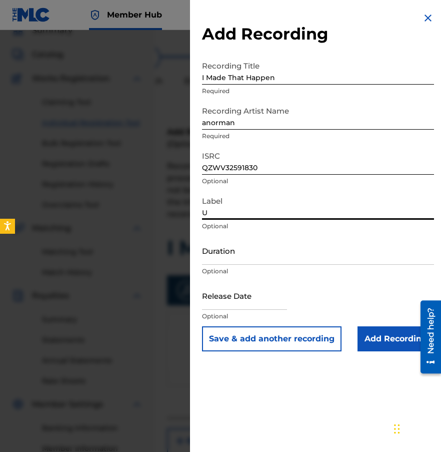
type input "Universal Vibration"
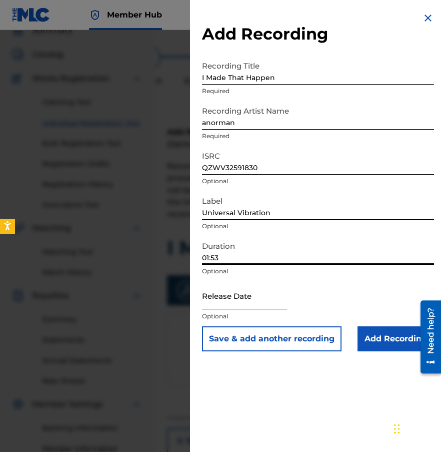
type input "01:53"
select select "8"
select select "2025"
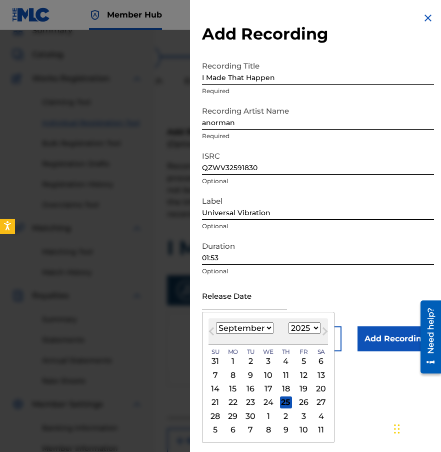
click at [242, 327] on select "January February March April May June July August September October November De…" at bounding box center [245, 328] width 58 height 12
select select "7"
click at [216, 322] on select "January February March April May June July August September October November De…" at bounding box center [245, 328] width 58 height 12
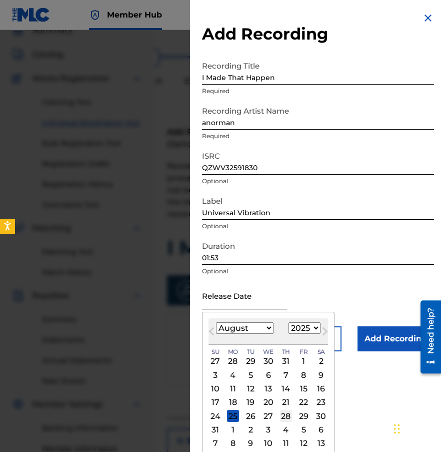
click at [281, 417] on div "28" at bounding box center [286, 416] width 12 height 12
type input "[DATE]"
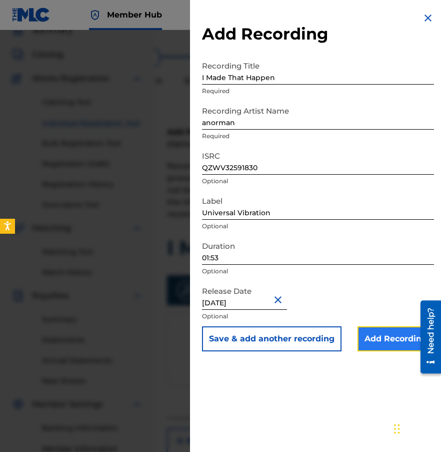
click at [363, 340] on input "Add Recording" at bounding box center [396, 338] width 77 height 25
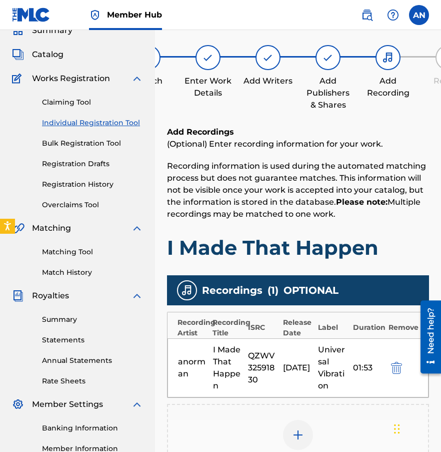
scroll to position [187, 0]
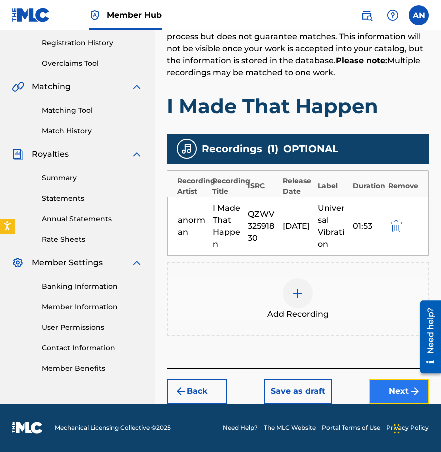
click at [383, 387] on button "Next" at bounding box center [399, 391] width 60 height 25
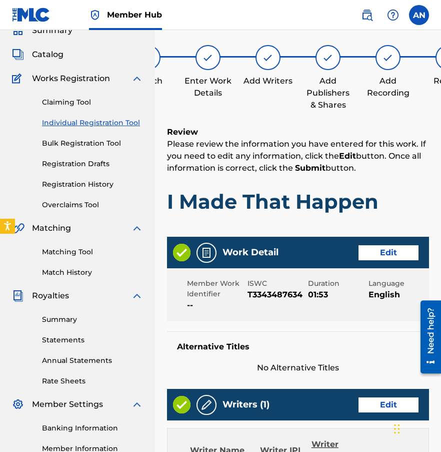
scroll to position [484, 0]
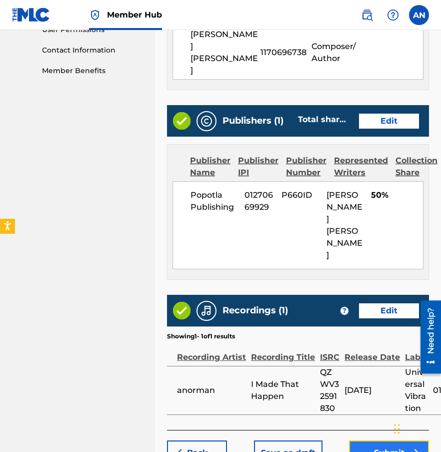
click at [362, 440] on button "Submit" at bounding box center [389, 452] width 80 height 25
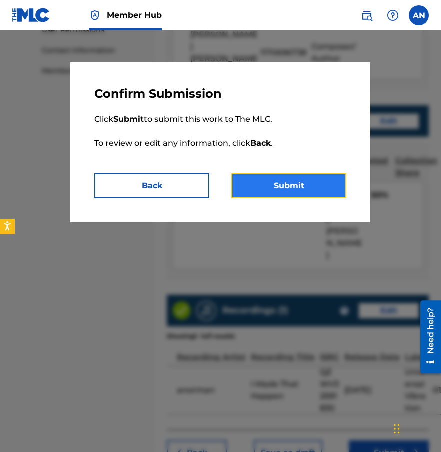
click at [273, 188] on button "Submit" at bounding box center [289, 185] width 115 height 25
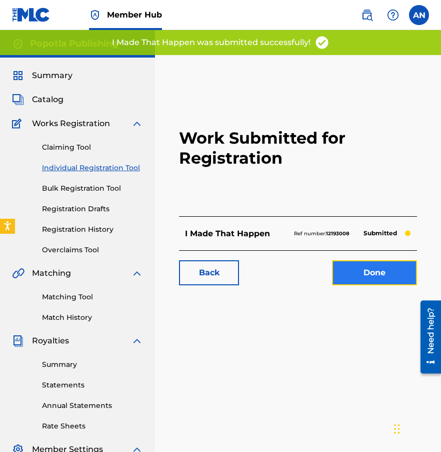
click at [363, 275] on link "Done" at bounding box center [374, 272] width 85 height 25
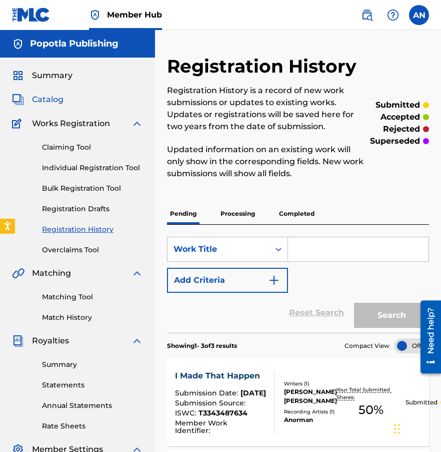
click at [53, 102] on span "Catalog" at bounding box center [48, 100] width 32 height 12
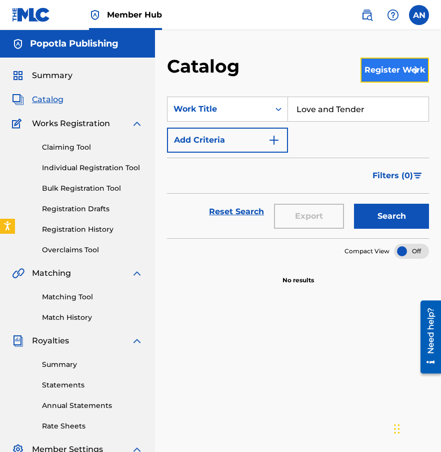
click at [402, 71] on button "Register Work" at bounding box center [395, 70] width 69 height 25
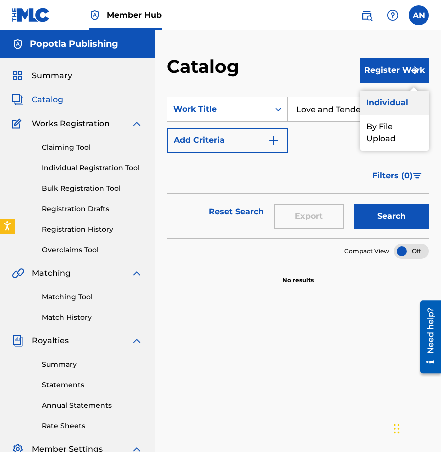
click at [387, 94] on link "Individual" at bounding box center [395, 103] width 69 height 24
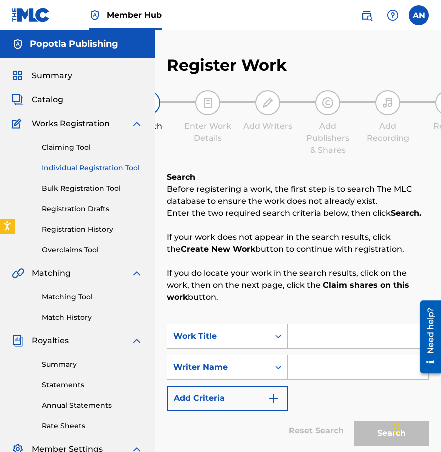
click at [323, 336] on input "Search Form" at bounding box center [358, 336] width 141 height 24
type input "Noche de Fuego - Epilogue"
click at [327, 366] on input "Search Form" at bounding box center [358, 367] width 141 height 24
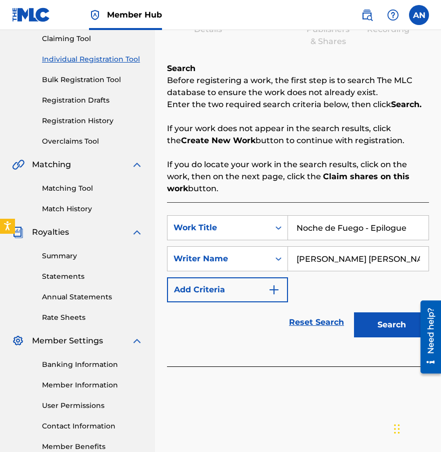
scroll to position [169, 0]
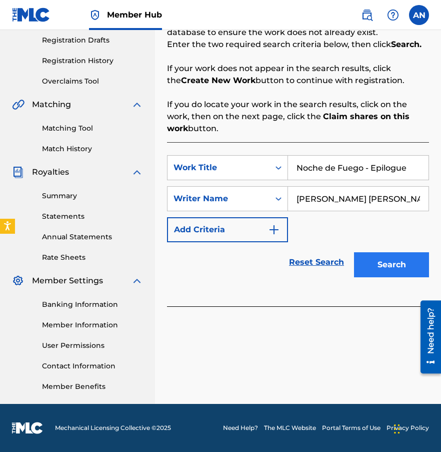
type input "[PERSON_NAME] [PERSON_NAME]"
click at [388, 256] on button "Search" at bounding box center [391, 264] width 75 height 25
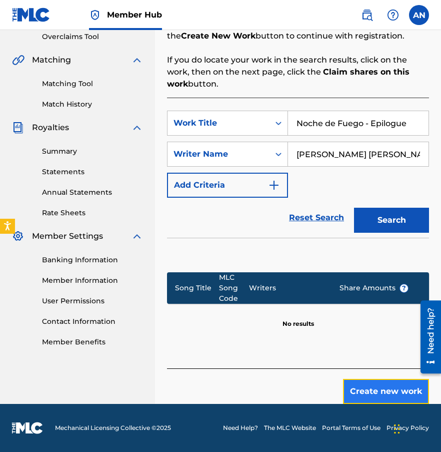
click at [369, 385] on button "Create new work" at bounding box center [386, 391] width 86 height 25
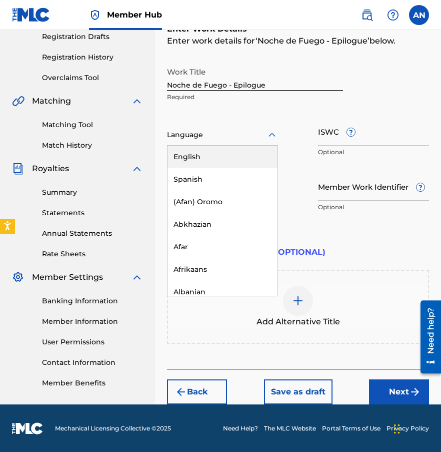
click at [222, 138] on div at bounding box center [222, 135] width 111 height 13
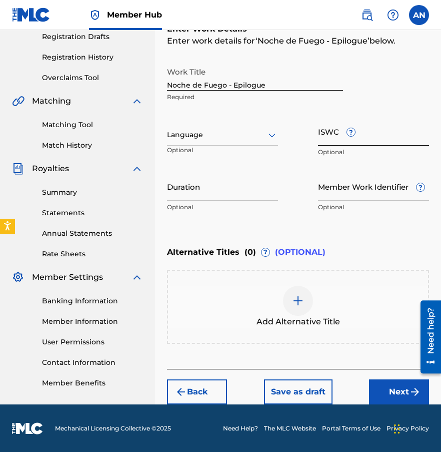
click at [333, 145] on input "ISWC ?" at bounding box center [373, 131] width 111 height 29
click at [228, 183] on input "Duration" at bounding box center [222, 186] width 111 height 29
type input "06:38"
click at [317, 135] on div "Work Title Noche de Fuego - Epilogue Required Language Optional ISWC ? Optional…" at bounding box center [298, 139] width 262 height 155
click at [333, 144] on input "ISWC ?" at bounding box center [373, 131] width 111 height 29
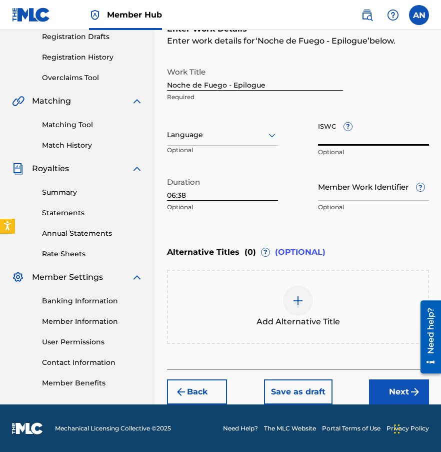
paste input "T3343487258"
type input "T3343487258"
click at [387, 399] on button "Next" at bounding box center [399, 391] width 60 height 25
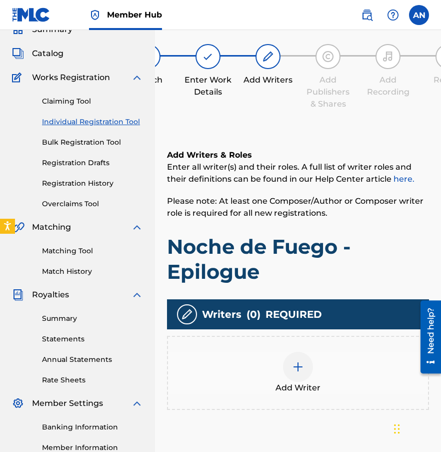
scroll to position [45, 0]
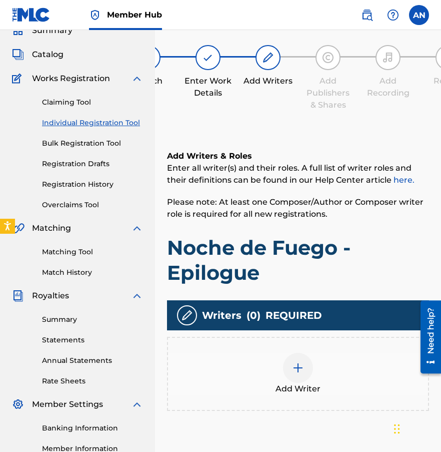
click at [297, 368] on img at bounding box center [298, 368] width 12 height 12
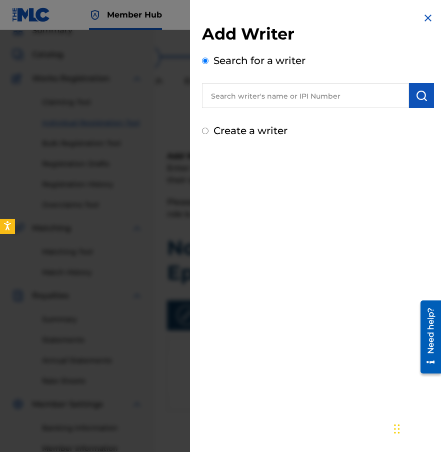
click at [263, 131] on label "Create a writer" at bounding box center [251, 131] width 74 height 12
radio input "true"
click at [209, 131] on input "Create a writer" at bounding box center [205, 131] width 7 height 7
radio input "false"
radio input "true"
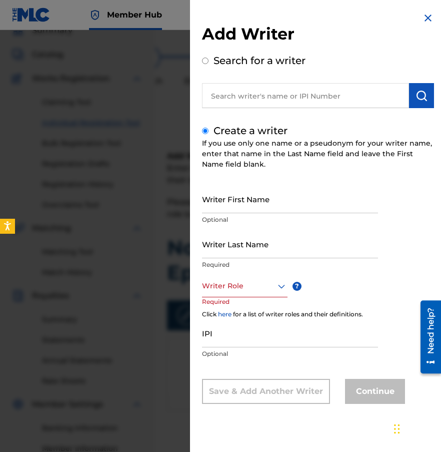
click at [274, 218] on p "Optional" at bounding box center [290, 219] width 176 height 9
click at [268, 208] on input "Writer First Name" at bounding box center [290, 199] width 176 height 29
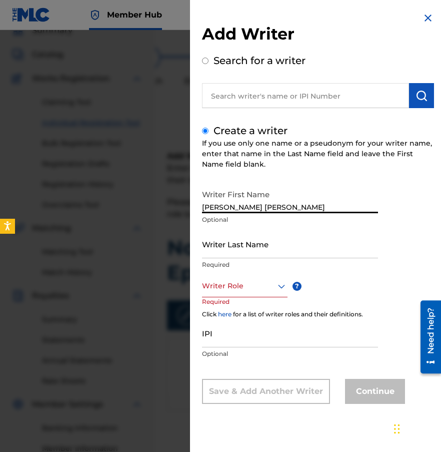
click at [290, 205] on input "[PERSON_NAME] [PERSON_NAME]" at bounding box center [290, 199] width 176 height 29
type input "[PERSON_NAME]"
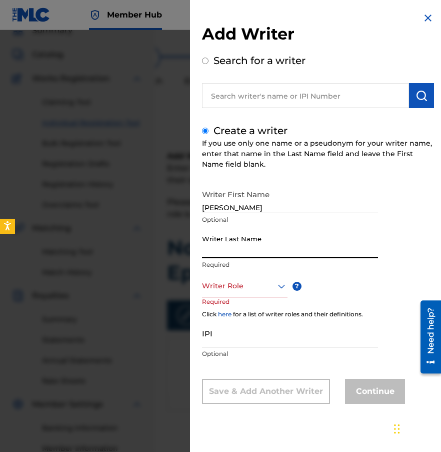
paste input "[PERSON_NAME]"
type input "[PERSON_NAME]"
click at [240, 290] on div at bounding box center [245, 286] width 86 height 13
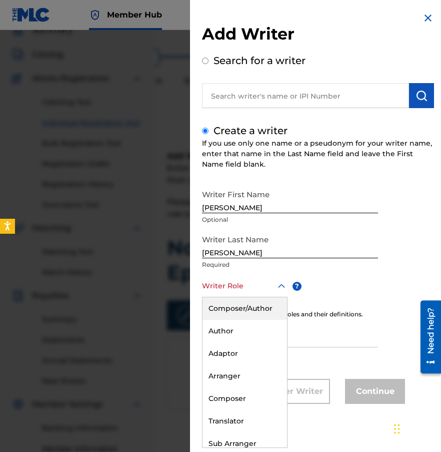
click at [231, 308] on div "Composer/Author" at bounding box center [245, 308] width 85 height 23
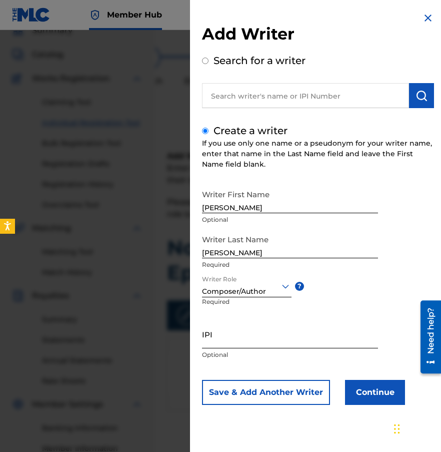
click at [231, 344] on input "IPI" at bounding box center [290, 334] width 176 height 29
paste input "1170696738"
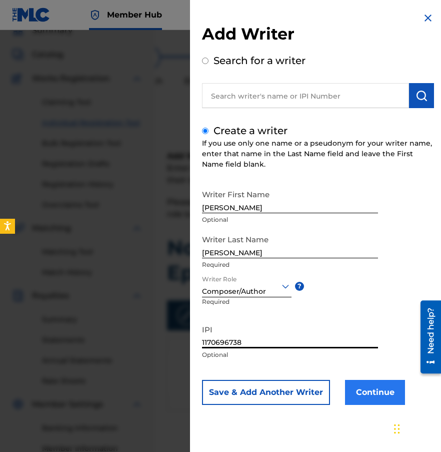
type input "1170696738"
click at [375, 386] on button "Continue" at bounding box center [375, 392] width 60 height 25
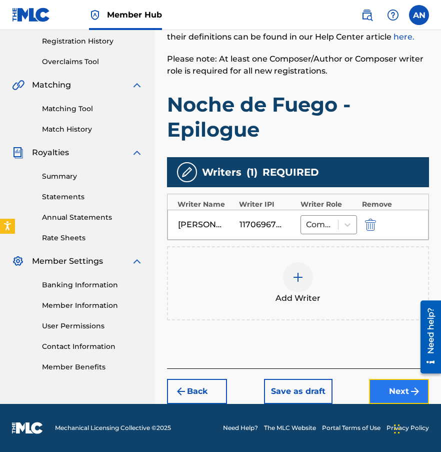
click at [391, 391] on button "Next" at bounding box center [399, 391] width 60 height 25
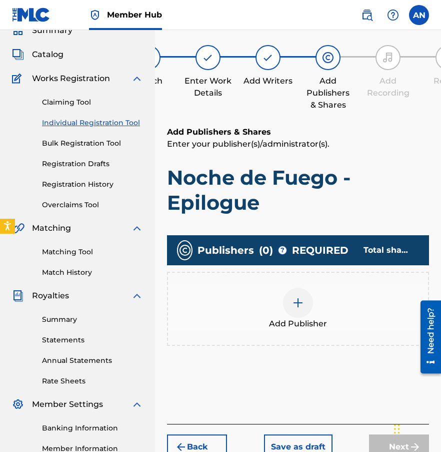
click at [285, 306] on div at bounding box center [298, 303] width 30 height 30
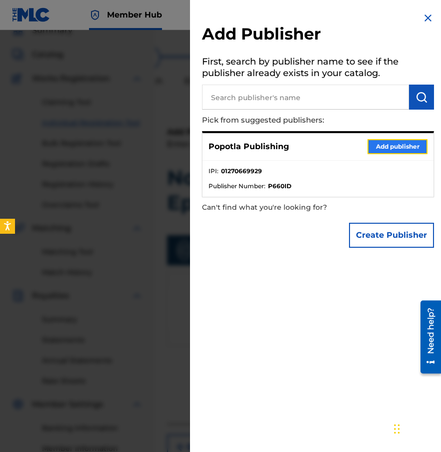
click at [390, 150] on button "Add publisher" at bounding box center [398, 146] width 60 height 15
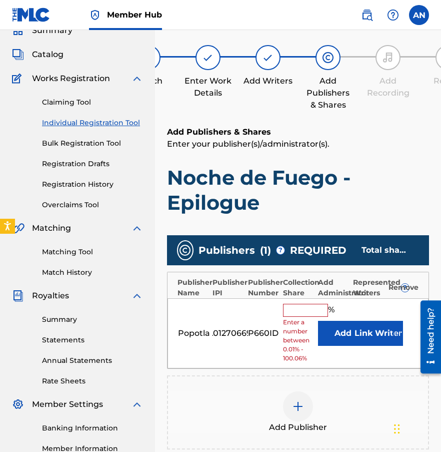
click at [311, 311] on input "text" at bounding box center [305, 310] width 45 height 13
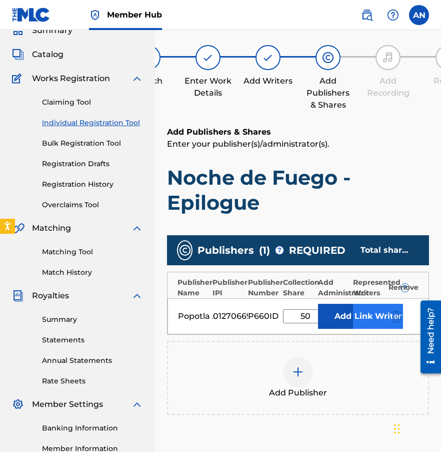
type input "50"
click at [371, 312] on button "Link Writer" at bounding box center [378, 316] width 50 height 25
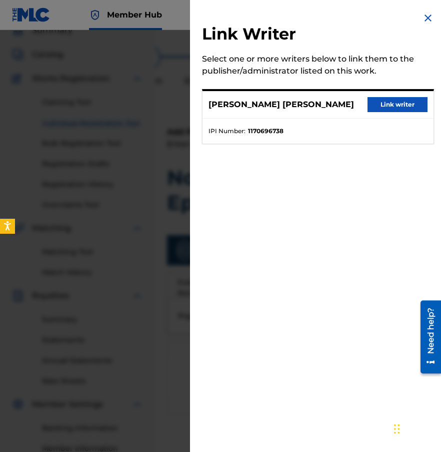
click at [395, 96] on div "[PERSON_NAME] [PERSON_NAME] Link writer" at bounding box center [318, 105] width 231 height 28
click at [392, 104] on button "Link writer" at bounding box center [398, 104] width 60 height 15
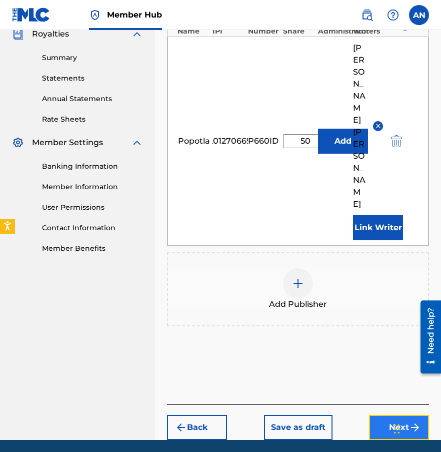
click at [385, 415] on button "Next" at bounding box center [399, 427] width 60 height 25
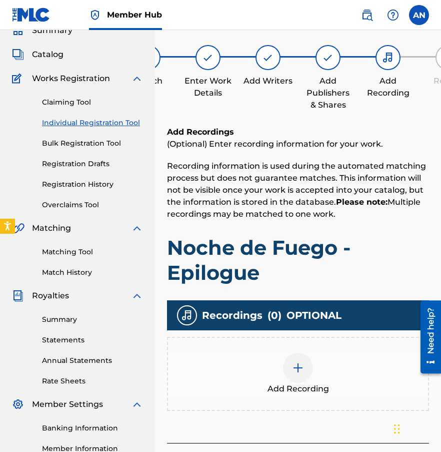
click at [297, 364] on img at bounding box center [298, 368] width 12 height 12
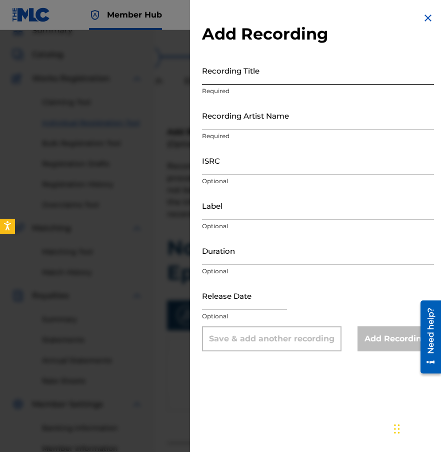
click at [279, 82] on input "Recording Title" at bounding box center [318, 70] width 232 height 29
type input "Noche de Fuego - Epilogue"
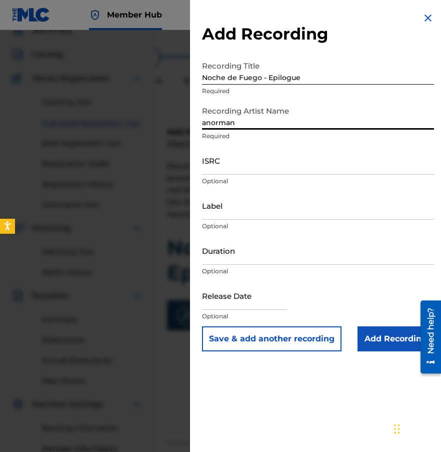
type input "anorman"
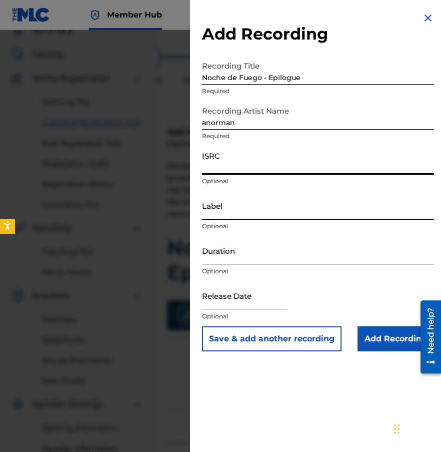
click at [234, 210] on input "Label" at bounding box center [318, 205] width 232 height 29
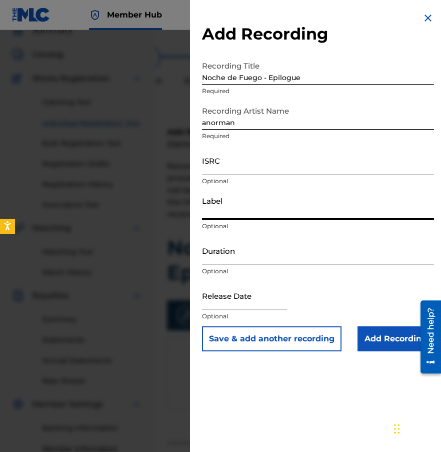
type input "n"
type input "Universal Vibration"
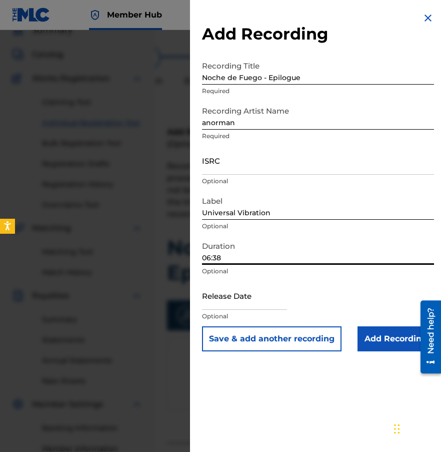
type input "06:38"
select select "8"
select select "2025"
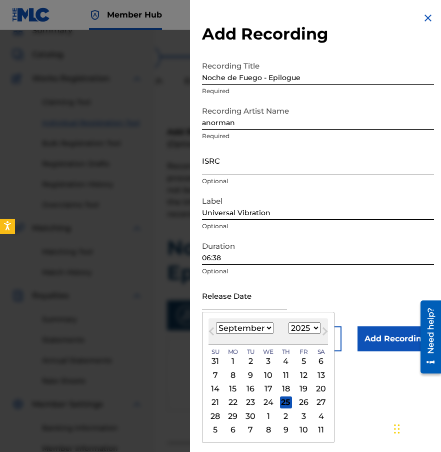
click at [254, 325] on select "January February March April May June July August September October November De…" at bounding box center [245, 328] width 58 height 12
select select "7"
click at [216, 322] on select "January February March April May June July August September October November De…" at bounding box center [245, 328] width 58 height 12
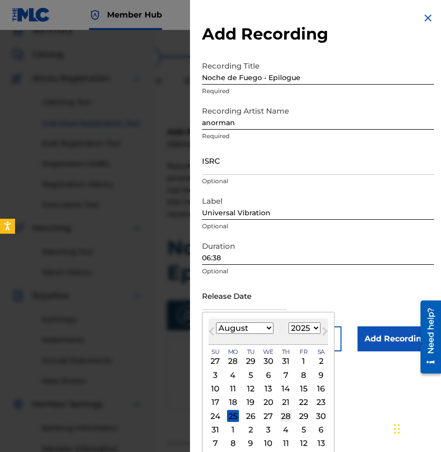
click at [281, 413] on div "28" at bounding box center [286, 416] width 12 height 12
type input "[DATE]"
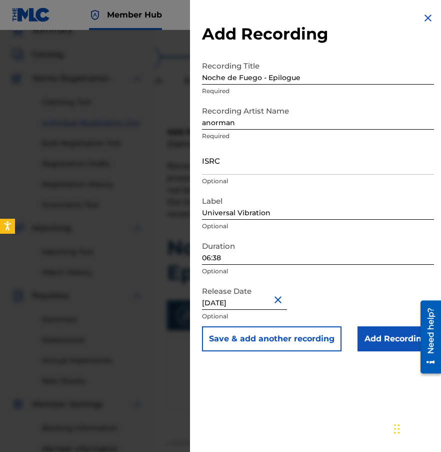
select select "7"
select select "2025"
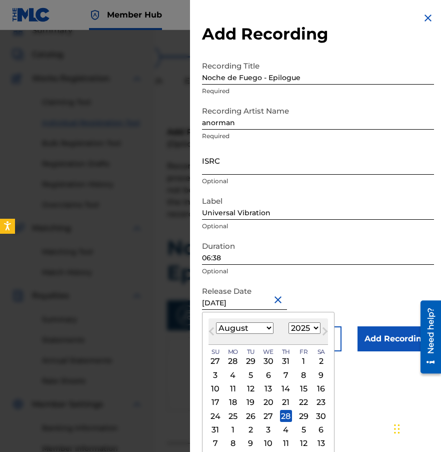
click at [225, 160] on input "ISRC" at bounding box center [318, 160] width 232 height 29
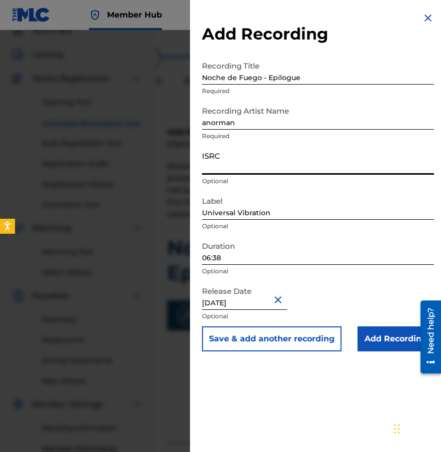
paste input "QZWV32591848"
type input "QZWV32591848"
click at [391, 345] on input "Add Recording" at bounding box center [396, 338] width 77 height 25
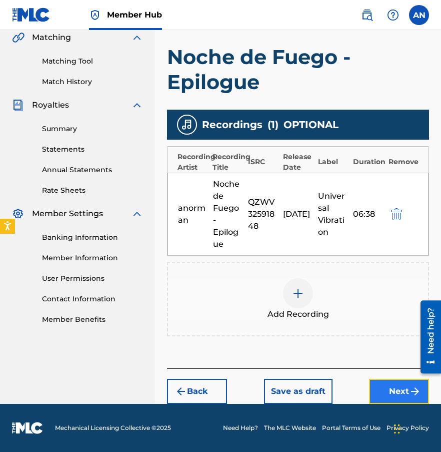
click at [382, 380] on button "Next" at bounding box center [399, 391] width 60 height 25
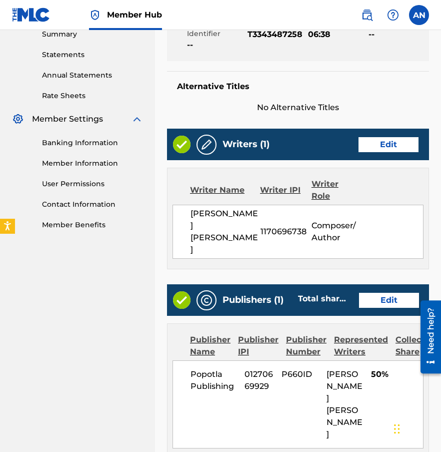
scroll to position [509, 0]
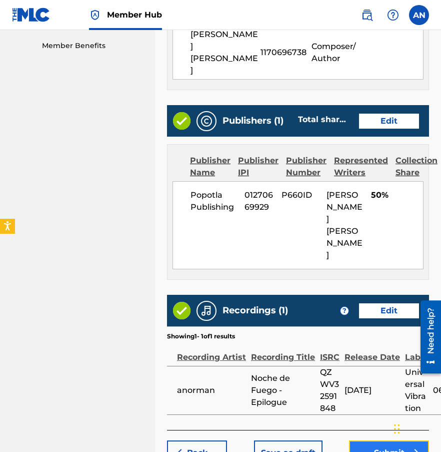
click at [388, 440] on button "Submit" at bounding box center [389, 452] width 80 height 25
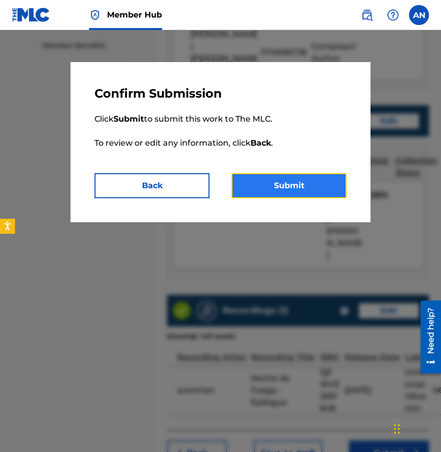
click at [292, 181] on button "Submit" at bounding box center [289, 185] width 115 height 25
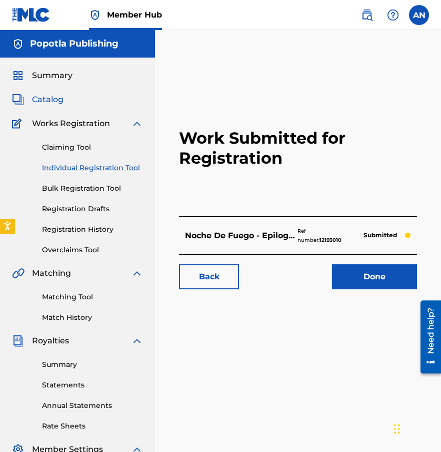
click at [46, 99] on span "Catalog" at bounding box center [48, 100] width 32 height 12
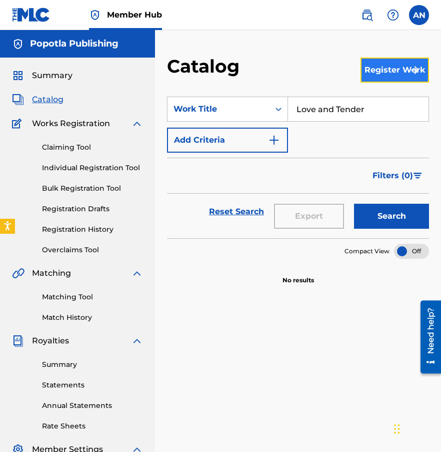
click at [385, 80] on button "Register Work" at bounding box center [395, 70] width 69 height 25
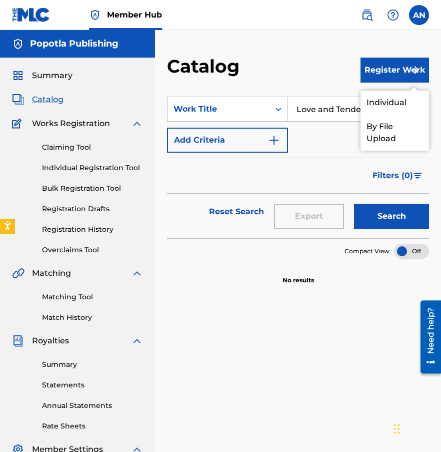
click at [382, 89] on section "SearchWithCriteria0e24ef69-b415-4b6e-9309-1276601b3197 Work Title Love and Tend…" at bounding box center [298, 162] width 262 height 154
click at [382, 96] on link "Individual" at bounding box center [395, 103] width 69 height 24
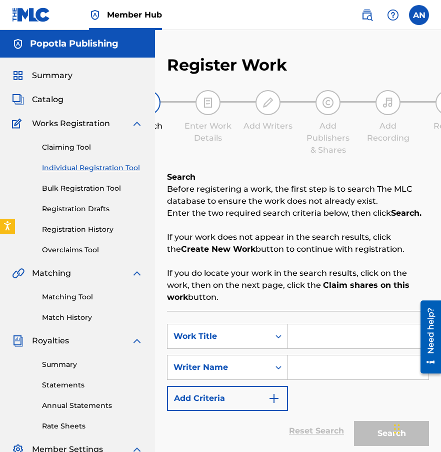
click at [310, 344] on input "Search Form" at bounding box center [358, 336] width 141 height 24
type input "Mi Calma"
click at [315, 372] on input "Search Form" at bounding box center [358, 367] width 141 height 24
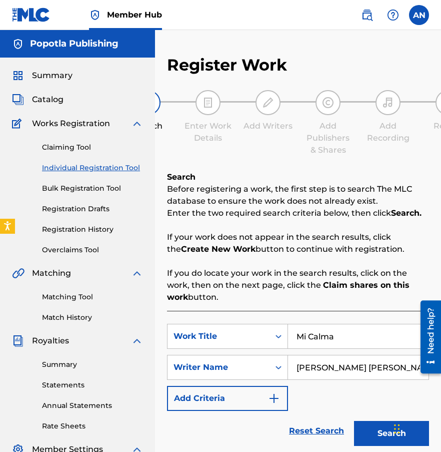
type input "[PERSON_NAME] [PERSON_NAME]"
click at [354, 421] on button "Search" at bounding box center [391, 433] width 75 height 25
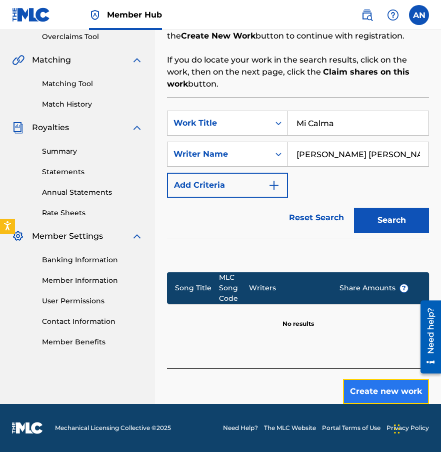
click at [395, 391] on button "Create new work" at bounding box center [386, 391] width 86 height 25
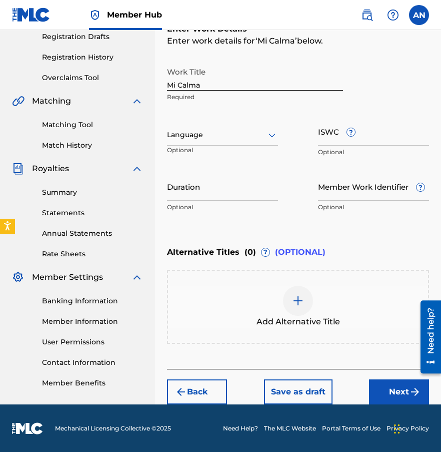
click at [241, 137] on div at bounding box center [222, 135] width 111 height 13
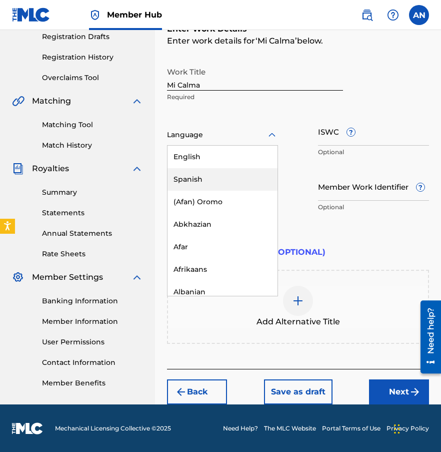
click at [222, 175] on div "Spanish" at bounding box center [223, 179] width 110 height 23
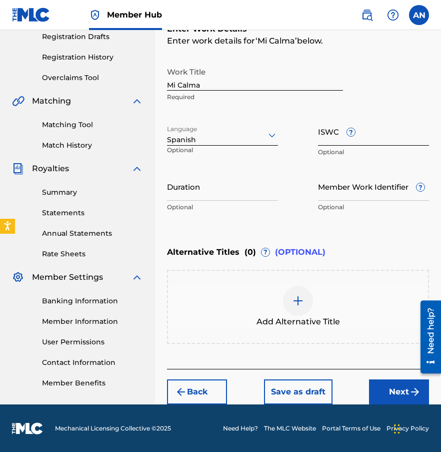
click at [356, 139] on input "ISWC ?" at bounding box center [373, 131] width 111 height 29
paste input "T3350483095"
type input "T3350483095"
click at [220, 194] on input "Duration" at bounding box center [222, 186] width 111 height 29
paste input "03:11"
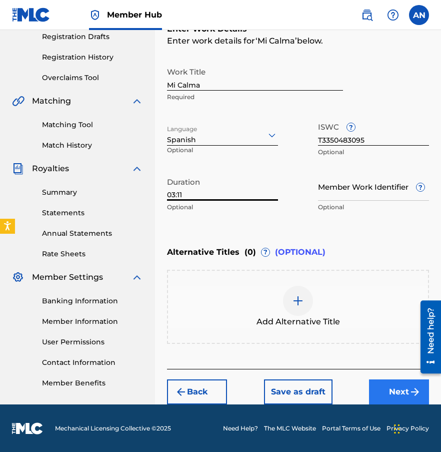
type input "03:11"
click at [388, 386] on button "Next" at bounding box center [399, 391] width 60 height 25
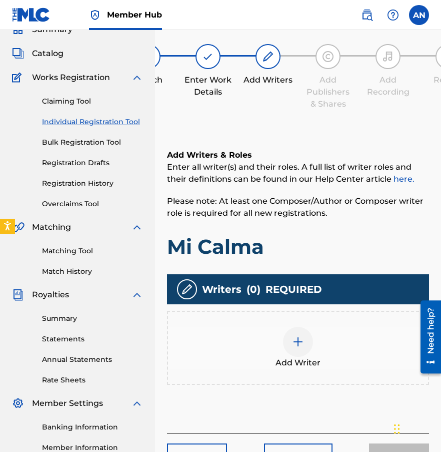
scroll to position [45, 0]
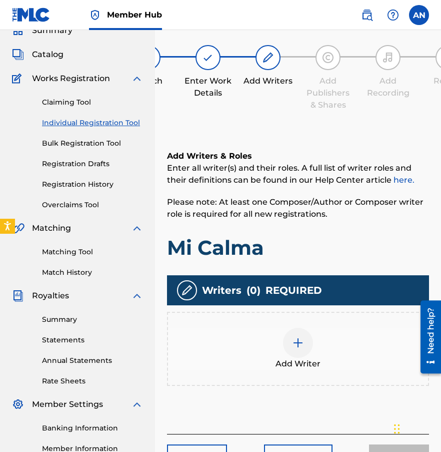
click at [290, 330] on div at bounding box center [298, 343] width 30 height 30
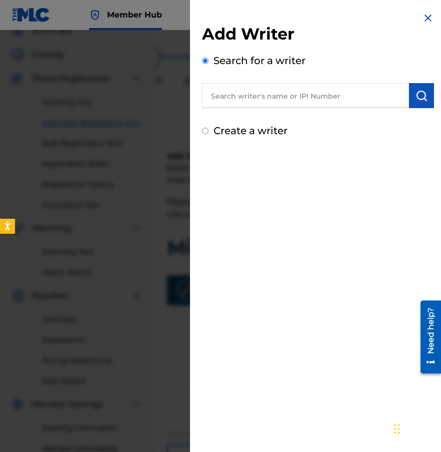
click at [267, 133] on label "Create a writer" at bounding box center [251, 131] width 74 height 12
radio input "true"
click at [209, 133] on input "Create a writer" at bounding box center [205, 131] width 7 height 7
radio input "false"
radio input "true"
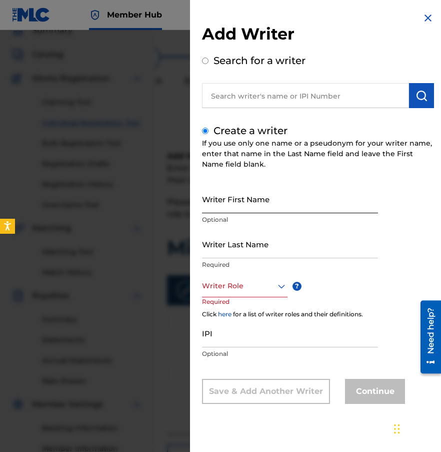
click at [305, 206] on input "Writer First Name" at bounding box center [290, 199] width 176 height 29
type input "[PERSON_NAME]"
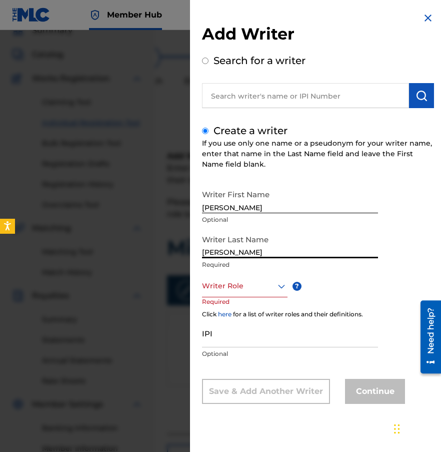
type input "[PERSON_NAME]"
click at [311, 198] on input "[PERSON_NAME]" at bounding box center [290, 199] width 176 height 29
click at [269, 205] on input "[PERSON_NAME]" at bounding box center [290, 199] width 176 height 29
type input "[PERSON_NAME]"
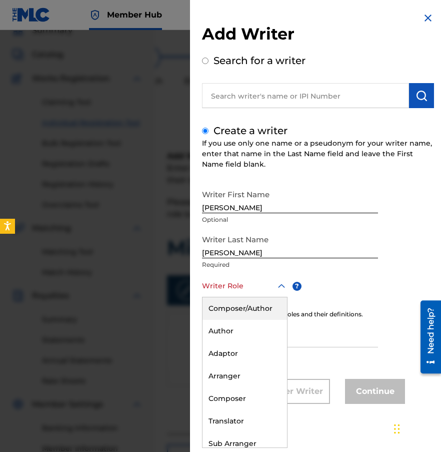
click at [244, 290] on div at bounding box center [245, 286] width 86 height 13
click at [235, 313] on div "Composer/Author" at bounding box center [245, 308] width 85 height 23
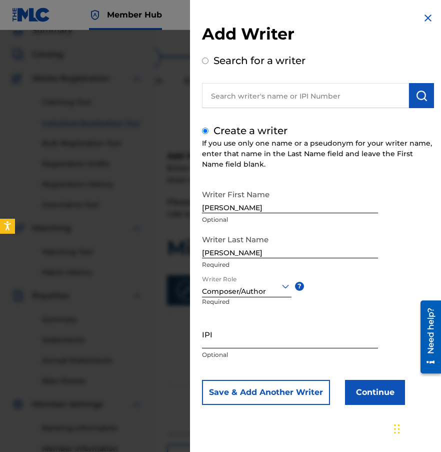
click at [232, 332] on input "IPI" at bounding box center [290, 334] width 176 height 29
paste input "1170696738"
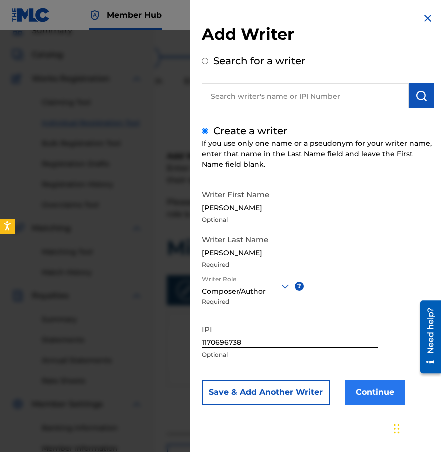
type input "1170696738"
click at [383, 404] on button "Continue" at bounding box center [375, 392] width 60 height 25
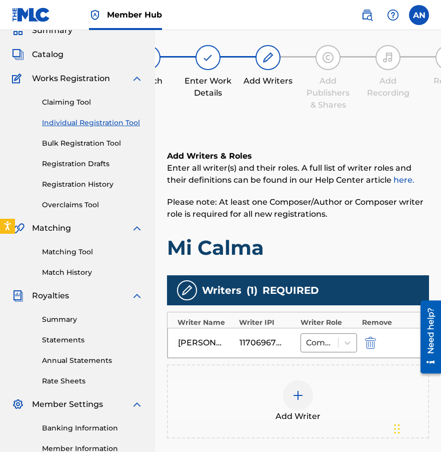
click at [307, 389] on div at bounding box center [298, 395] width 30 height 30
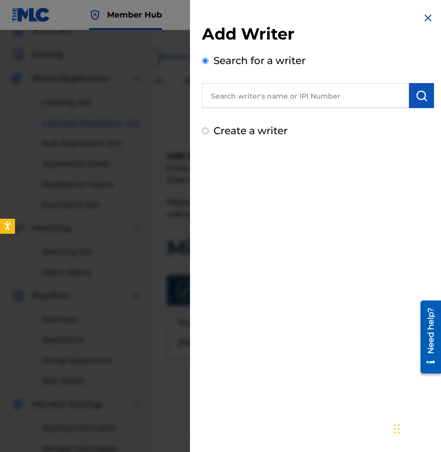
click at [263, 131] on label "Create a writer" at bounding box center [251, 131] width 74 height 12
radio input "true"
click at [209, 131] on input "Create a writer" at bounding box center [205, 131] width 7 height 7
radio input "false"
radio input "true"
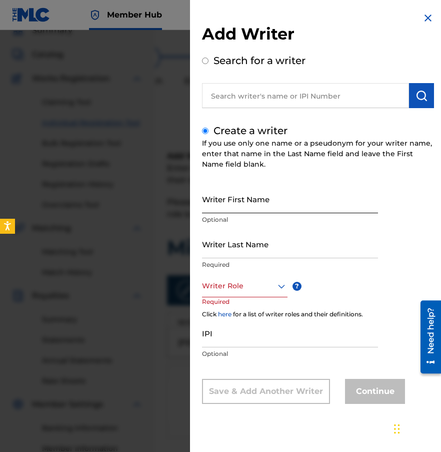
click at [234, 206] on input "Writer First Name" at bounding box center [290, 199] width 176 height 29
type input "o"
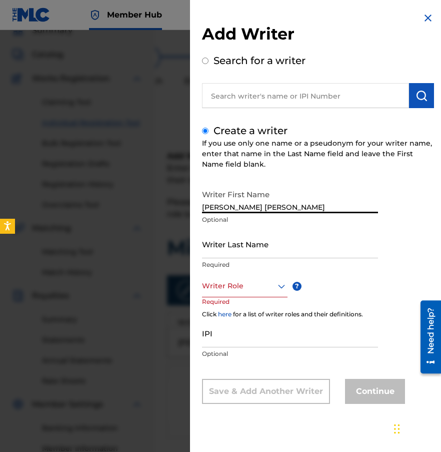
type input "[PERSON_NAME] [PERSON_NAME]"
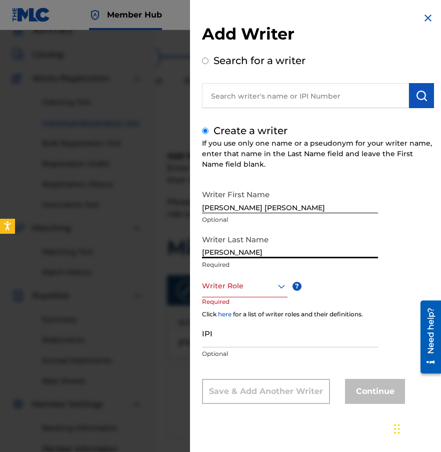
type input "[PERSON_NAME]"
click at [239, 285] on div at bounding box center [245, 286] width 86 height 13
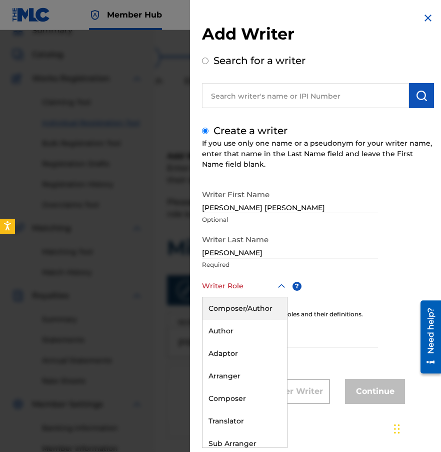
click at [234, 310] on div "Composer/Author" at bounding box center [245, 308] width 85 height 23
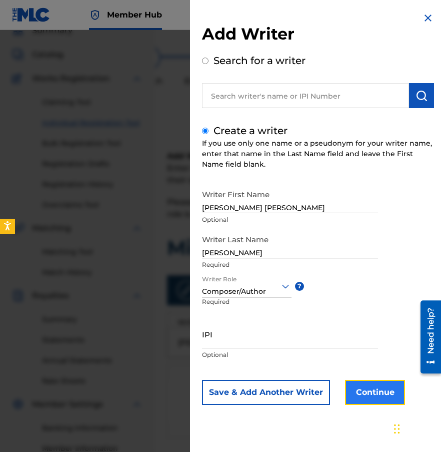
click at [353, 390] on button "Continue" at bounding box center [375, 392] width 60 height 25
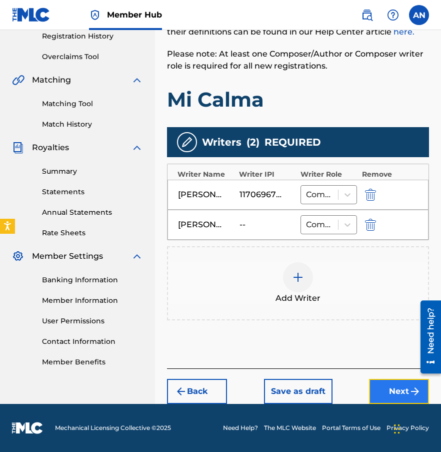
click at [384, 389] on button "Next" at bounding box center [399, 391] width 60 height 25
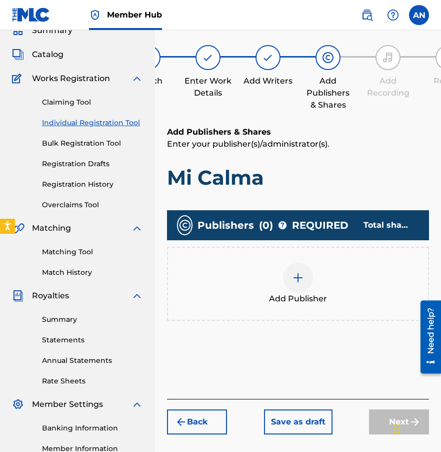
click at [294, 272] on img at bounding box center [298, 278] width 12 height 12
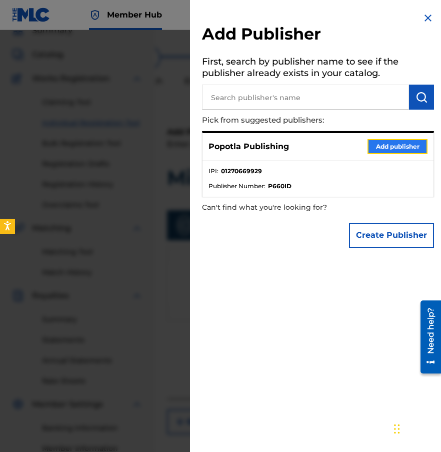
click at [382, 149] on button "Add publisher" at bounding box center [398, 146] width 60 height 15
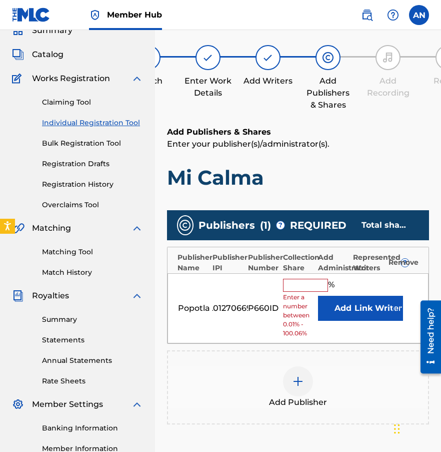
click at [309, 281] on input "text" at bounding box center [305, 285] width 45 height 13
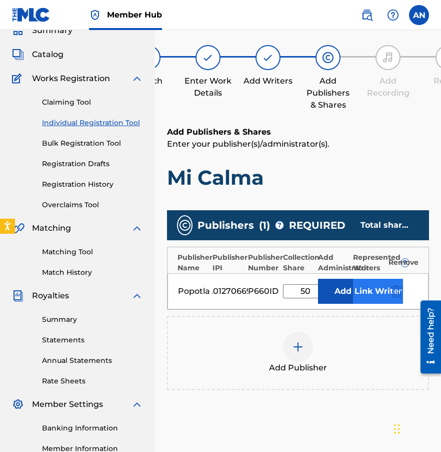
type input "50"
click at [370, 286] on button "Link Writer" at bounding box center [378, 291] width 50 height 25
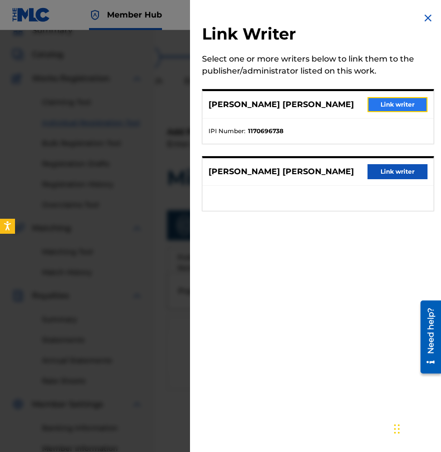
click at [399, 102] on button "Link writer" at bounding box center [398, 104] width 60 height 15
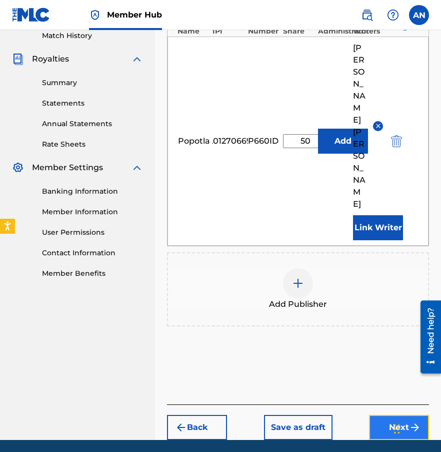
click at [381, 415] on button "Next" at bounding box center [399, 427] width 60 height 25
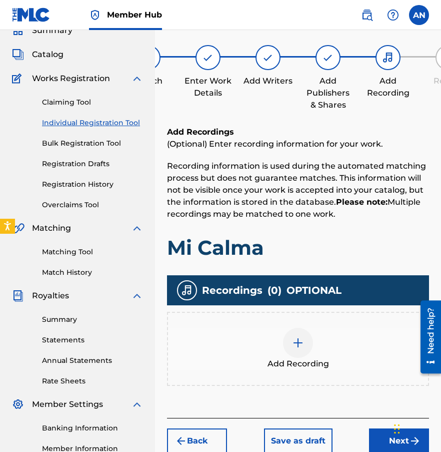
click at [301, 346] on img at bounding box center [298, 343] width 12 height 12
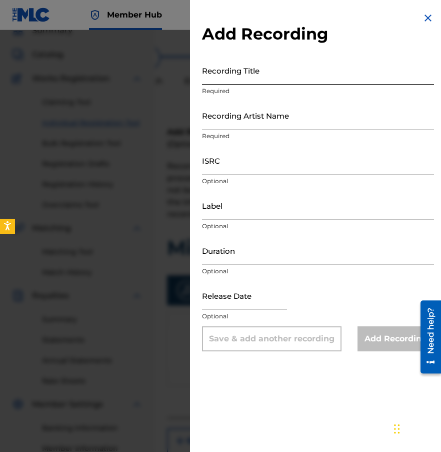
click at [262, 78] on input "Recording Title" at bounding box center [318, 70] width 232 height 29
type input "Mi Calma"
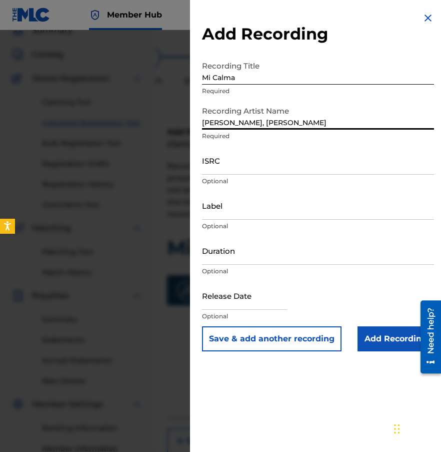
type input "[PERSON_NAME], [PERSON_NAME]"
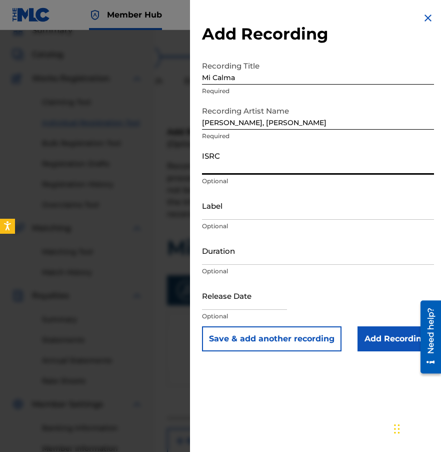
paste input "QZZ8A2519984"
type input "QZZ8A2519984"
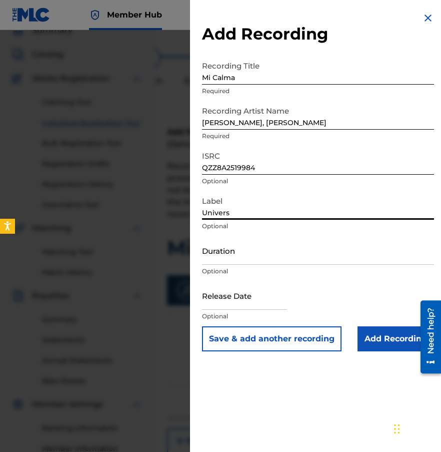
type input "Universal Vibration"
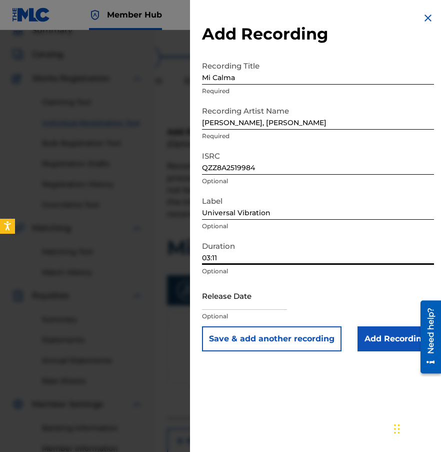
type input "03:11"
select select "8"
select select "2025"
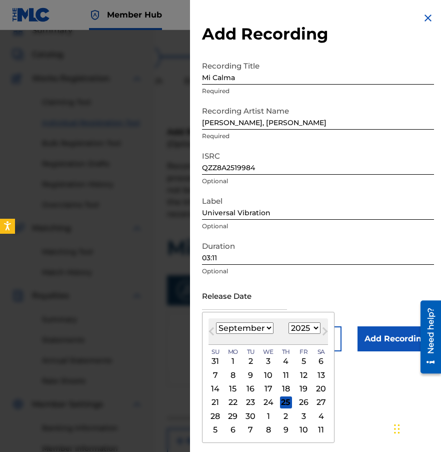
click at [249, 329] on select "January February March April May June July August September October November De…" at bounding box center [245, 328] width 58 height 12
select select "9"
click at [216, 322] on select "January February March April May June July August September October November De…" at bounding box center [245, 328] width 58 height 12
click at [281, 372] on div "9" at bounding box center [286, 375] width 12 height 12
type input "[DATE]"
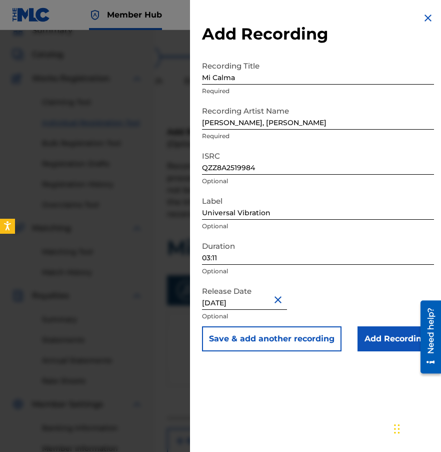
select select "9"
select select "2025"
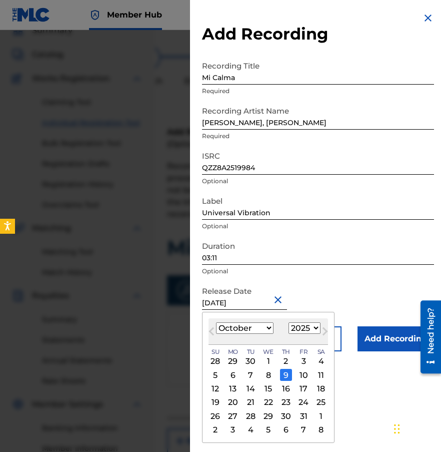
click at [286, 371] on div "9" at bounding box center [286, 375] width 12 height 12
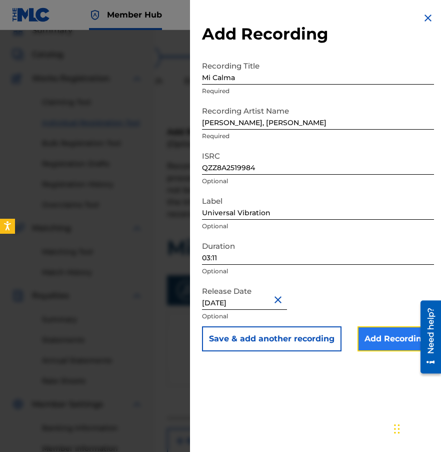
click at [380, 345] on input "Add Recording" at bounding box center [396, 338] width 77 height 25
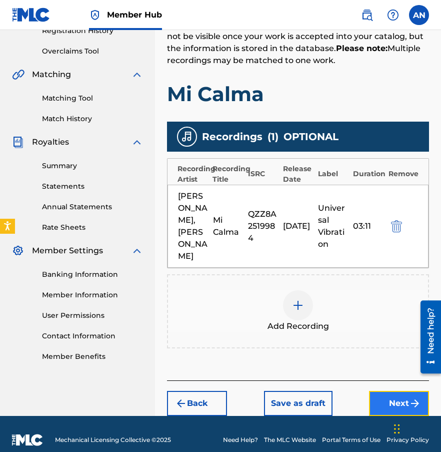
click at [409, 397] on img "submit" at bounding box center [415, 403] width 12 height 12
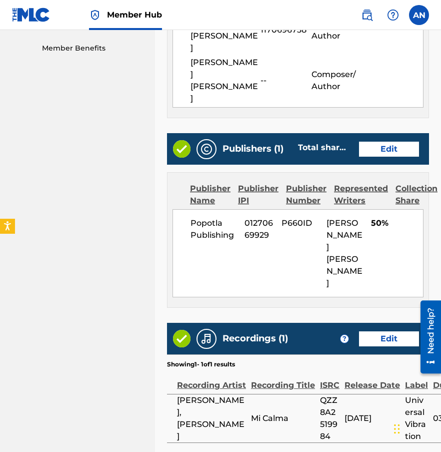
scroll to position [511, 0]
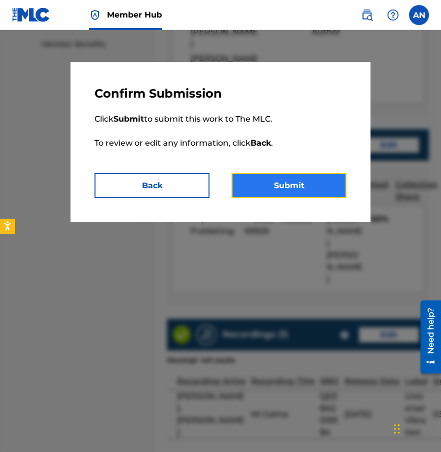
click at [250, 188] on button "Submit" at bounding box center [289, 185] width 115 height 25
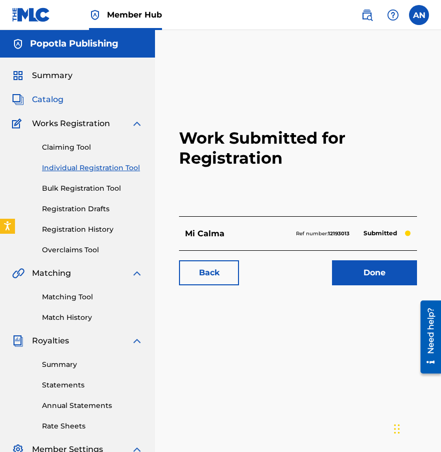
click at [47, 96] on span "Catalog" at bounding box center [48, 100] width 32 height 12
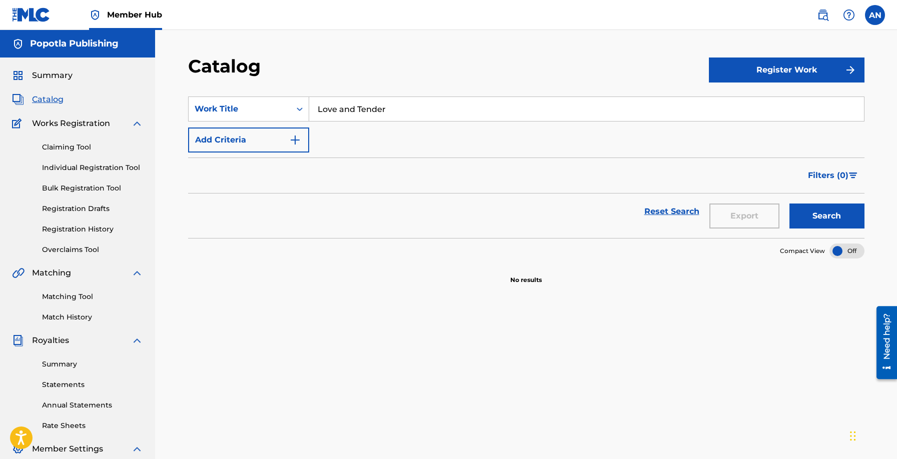
click at [54, 100] on span "Catalog" at bounding box center [48, 100] width 32 height 12
click at [86, 227] on link "Registration History" at bounding box center [92, 229] width 101 height 11
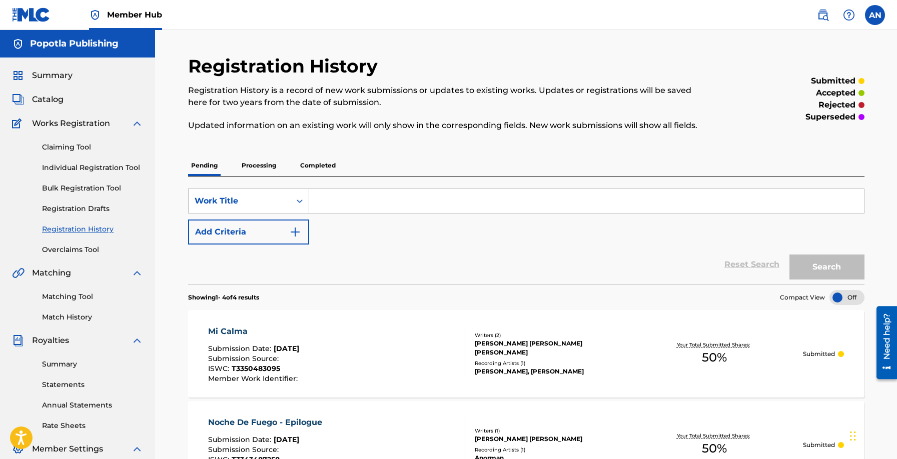
click at [262, 170] on p "Processing" at bounding box center [259, 165] width 41 height 21
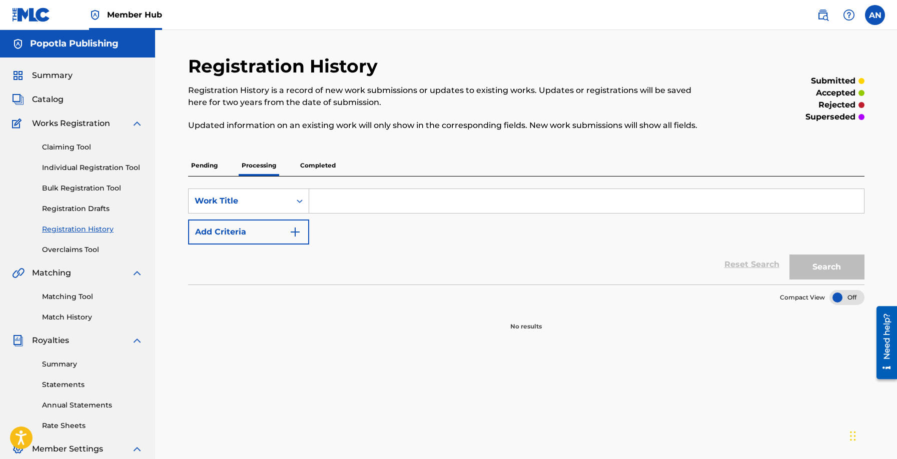
click at [206, 164] on p "Pending" at bounding box center [204, 165] width 33 height 21
